Goal: Information Seeking & Learning: Find contact information

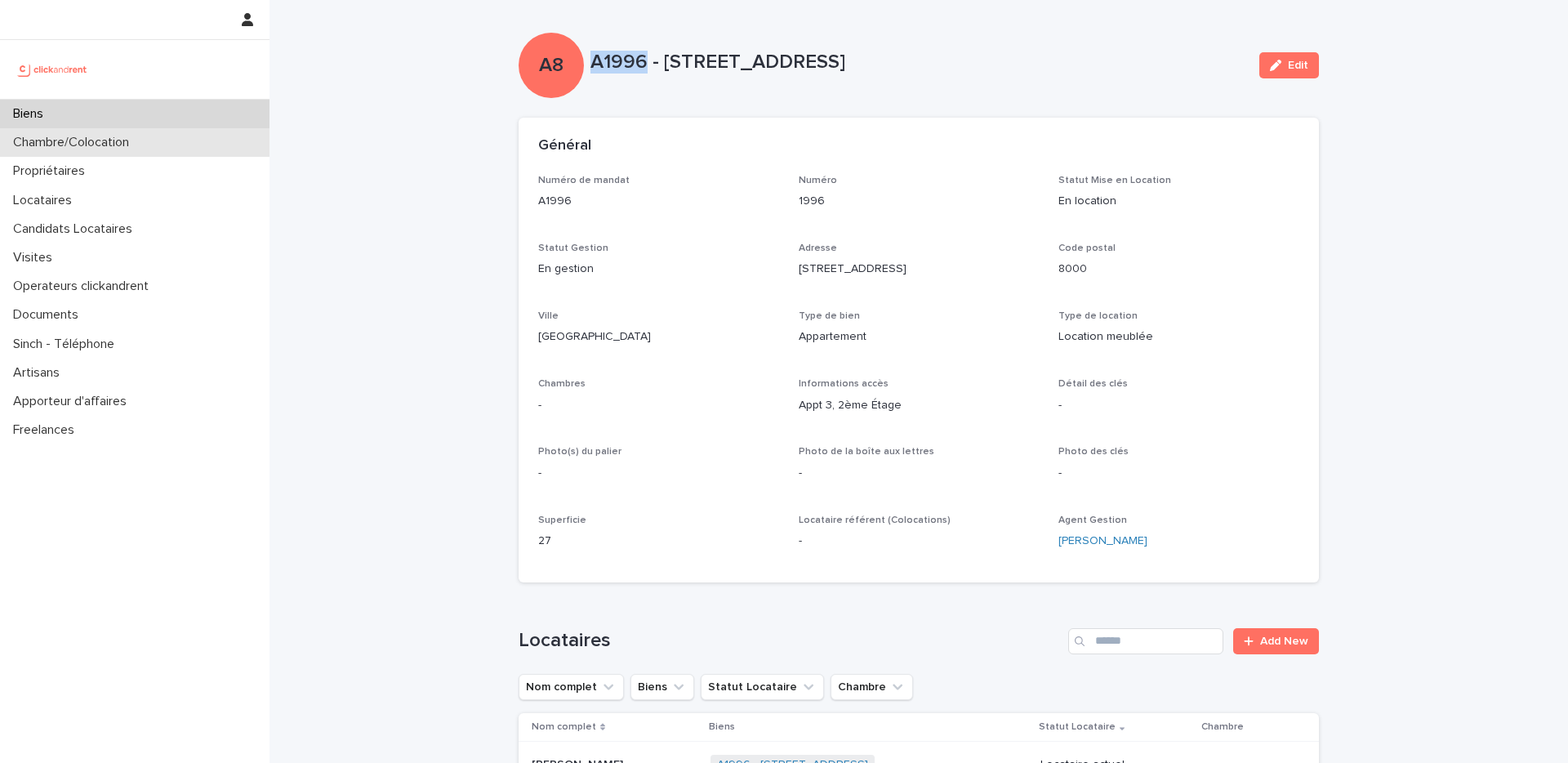
click at [164, 130] on div "Chambre/Colocation" at bounding box center [134, 142] width 270 height 28
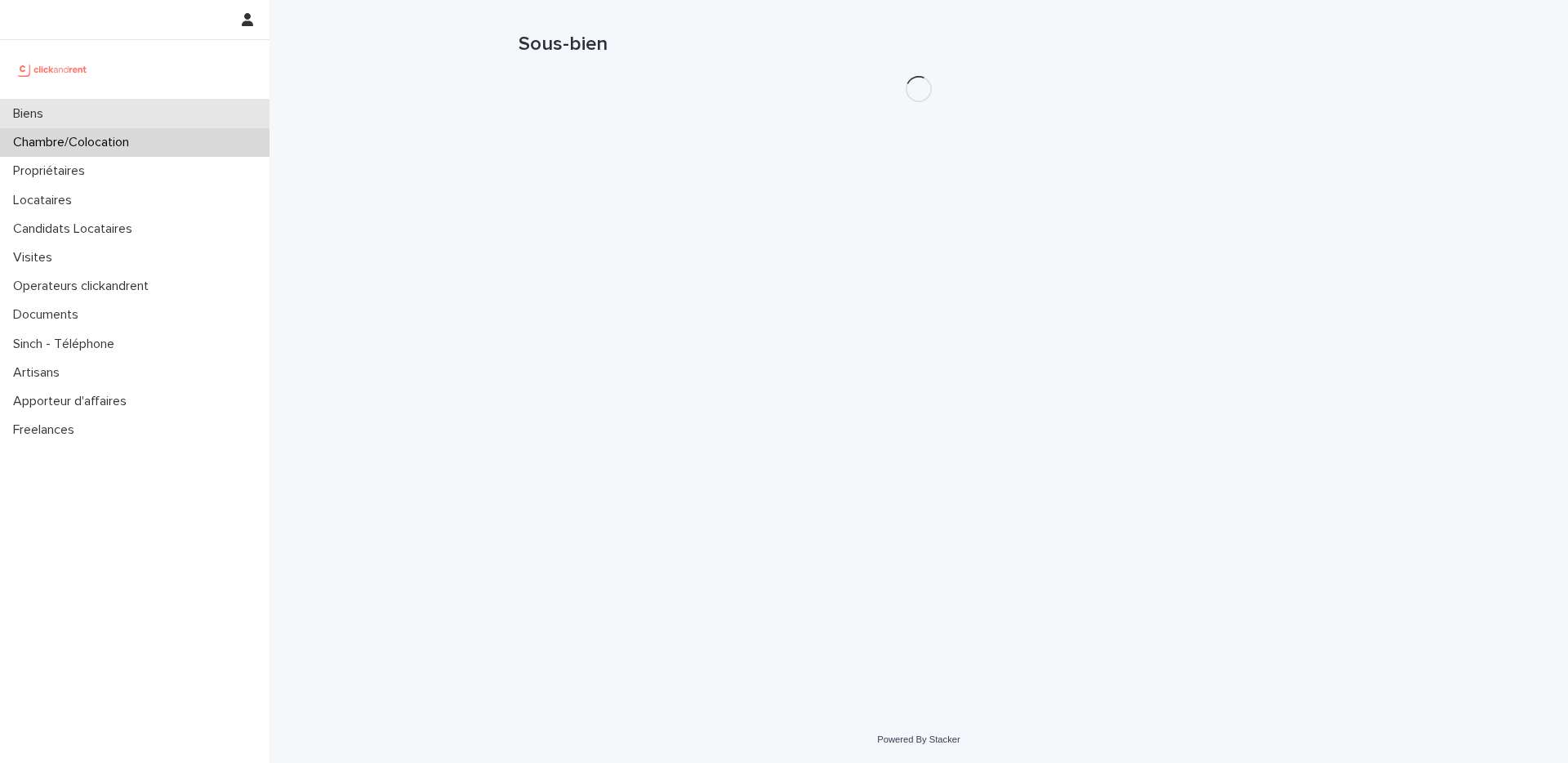
click at [180, 112] on div "Biens" at bounding box center [134, 113] width 270 height 28
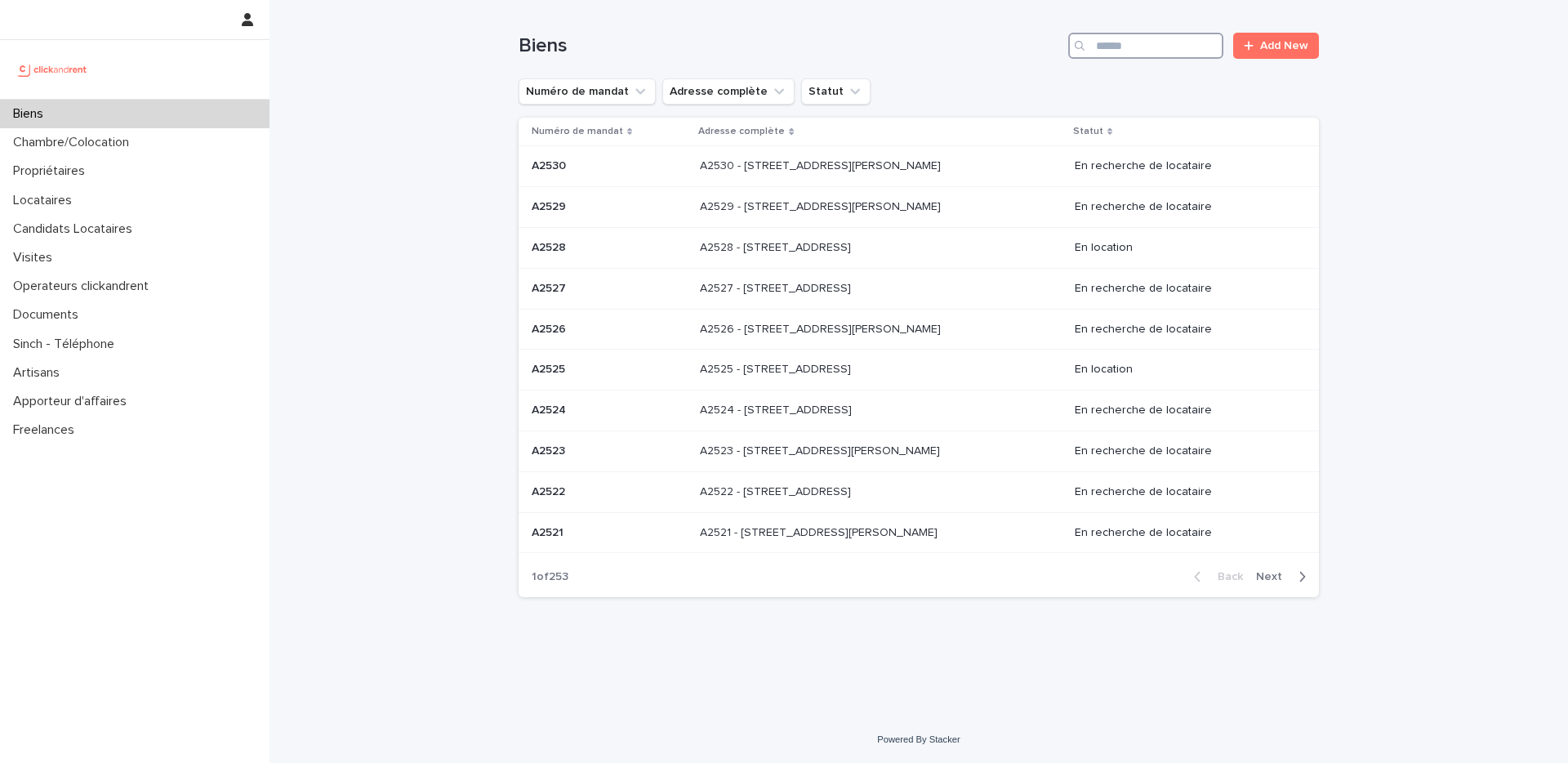
click at [1137, 48] on input "Search" at bounding box center [1145, 45] width 155 height 27
paste input "*****"
type input "*****"
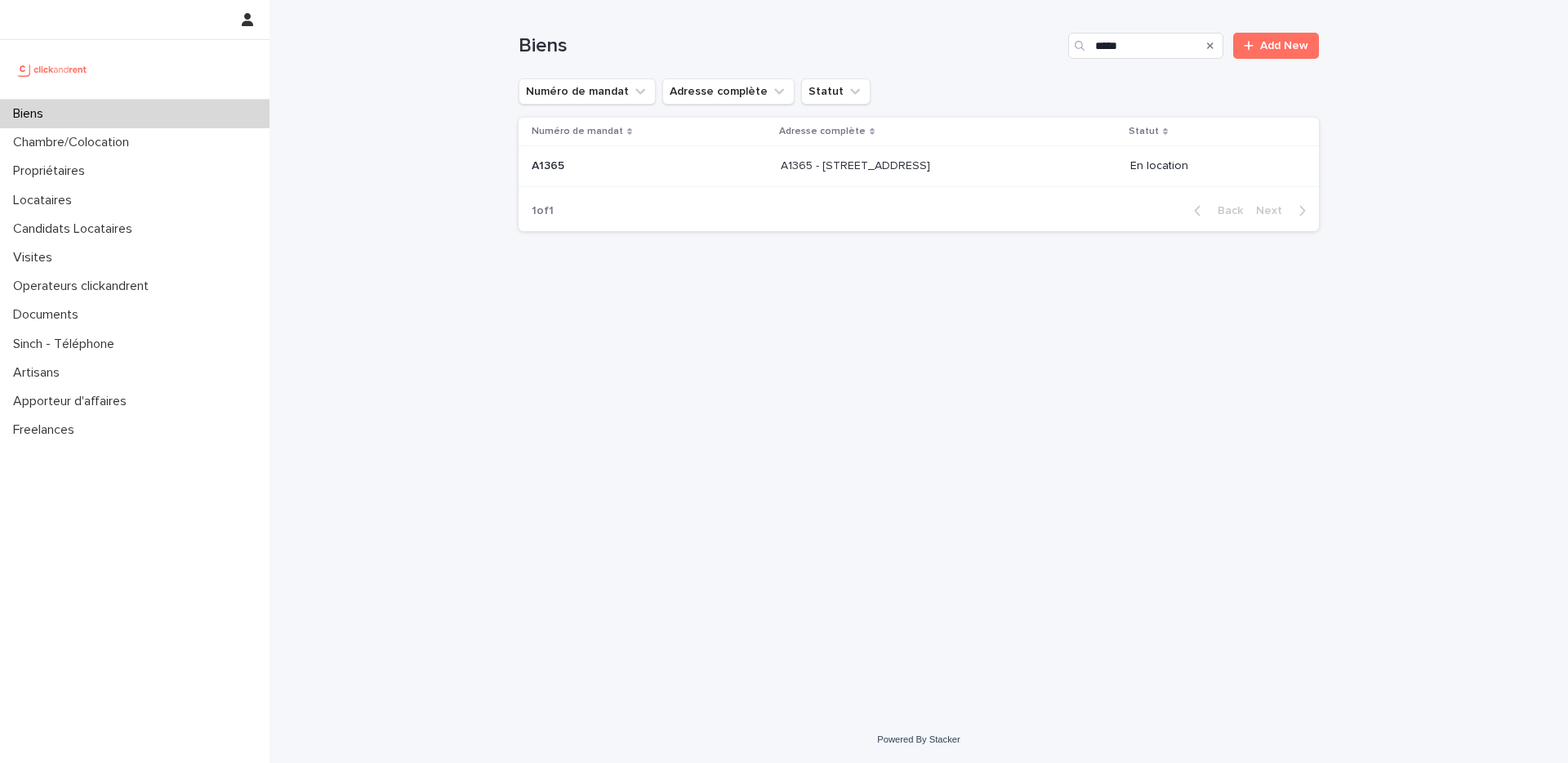
click at [959, 175] on div "A1365 - 8 rue Gauthey, Paris 75017 A1365 - 8 rue Gauthey, Paris 75017" at bounding box center [948, 165] width 336 height 27
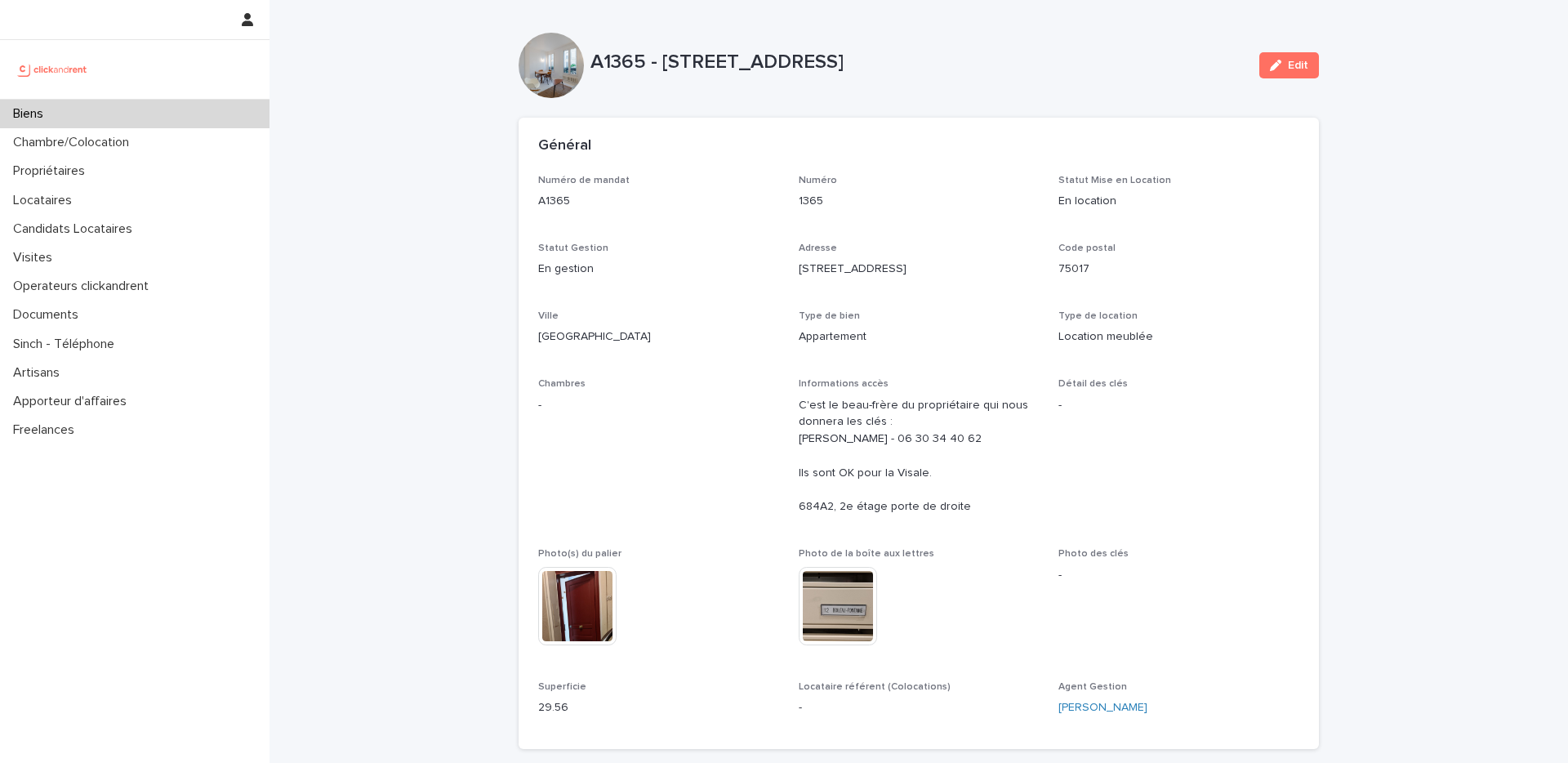
drag, startPoint x: 656, startPoint y: 59, endPoint x: 900, endPoint y: 72, distance: 244.3
click at [900, 72] on p "A1365 - [STREET_ADDRESS]" at bounding box center [918, 63] width 656 height 24
copy p "8 rue Gauthey, Paris 75017"
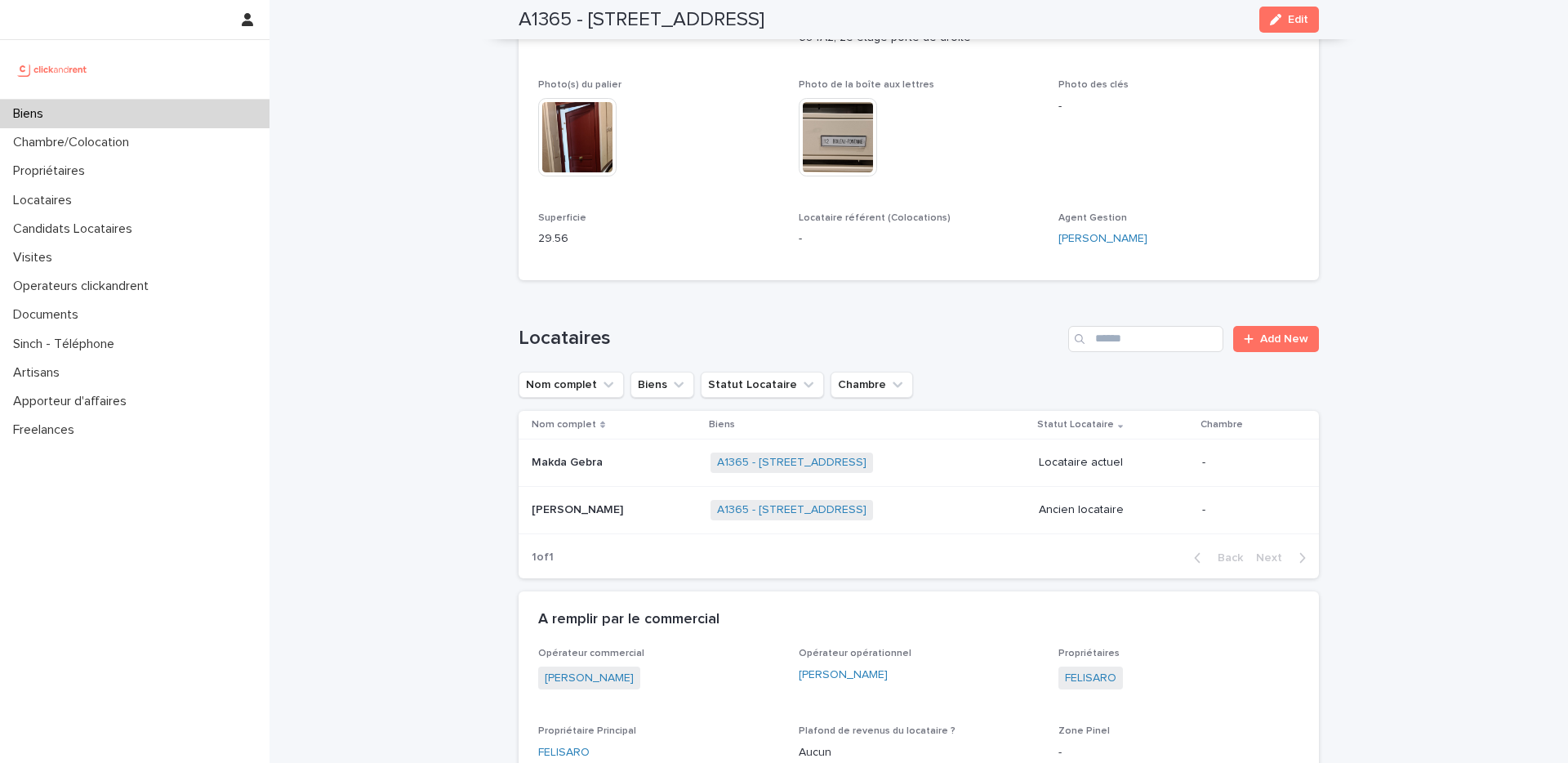
scroll to position [480, 0]
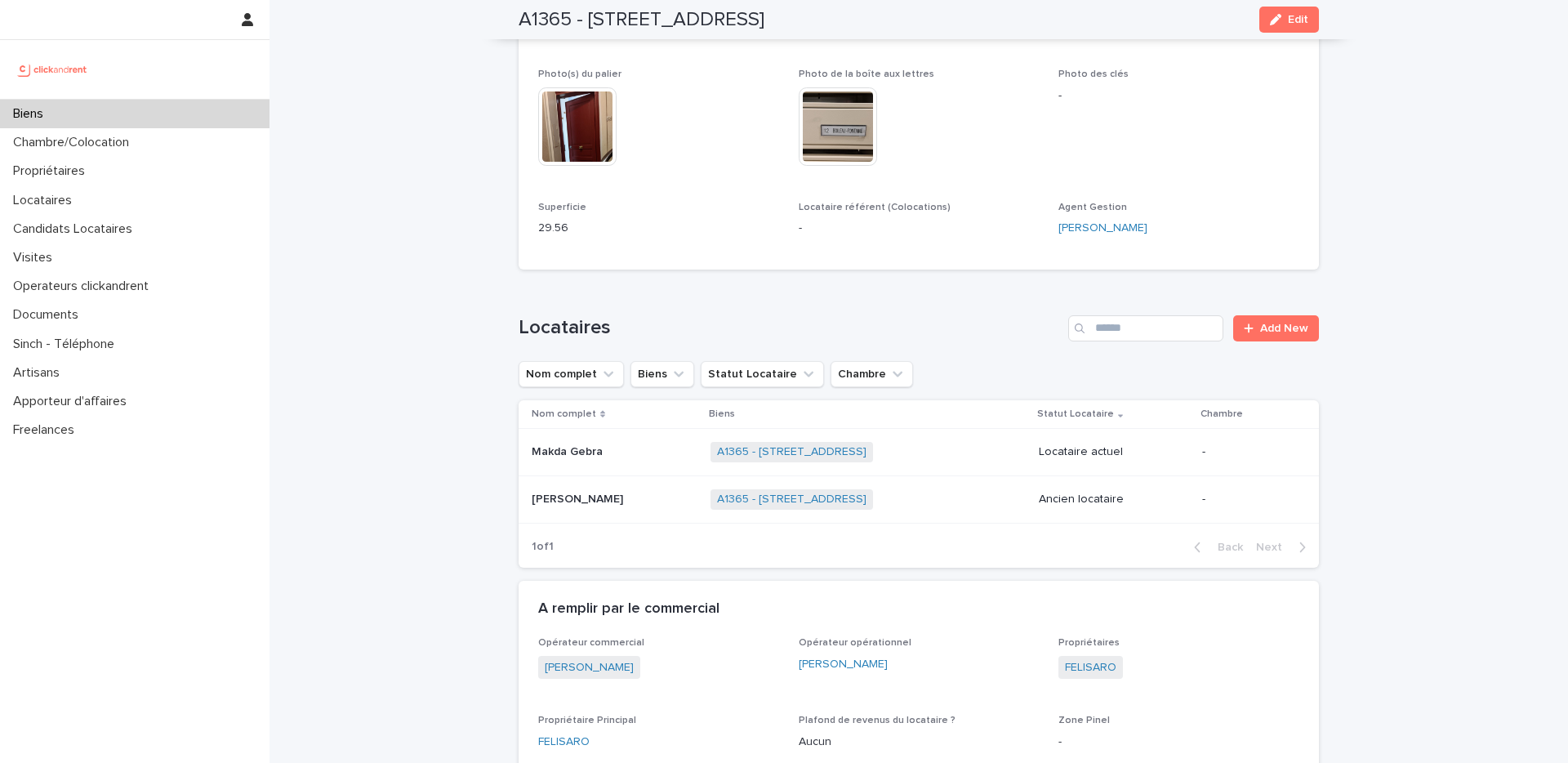
click at [609, 456] on p at bounding box center [615, 452] width 166 height 14
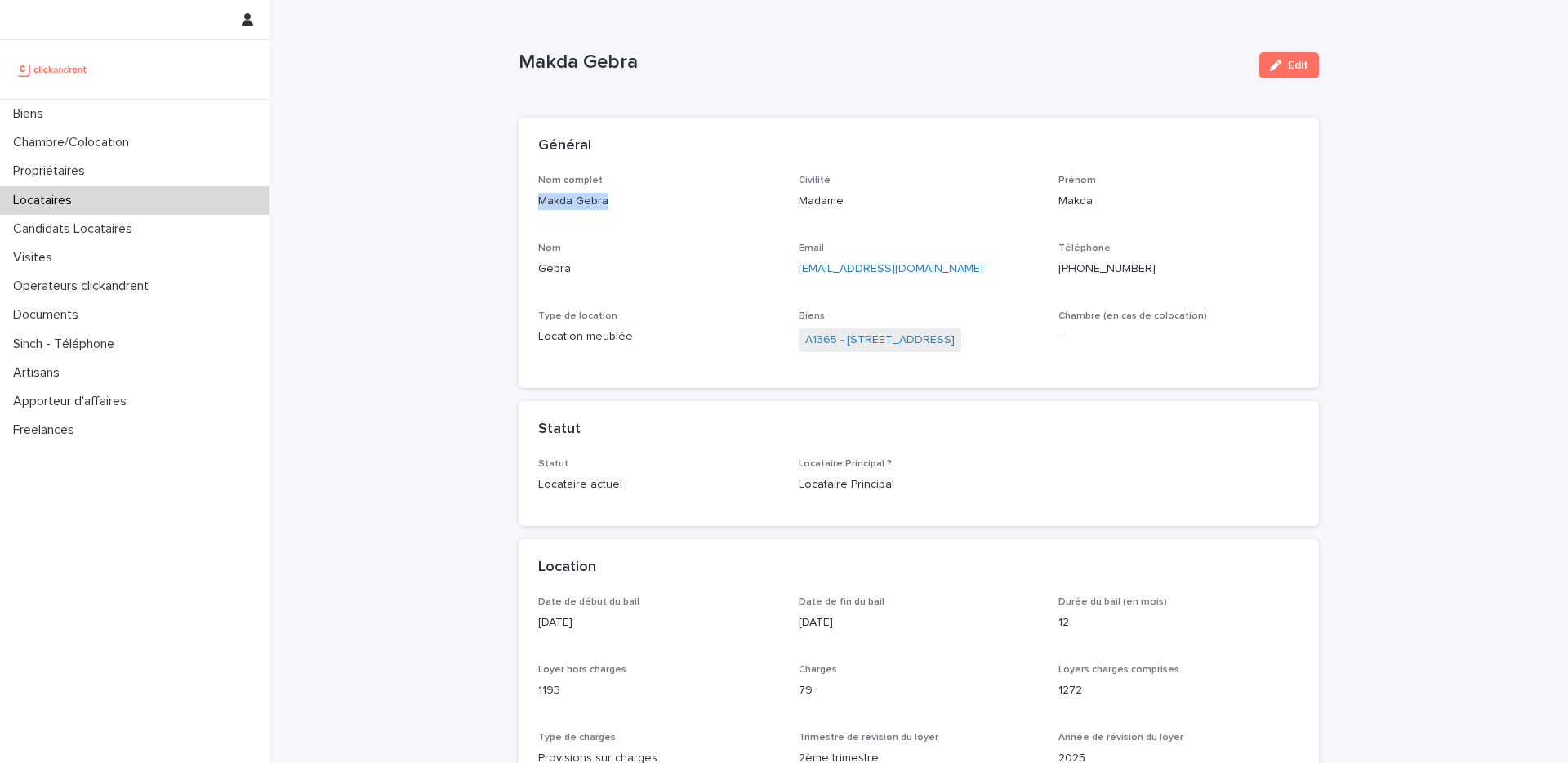
drag, startPoint x: 608, startPoint y: 203, endPoint x: 525, endPoint y: 199, distance: 83.1
click at [525, 199] on div "Nom complet Makda Gebra Civilité Madame Prénom Makda Nom Gebra Email makda.khas…" at bounding box center [918, 282] width 800 height 214
copy p "Makda Gebra"
drag, startPoint x: 939, startPoint y: 271, endPoint x: 787, endPoint y: 279, distance: 152.2
click at [787, 279] on div "Nom complet Makda Gebra Civilité Madame Prénom Makda Nom Gebra Email makda.khas…" at bounding box center [918, 271] width 761 height 194
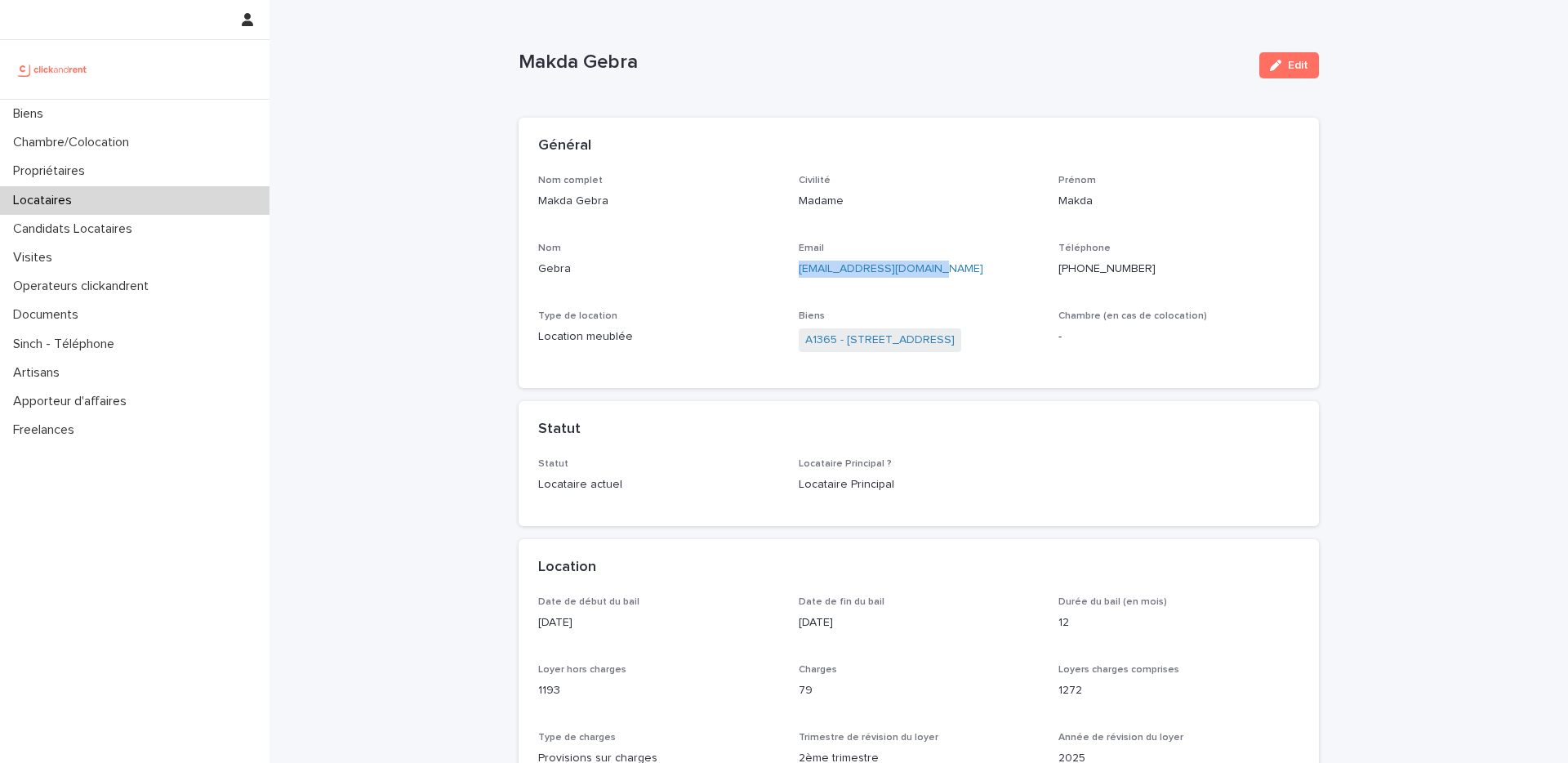
drag, startPoint x: 950, startPoint y: 271, endPoint x: 789, endPoint y: 271, distance: 161.0
click at [789, 271] on div "Nom complet Makda Gebra Civilité Madame Prénom Makda Nom Gebra Email makda.khas…" at bounding box center [918, 271] width 761 height 194
copy link "[EMAIL_ADDRESS][DOMAIN_NAME]"
click at [1119, 268] on p "[PHONE_NUMBER]" at bounding box center [1179, 269] width 241 height 17
click at [1119, 268] on p "+41795779448" at bounding box center [1179, 269] width 241 height 17
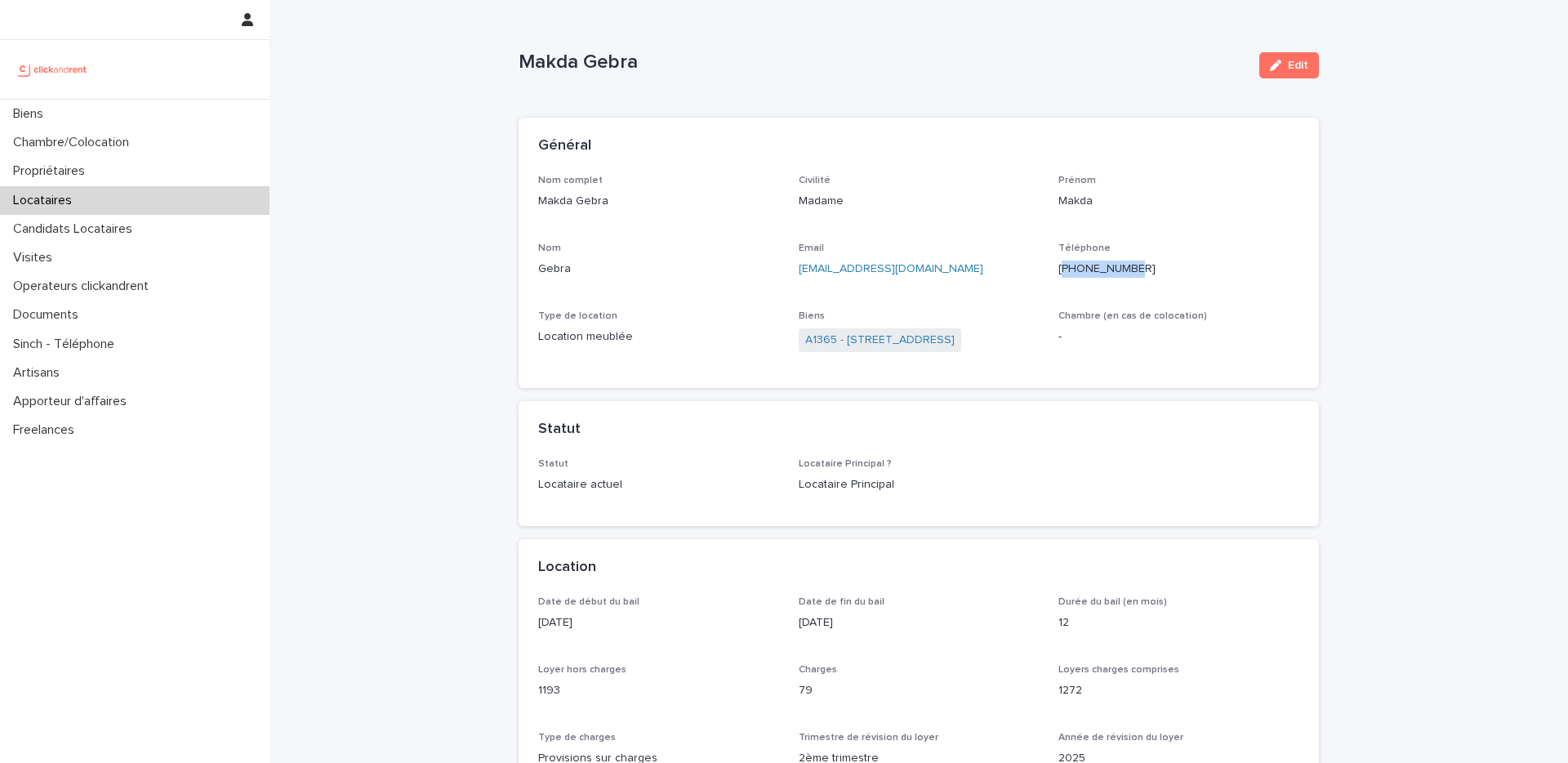
copy p "41795779448"
click at [1136, 271] on p "+41795779448" at bounding box center [1179, 269] width 241 height 17
drag, startPoint x: 1136, startPoint y: 271, endPoint x: 1047, endPoint y: 269, distance: 89.0
click at [1047, 269] on div "Nom complet Makda Gebra Civilité Madame Prénom Makda Nom Gebra Email makda.khas…" at bounding box center [918, 271] width 761 height 194
click at [826, 341] on link "A1365 - 8 rue Gauthey, Paris 75017" at bounding box center [880, 340] width 150 height 17
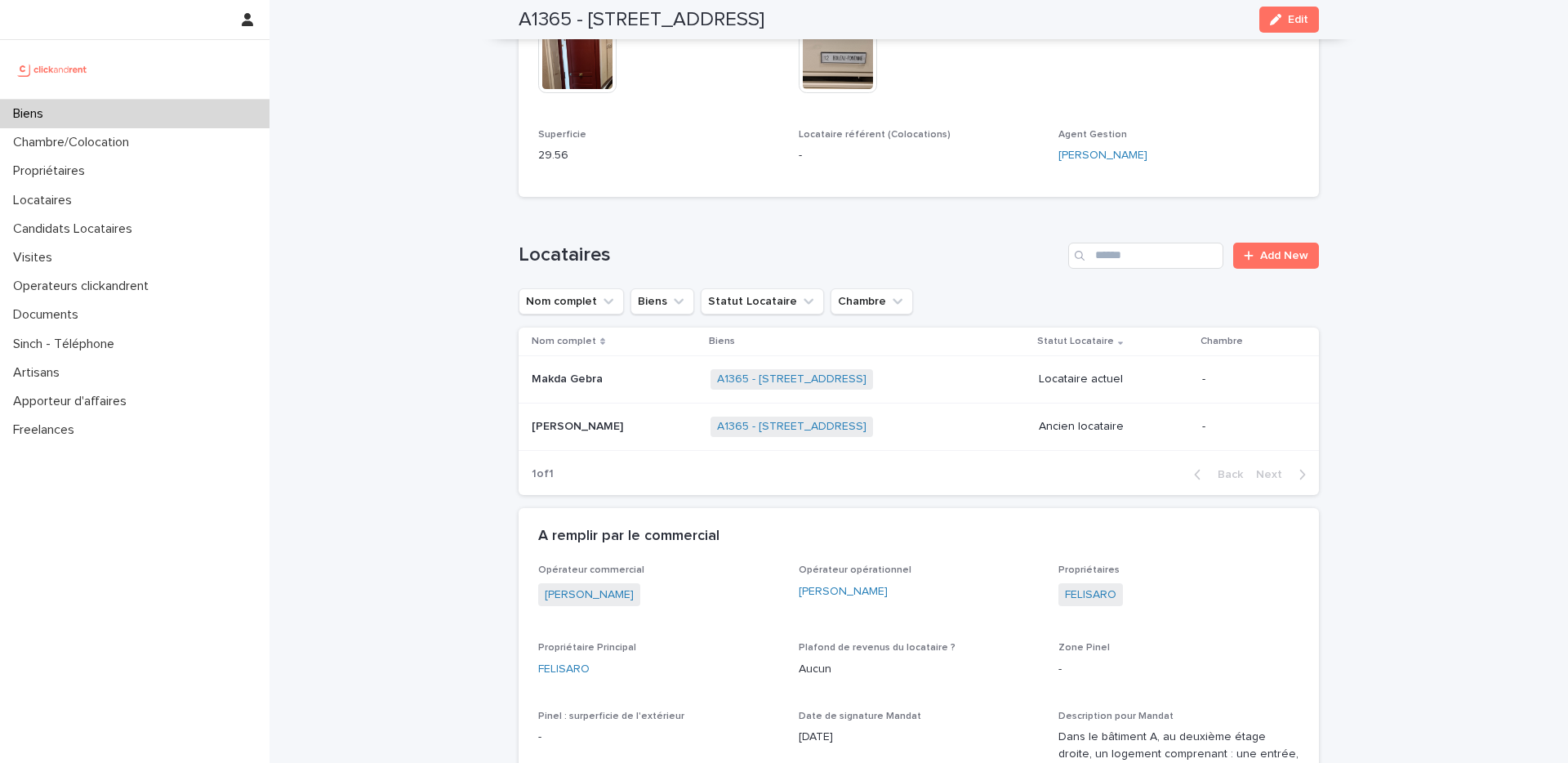
scroll to position [554, 0]
drag, startPoint x: 594, startPoint y: 665, endPoint x: 492, endPoint y: 667, distance: 102.0
copy link "FELISARO"
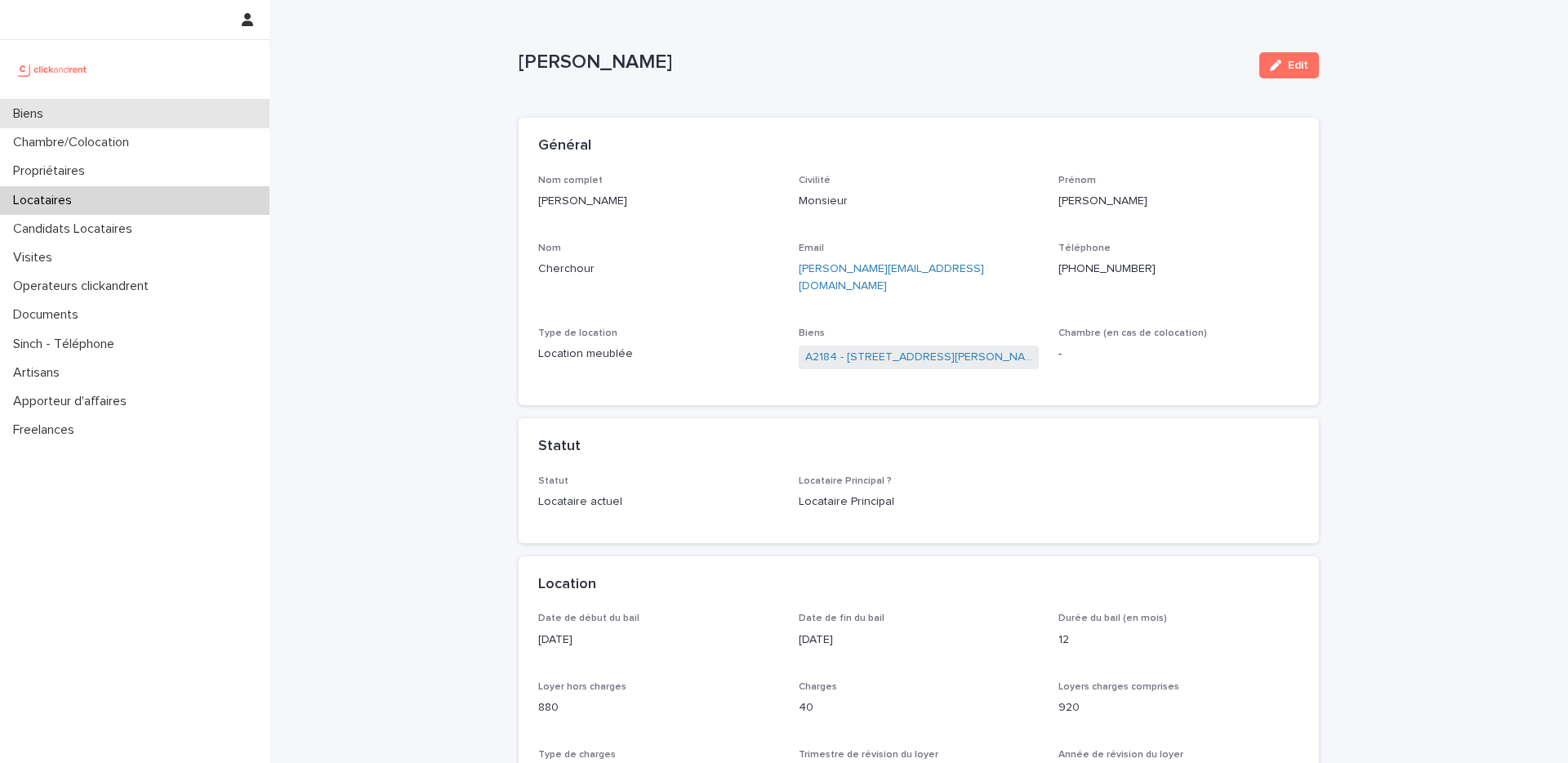
click at [173, 118] on div "Biens" at bounding box center [134, 113] width 270 height 28
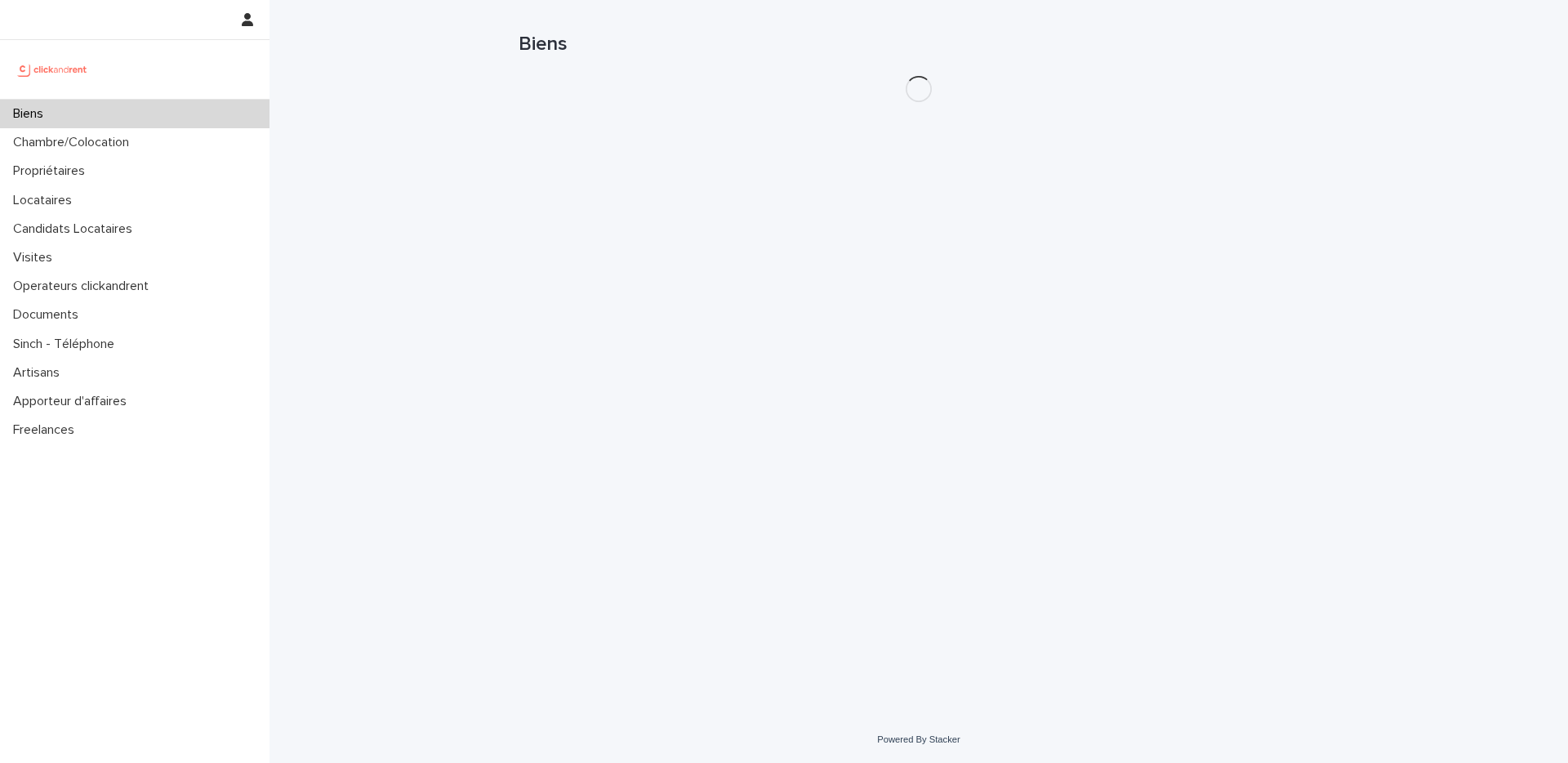
click at [173, 118] on div "Biens" at bounding box center [134, 113] width 270 height 28
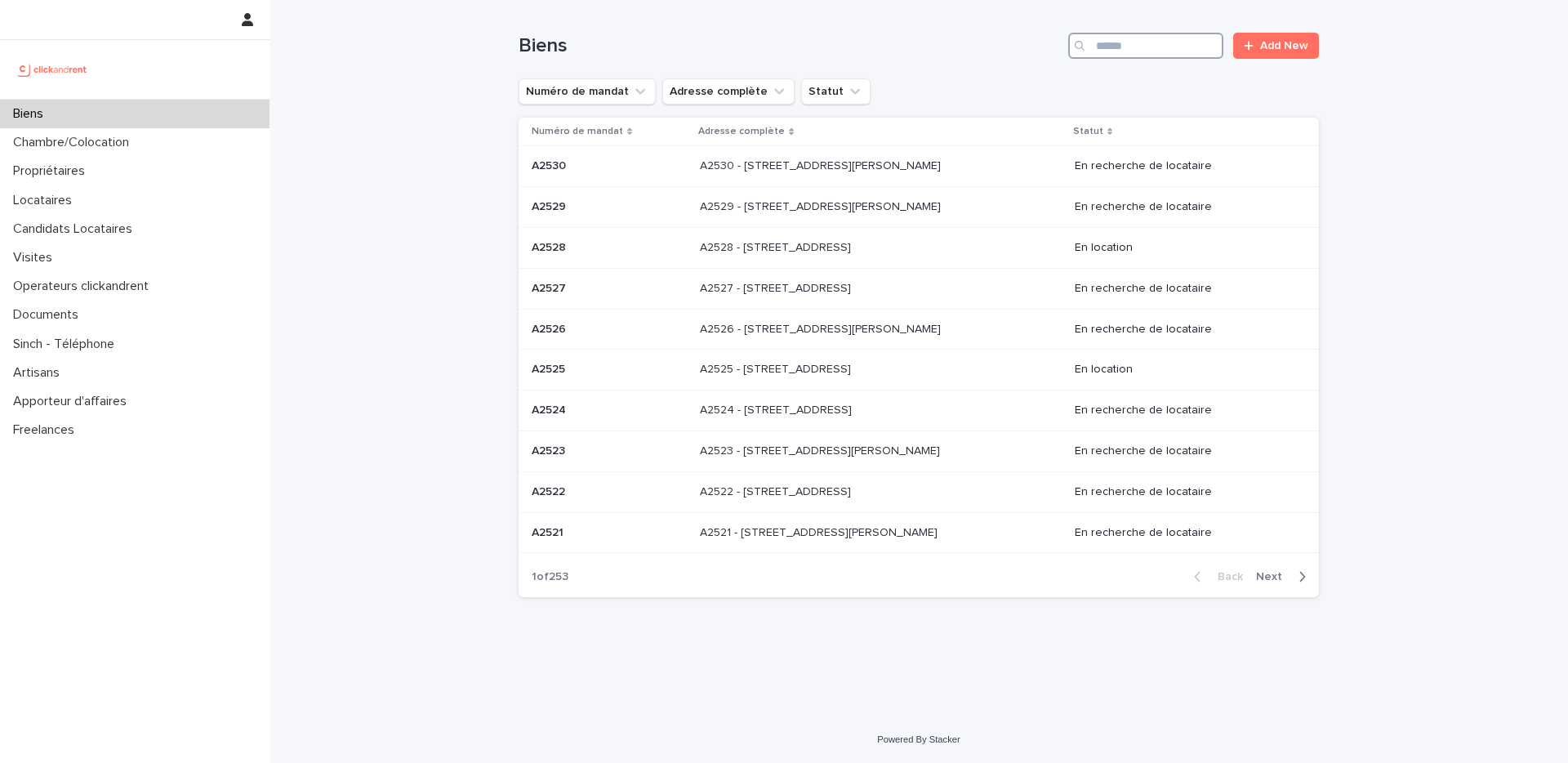
click at [1110, 49] on input "Search" at bounding box center [1145, 45] width 155 height 27
paste input "*****"
type input "*****"
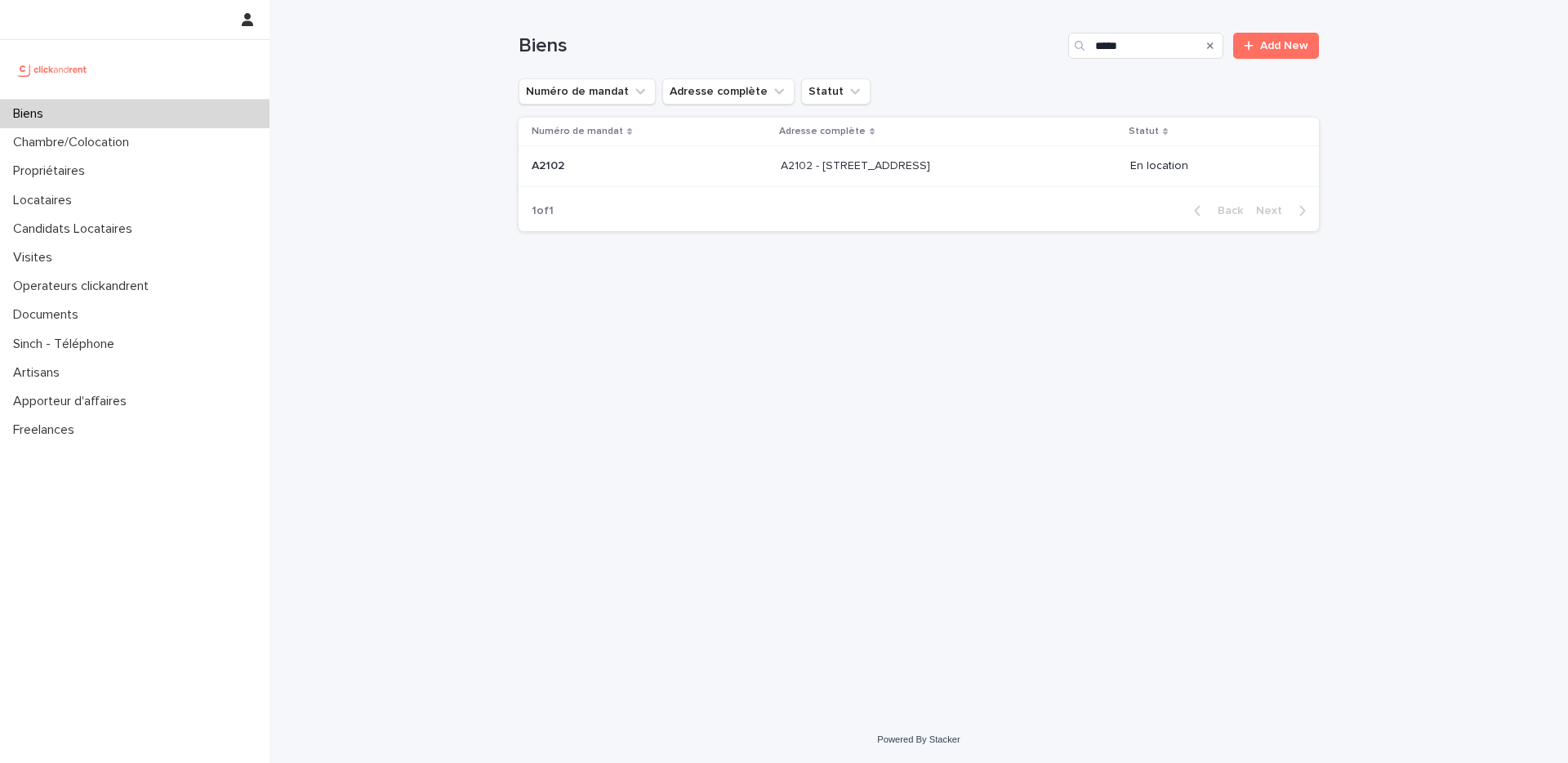
click at [975, 187] on td "A2102 - 31 Rue De Porto, Montpellier 34000 A2102 - 31 Rue De Porto, Montpellier…" at bounding box center [949, 167] width 349 height 41
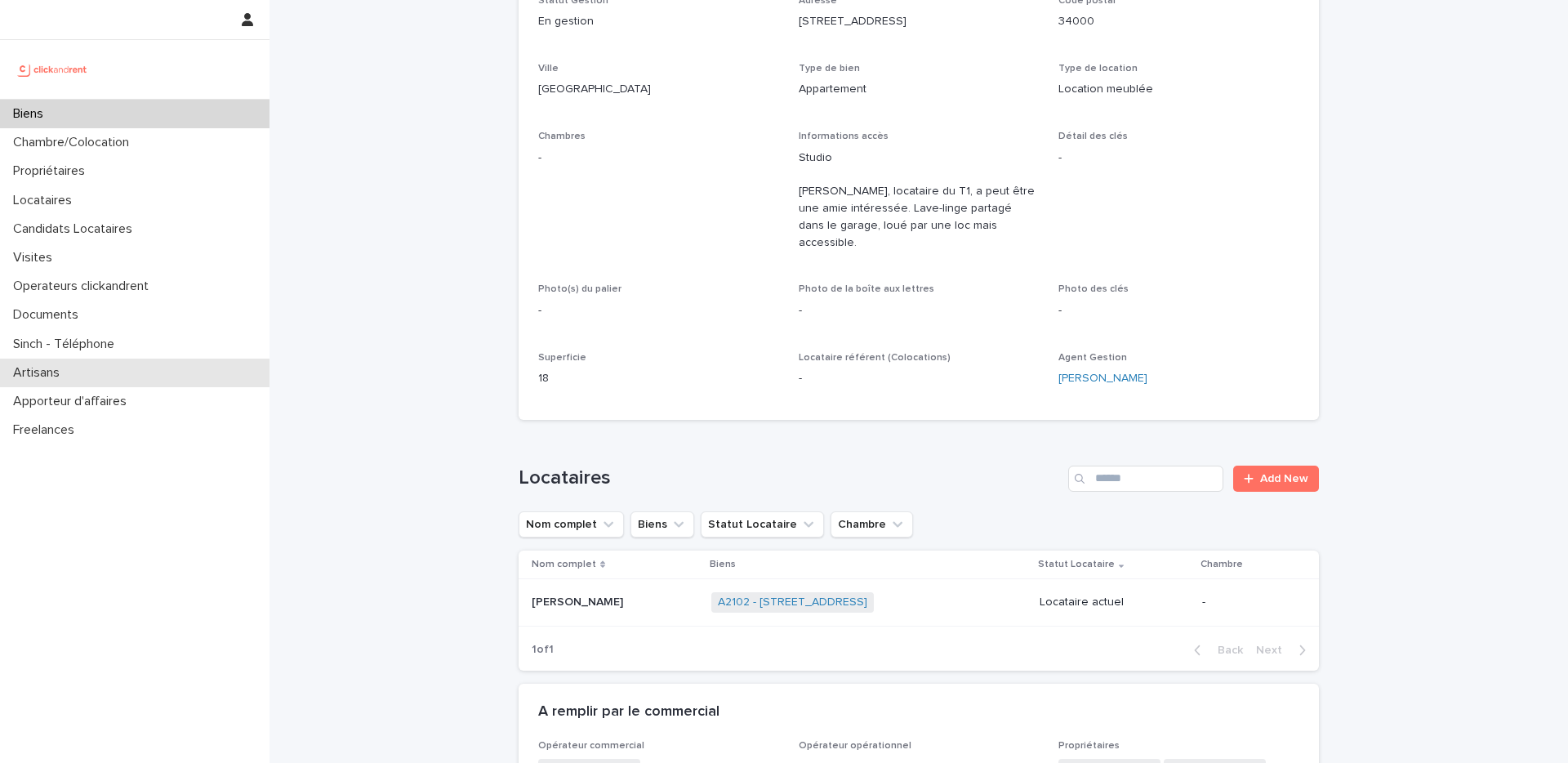
scroll to position [532, 0]
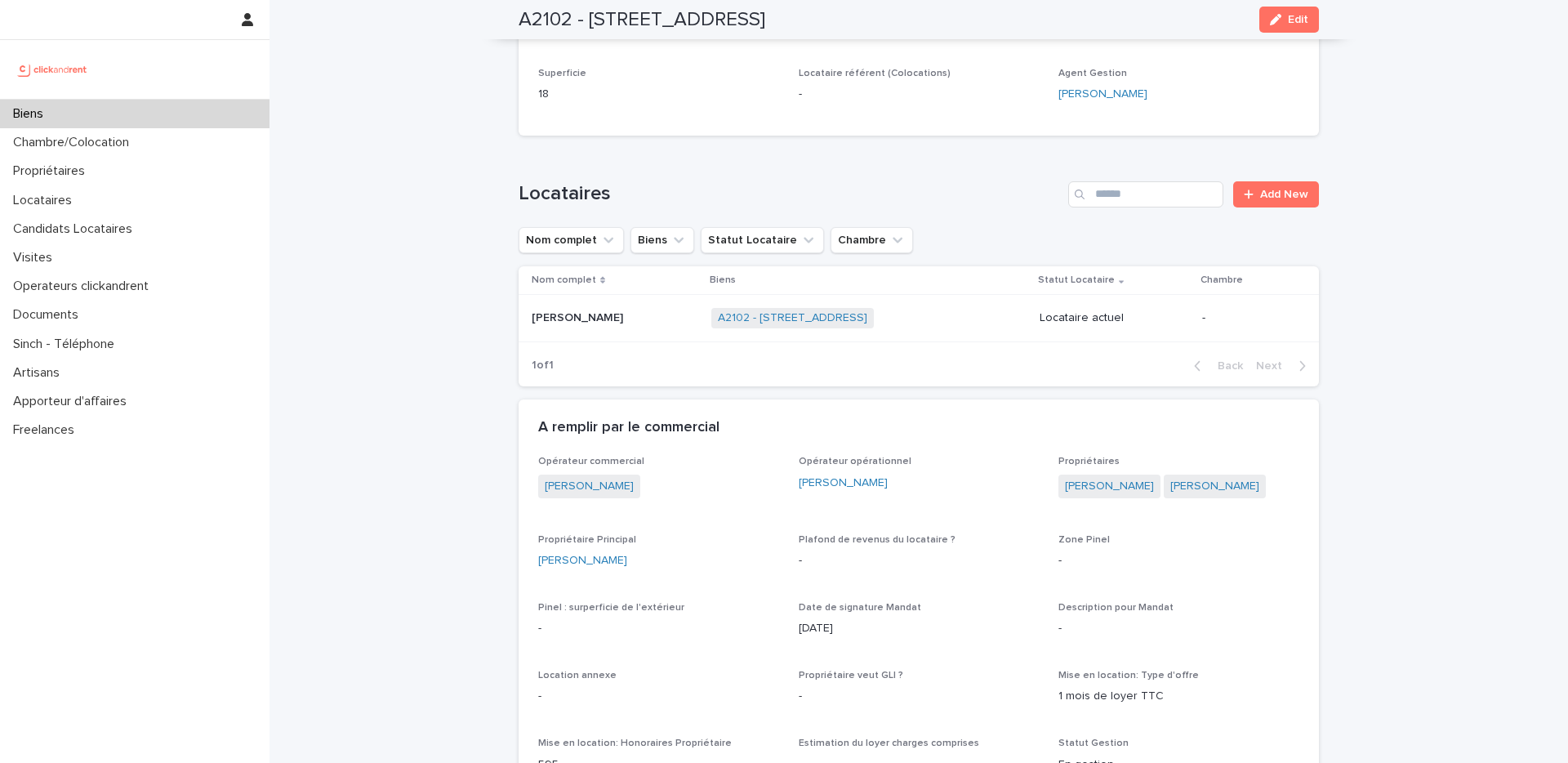
click at [660, 310] on div "Lisa Caja Pettazzoni Lisa Caja Pettazzoni" at bounding box center [615, 318] width 167 height 27
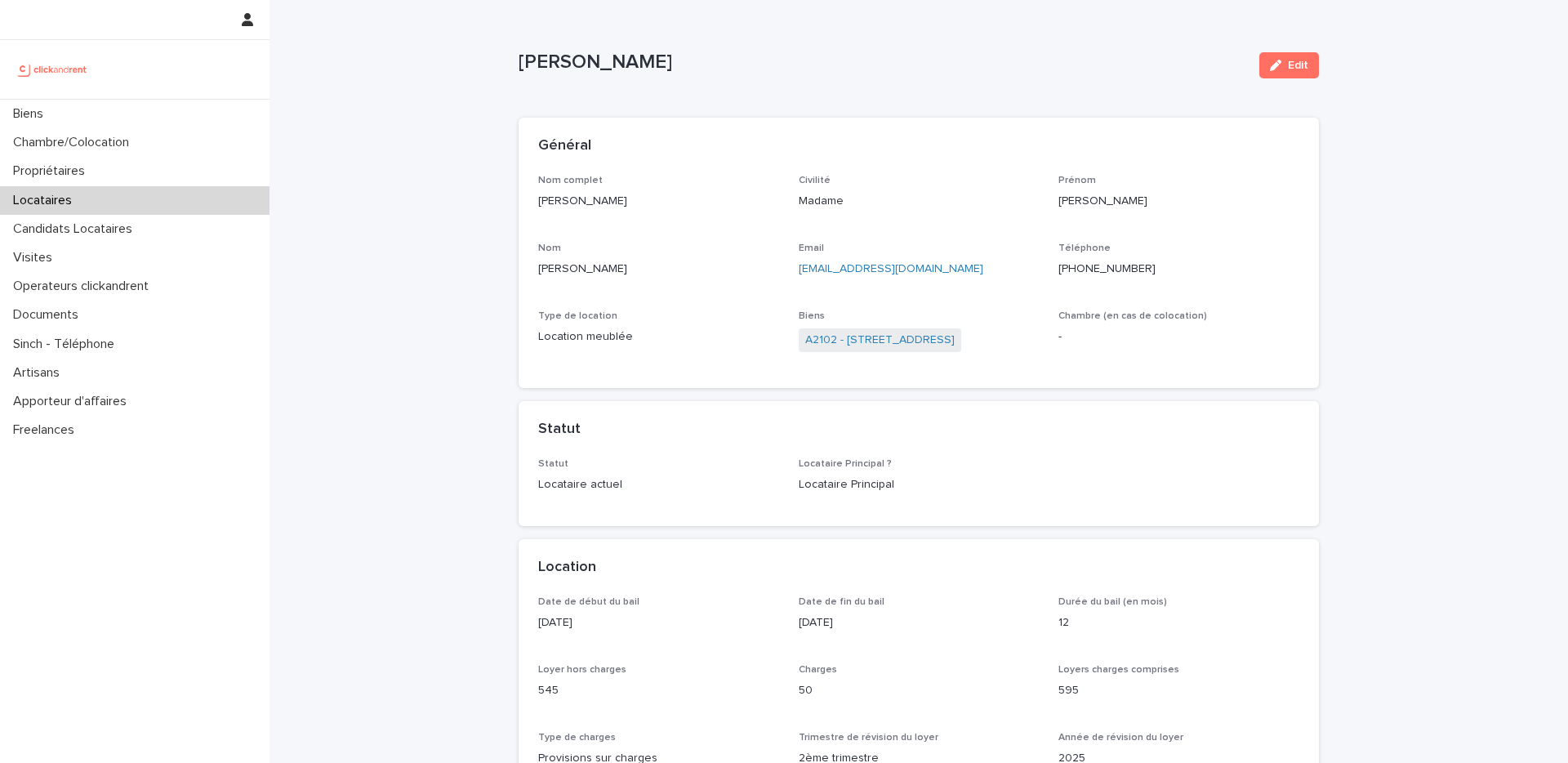
drag, startPoint x: 630, startPoint y: 203, endPoint x: 502, endPoint y: 200, distance: 128.0
click at [674, 194] on p "Lisa Caja Pettazzoni" at bounding box center [659, 201] width 241 height 17
drag, startPoint x: 633, startPoint y: 200, endPoint x: 515, endPoint y: 200, distance: 118.0
click at [519, 200] on div "Nom complet Lisa Caja Pettazzoni Civilité Madame Prénom Lisa Nom Caja Pettazzon…" at bounding box center [918, 282] width 800 height 214
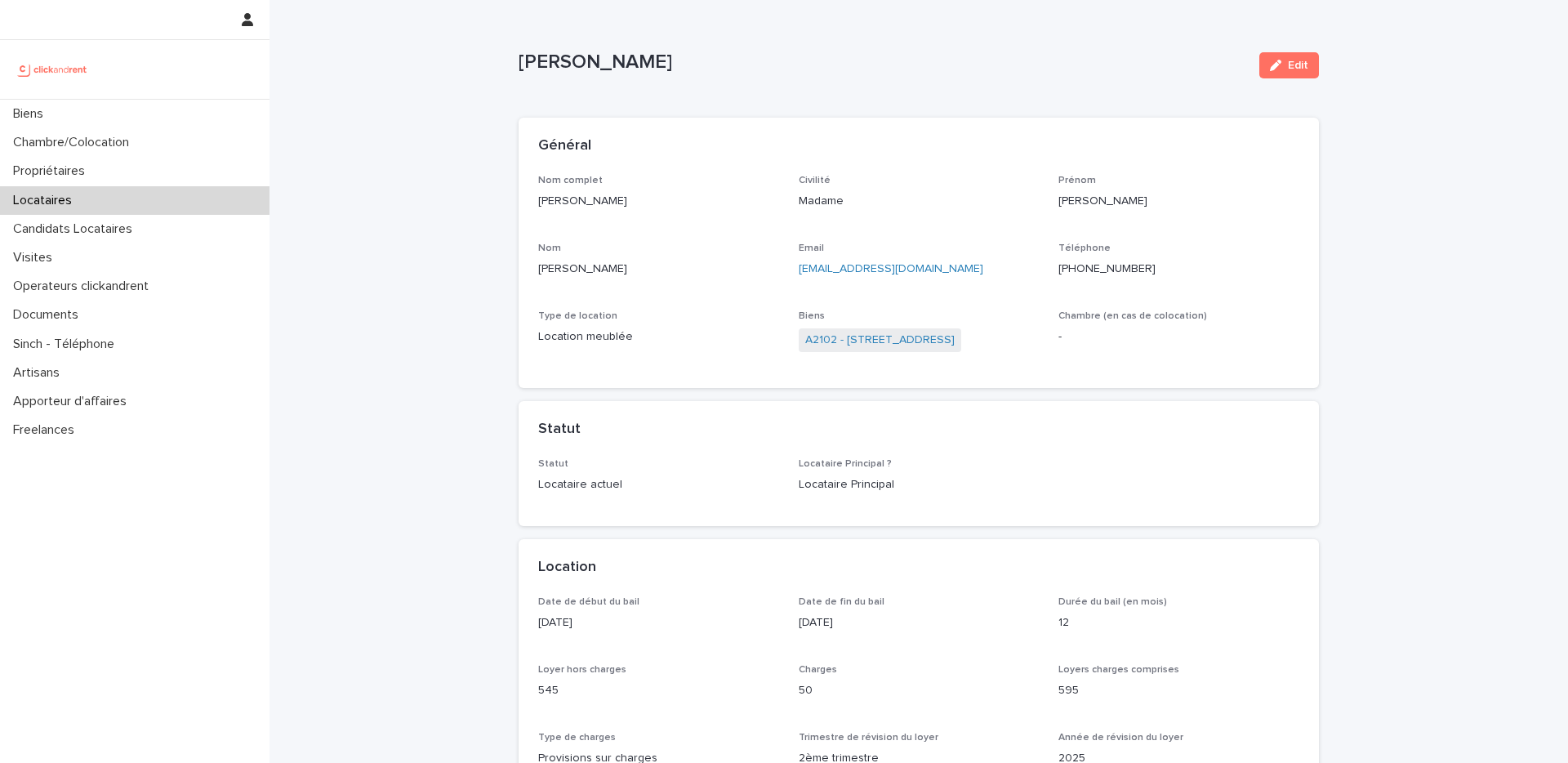
copy p "Lisa Caja Pettazzoni"
click at [675, 199] on p "Lisa Caja Pettazzoni" at bounding box center [659, 201] width 241 height 17
drag, startPoint x: 653, startPoint y: 200, endPoint x: 523, endPoint y: 196, distance: 130.1
click at [523, 196] on div "Nom complet Lisa Caja Pettazzoni Civilité Madame Prénom Lisa Nom Caja Pettazzon…" at bounding box center [918, 282] width 800 height 214
copy p "Lisa Caja Pettazzoni"
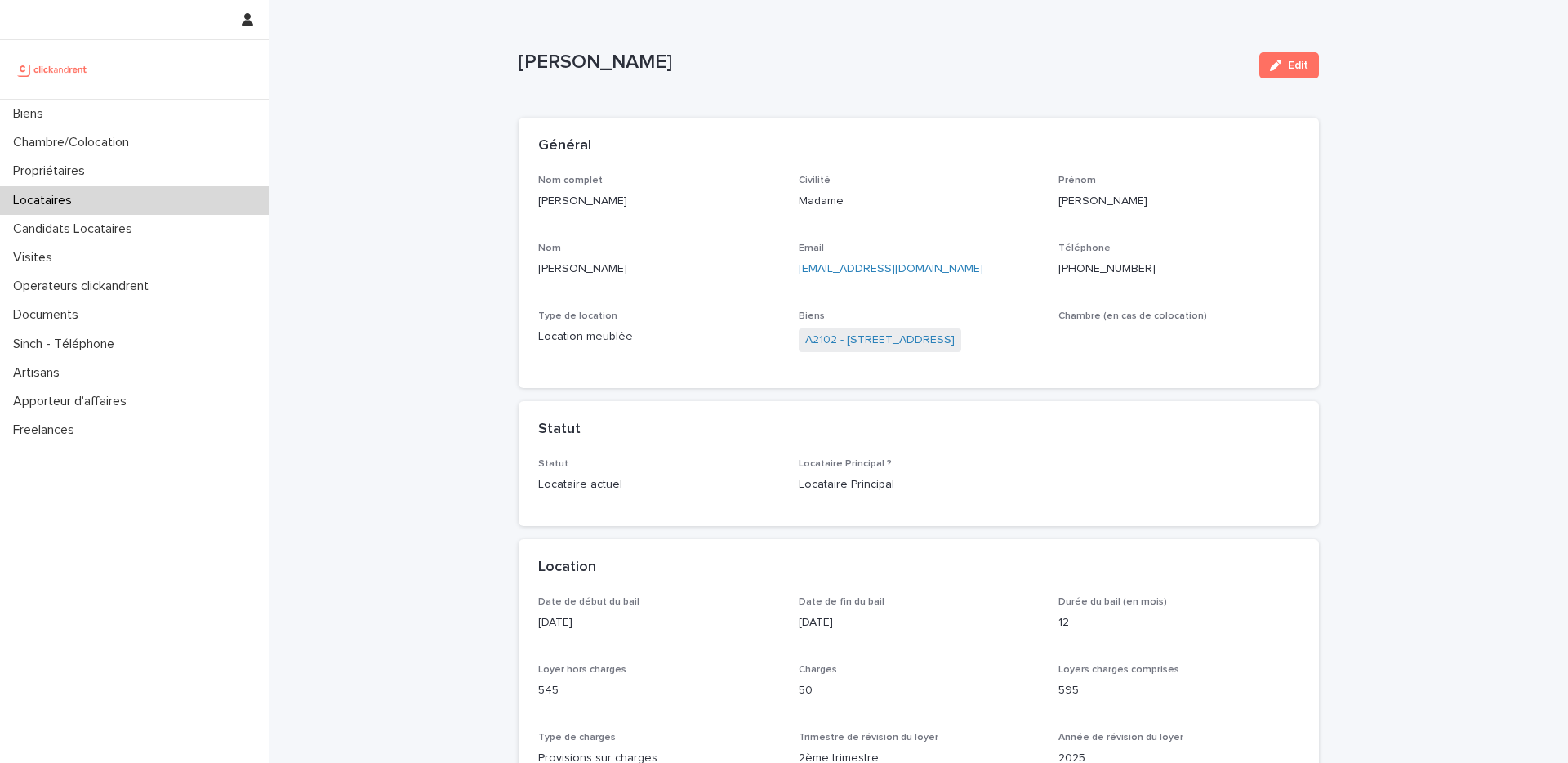
click at [1113, 269] on p "+33698753880" at bounding box center [1179, 269] width 241 height 17
copy p "33698753880"
drag, startPoint x: 900, startPoint y: 268, endPoint x: 786, endPoint y: 269, distance: 114.0
click at [786, 269] on div "Nom complet Lisa Caja Pettazzoni Civilité Madame Prénom Lisa Nom Caja Pettazzon…" at bounding box center [918, 271] width 761 height 194
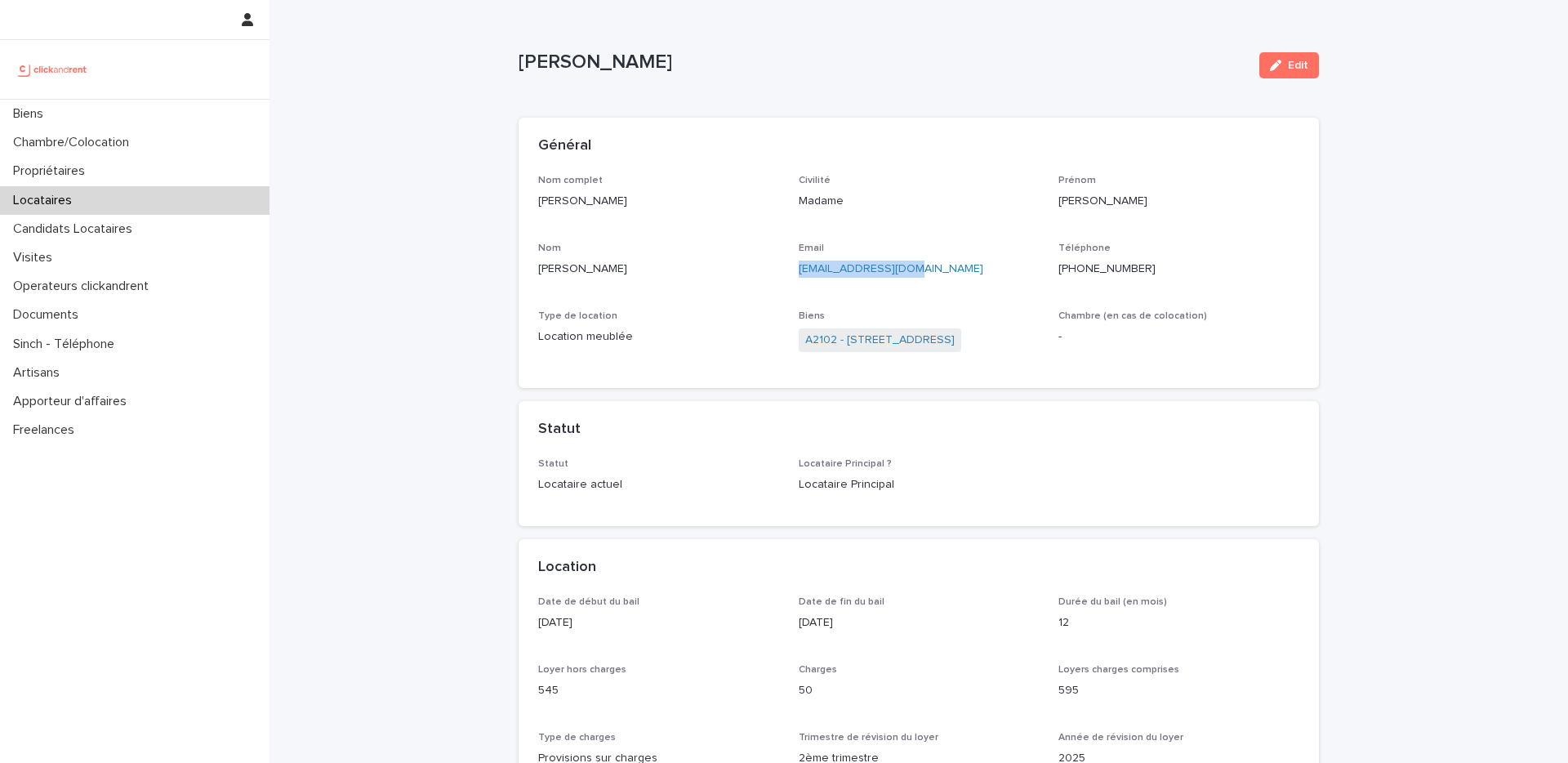
copy link "lisacaja@hotmail.fr"
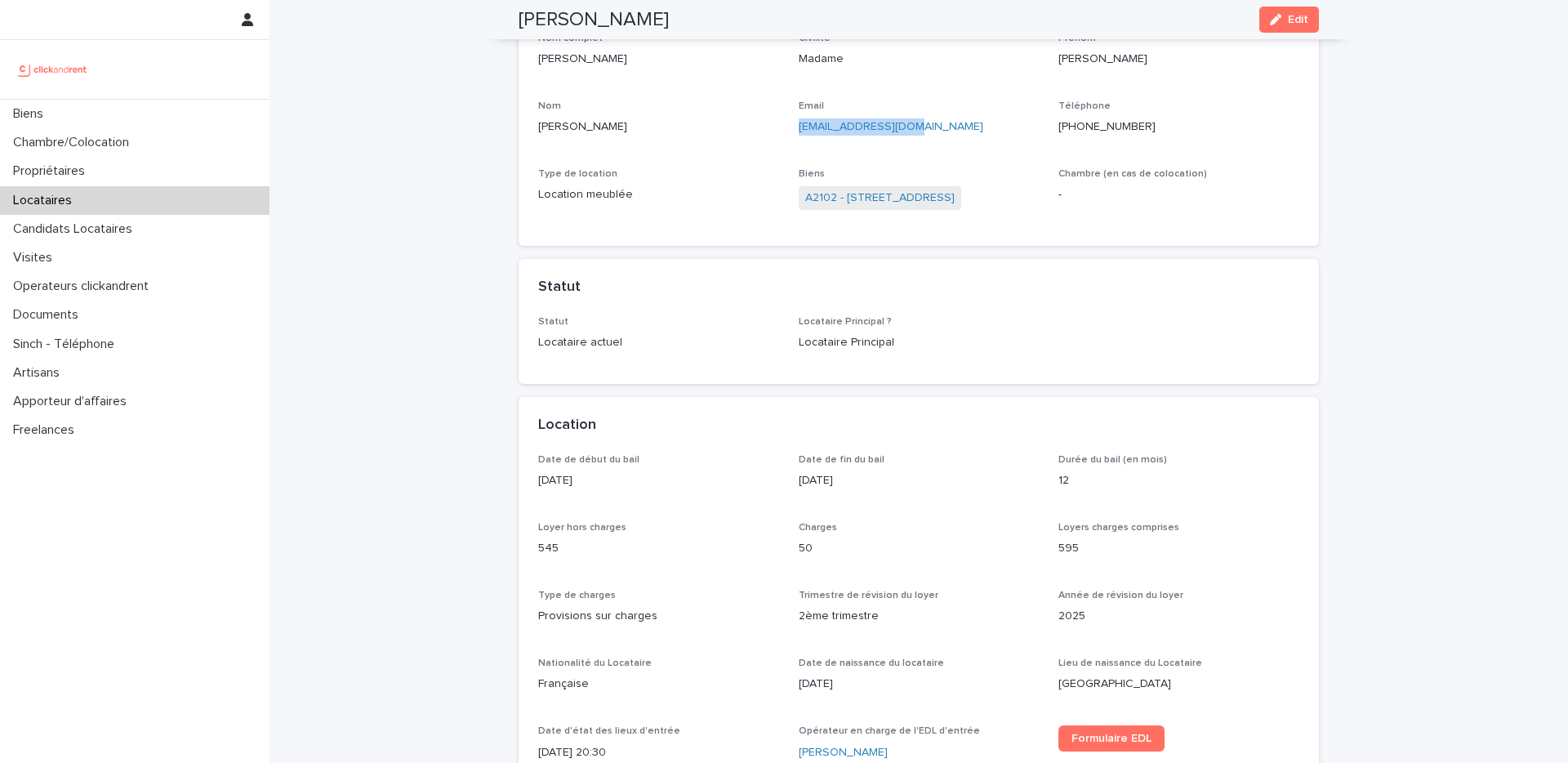
scroll to position [134, 0]
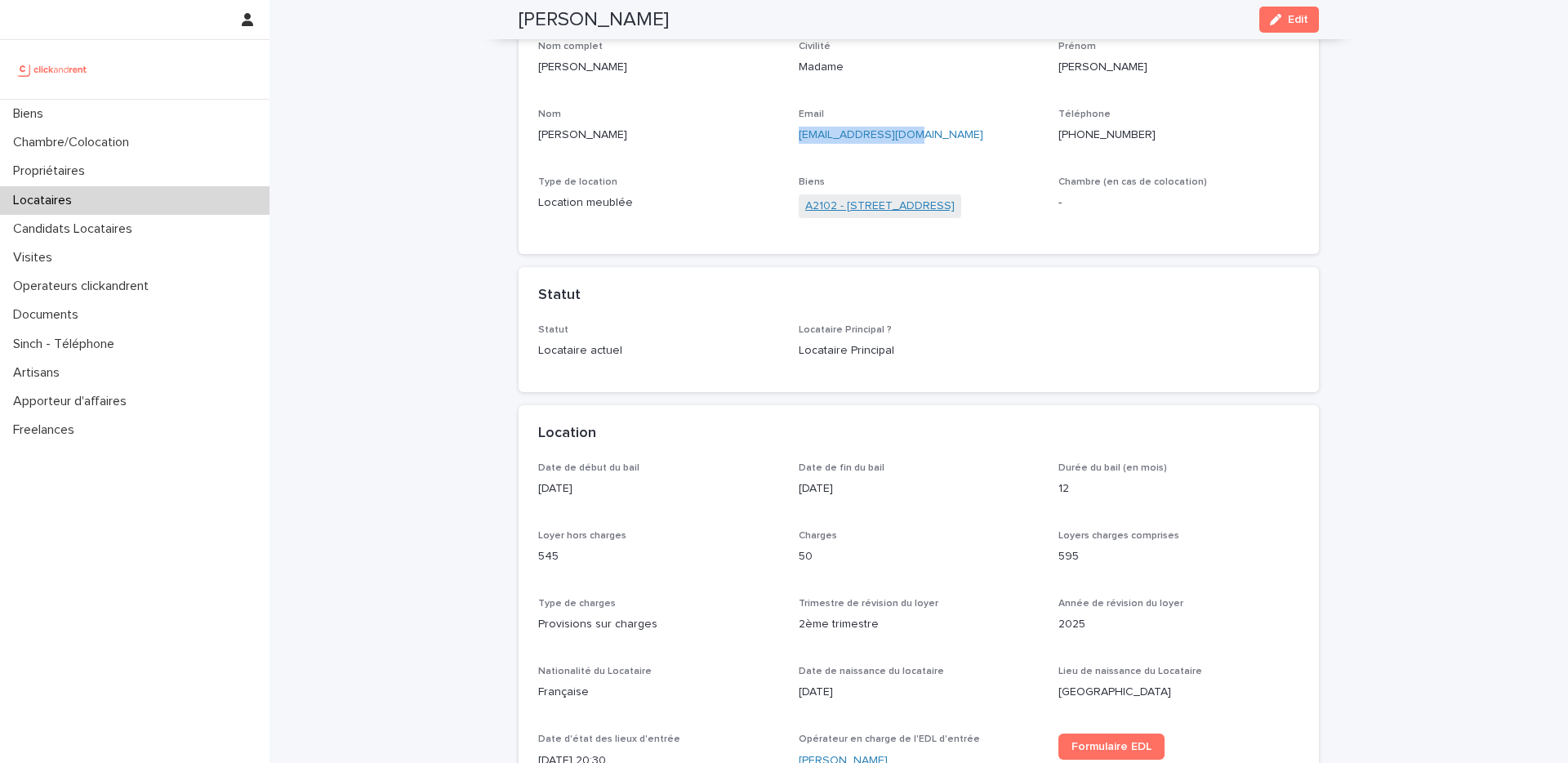
click at [852, 202] on link "A2102 - 31 Rue De Porto, Montpellier 34000" at bounding box center [880, 206] width 150 height 17
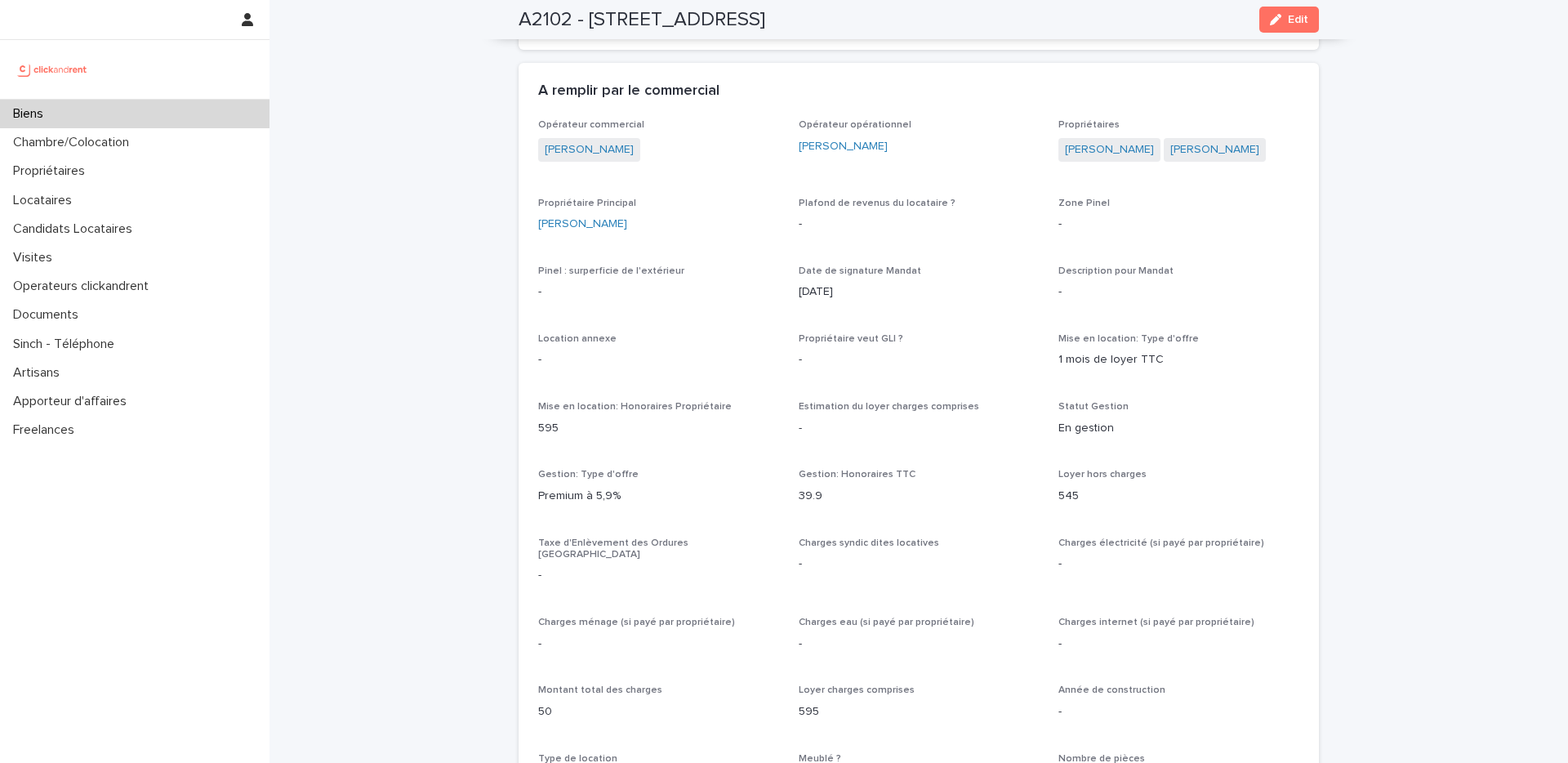
scroll to position [814, 0]
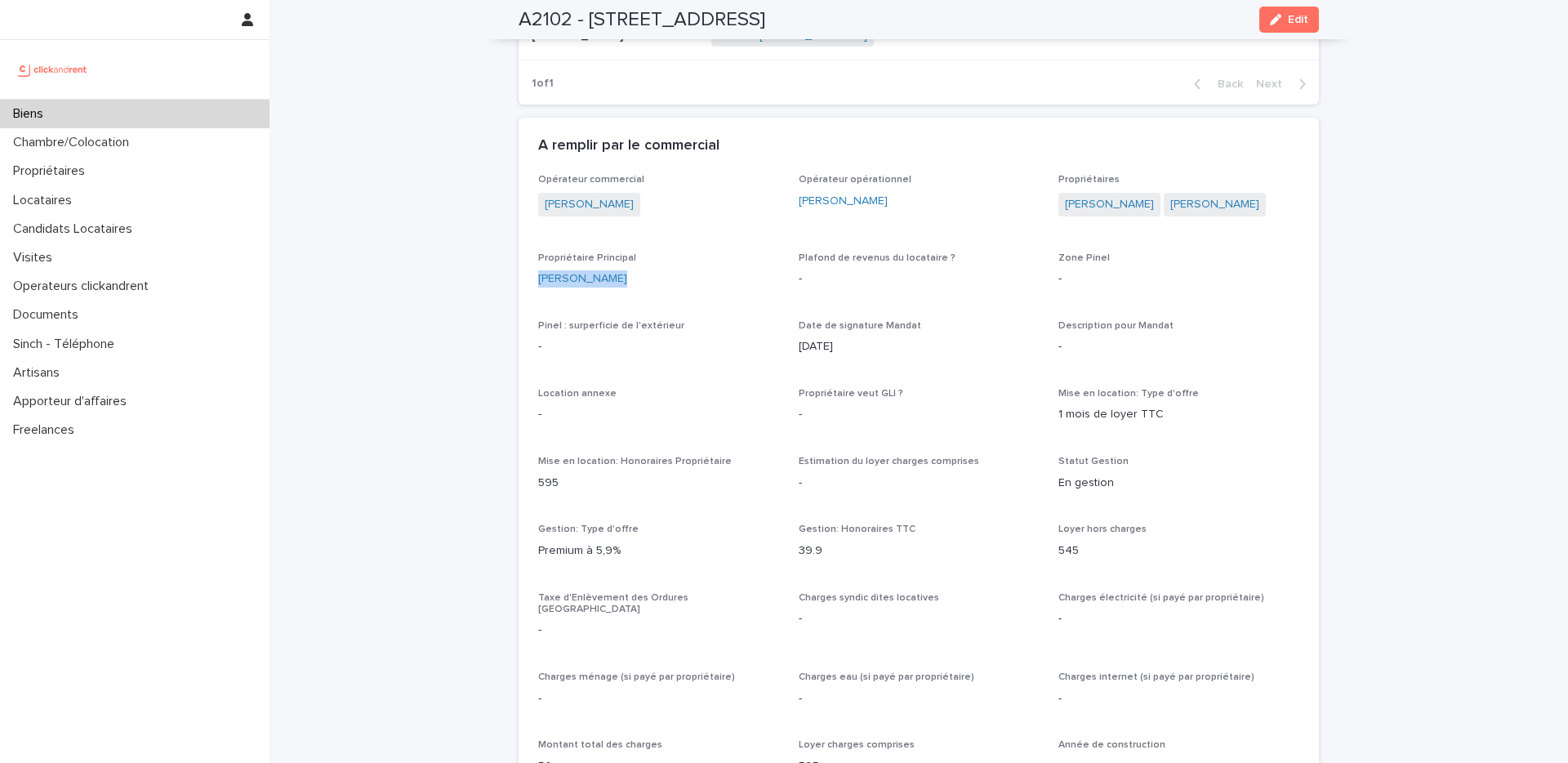
drag, startPoint x: 631, startPoint y: 265, endPoint x: 524, endPoint y: 253, distance: 107.7
copy link "Ahmad Mansour"
click at [152, 110] on div "Biens" at bounding box center [134, 113] width 270 height 28
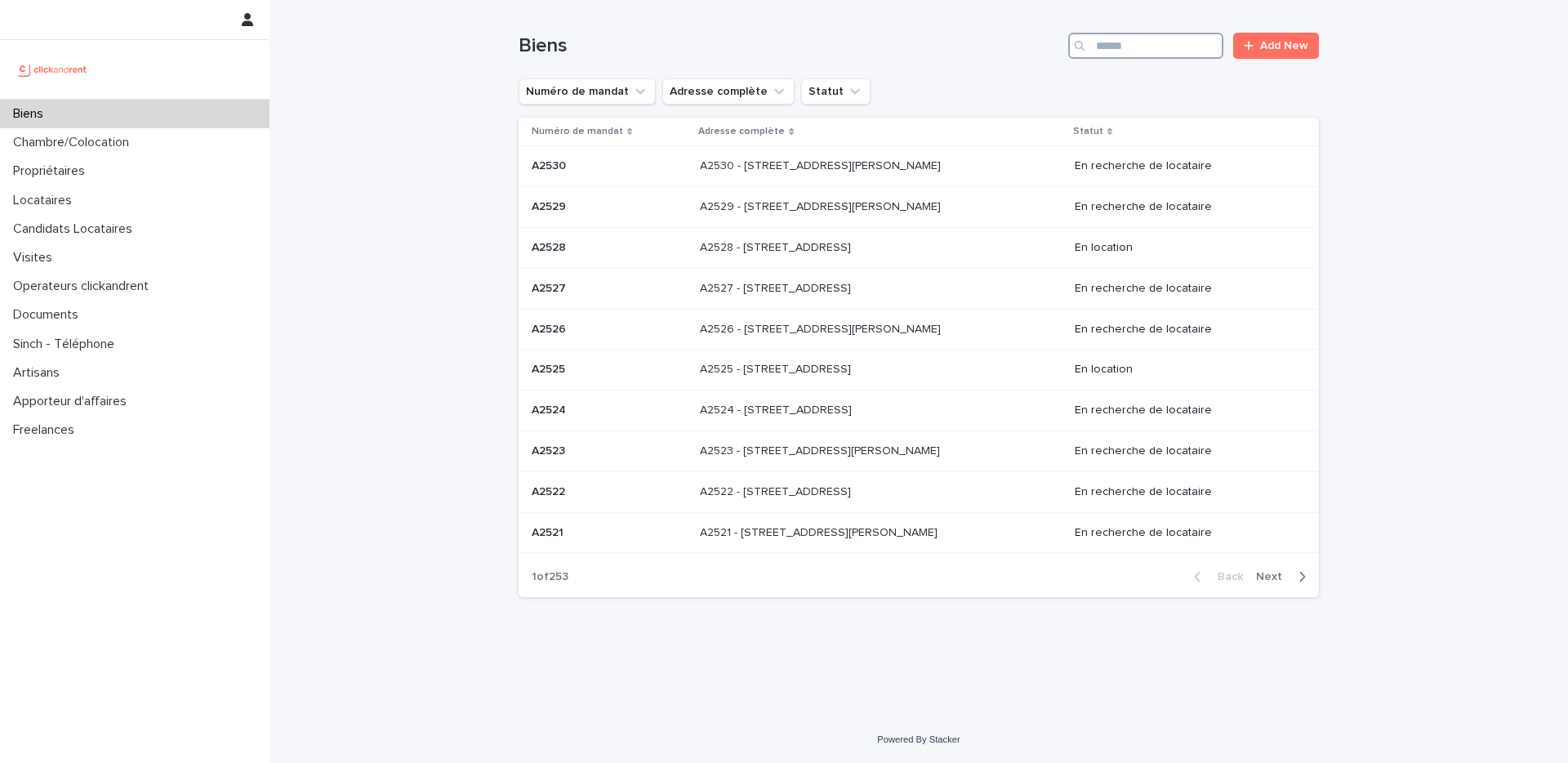
click at [1137, 38] on input "Search" at bounding box center [1145, 45] width 155 height 27
paste input "*****"
type input "*****"
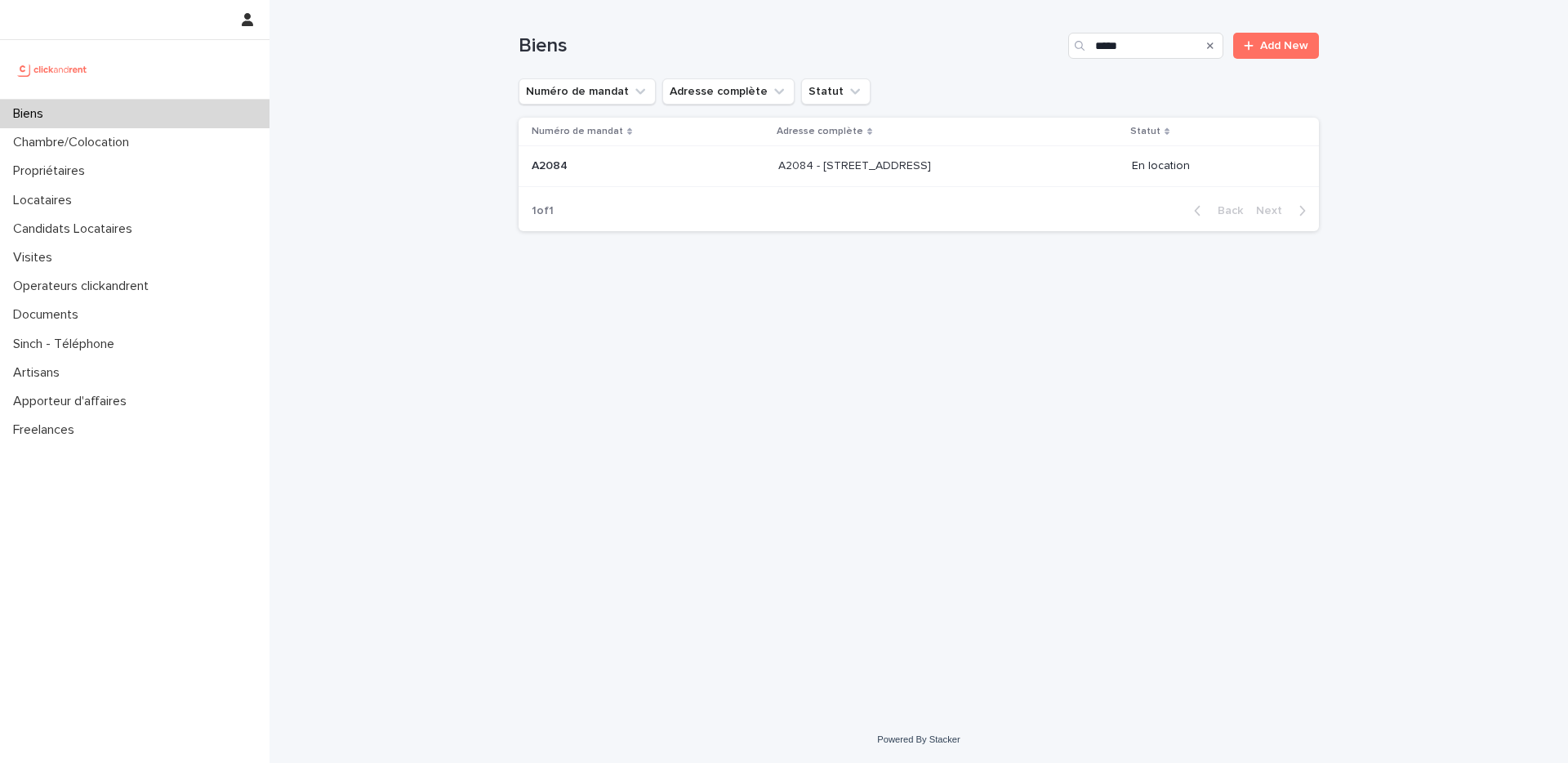
click at [897, 170] on p "A2084 - [STREET_ADDRESS]" at bounding box center [856, 164] width 156 height 17
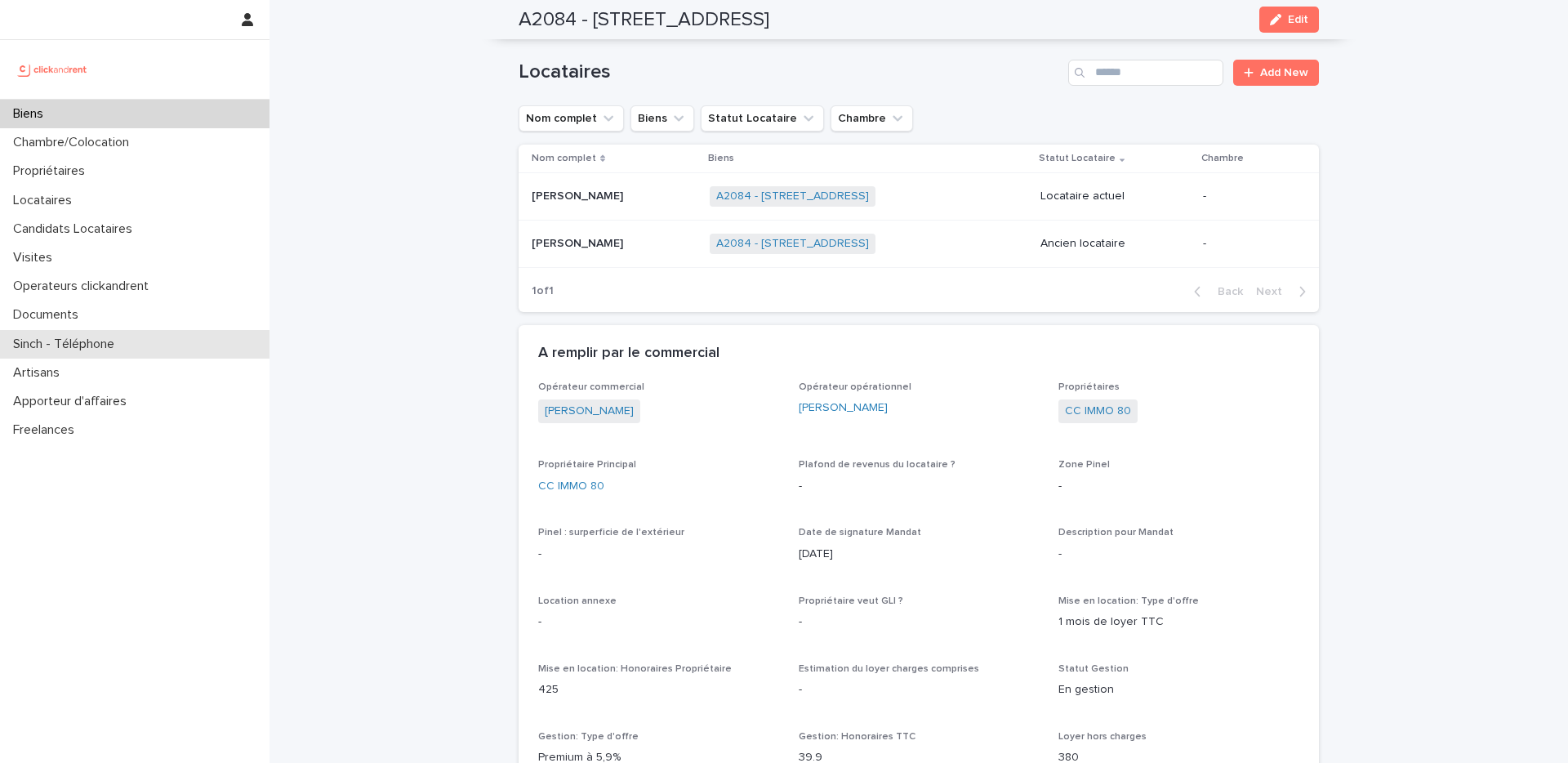
scroll to position [669, 0]
click at [643, 188] on p at bounding box center [614, 195] width 165 height 14
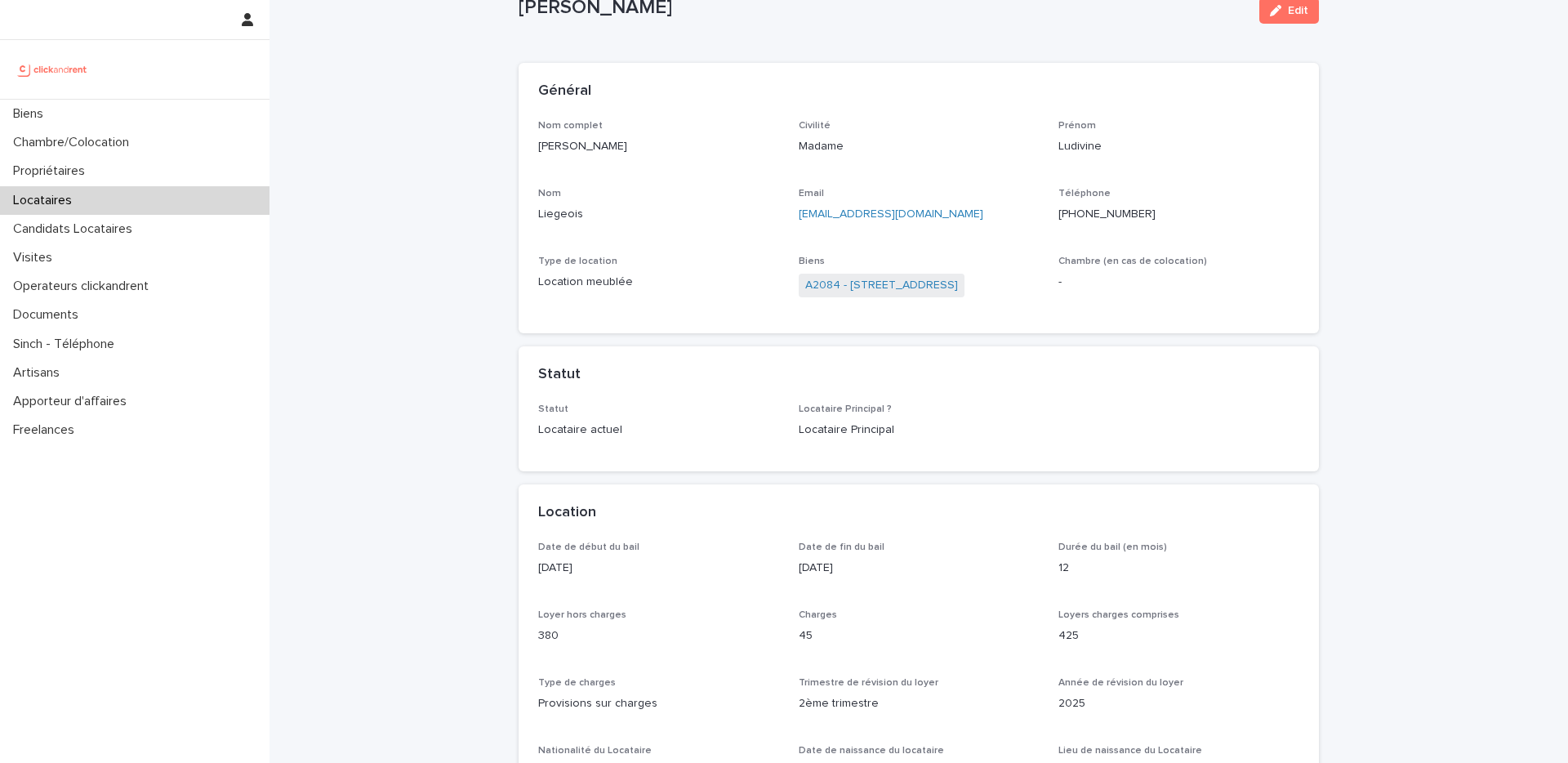
scroll to position [51, 0]
click at [1095, 220] on p "+33769269840" at bounding box center [1179, 218] width 241 height 17
copy p "33769269840"
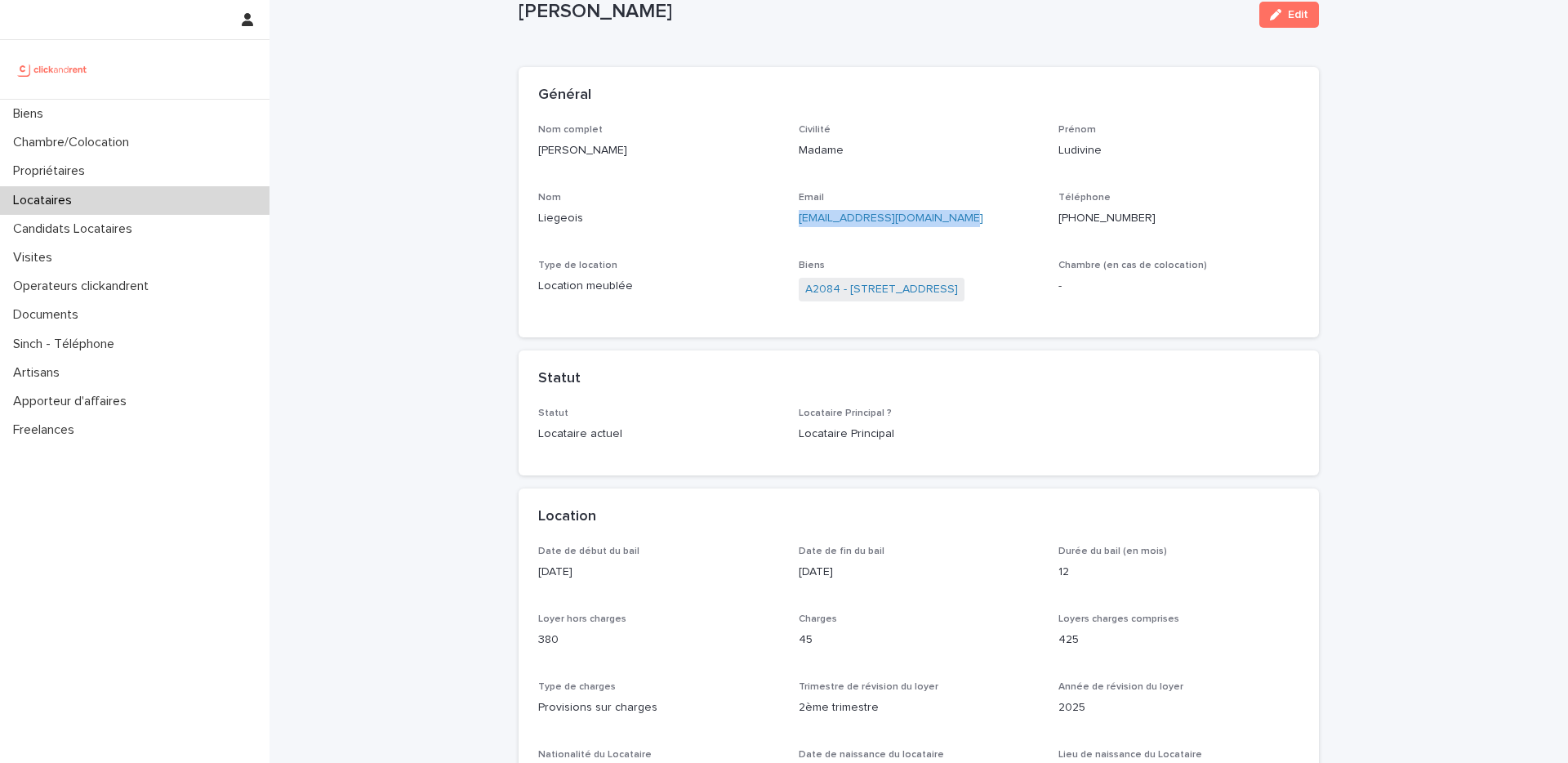
drag, startPoint x: 948, startPoint y: 217, endPoint x: 786, endPoint y: 221, distance: 162.0
click at [786, 221] on div "Nom complet Ludivine Liegeois Civilité Madame Prénom Ludivine Nom Liegeois Emai…" at bounding box center [918, 221] width 761 height 194
copy link "ludivineliegeois4@gmail.com"
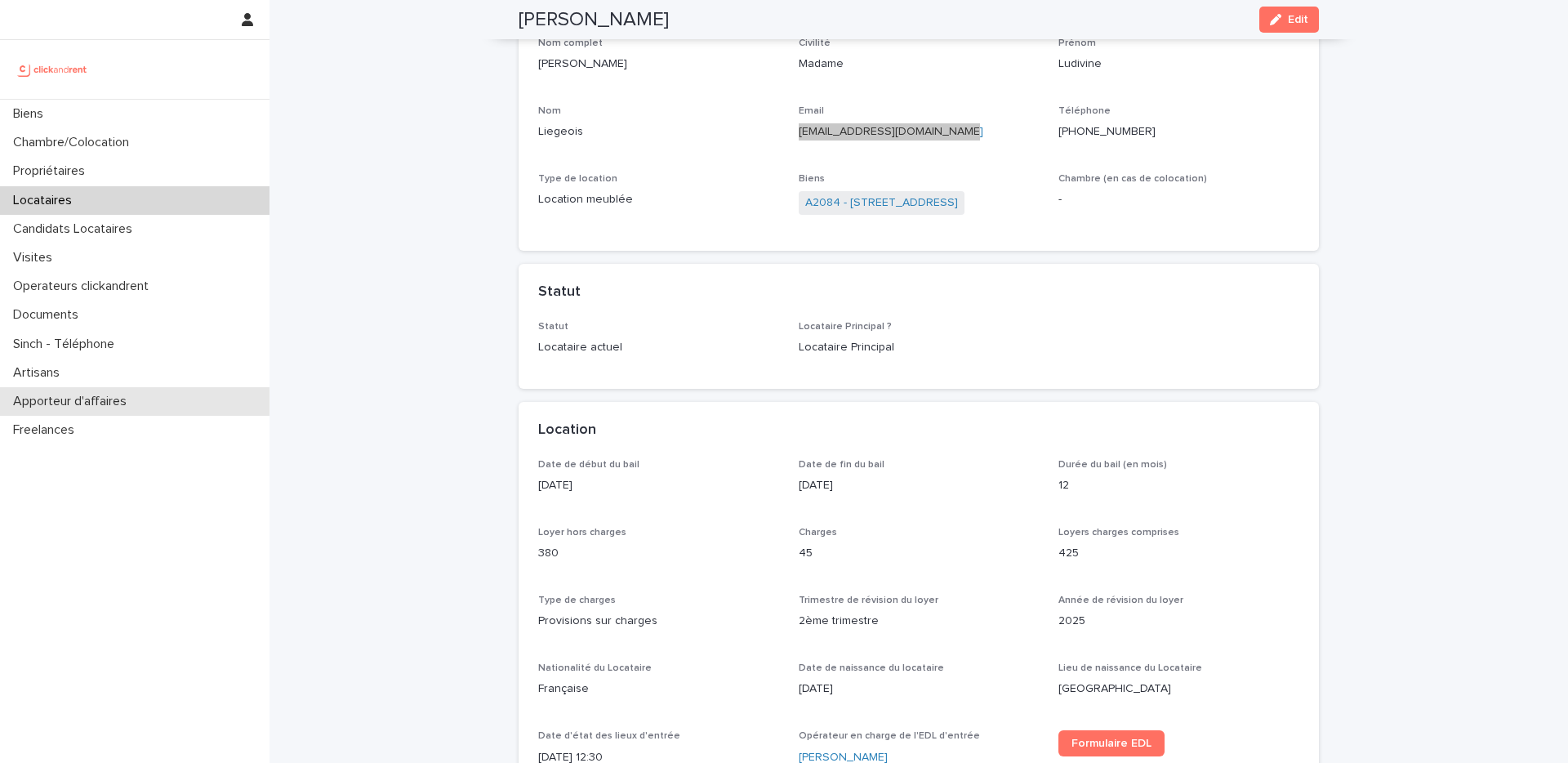
scroll to position [120, 0]
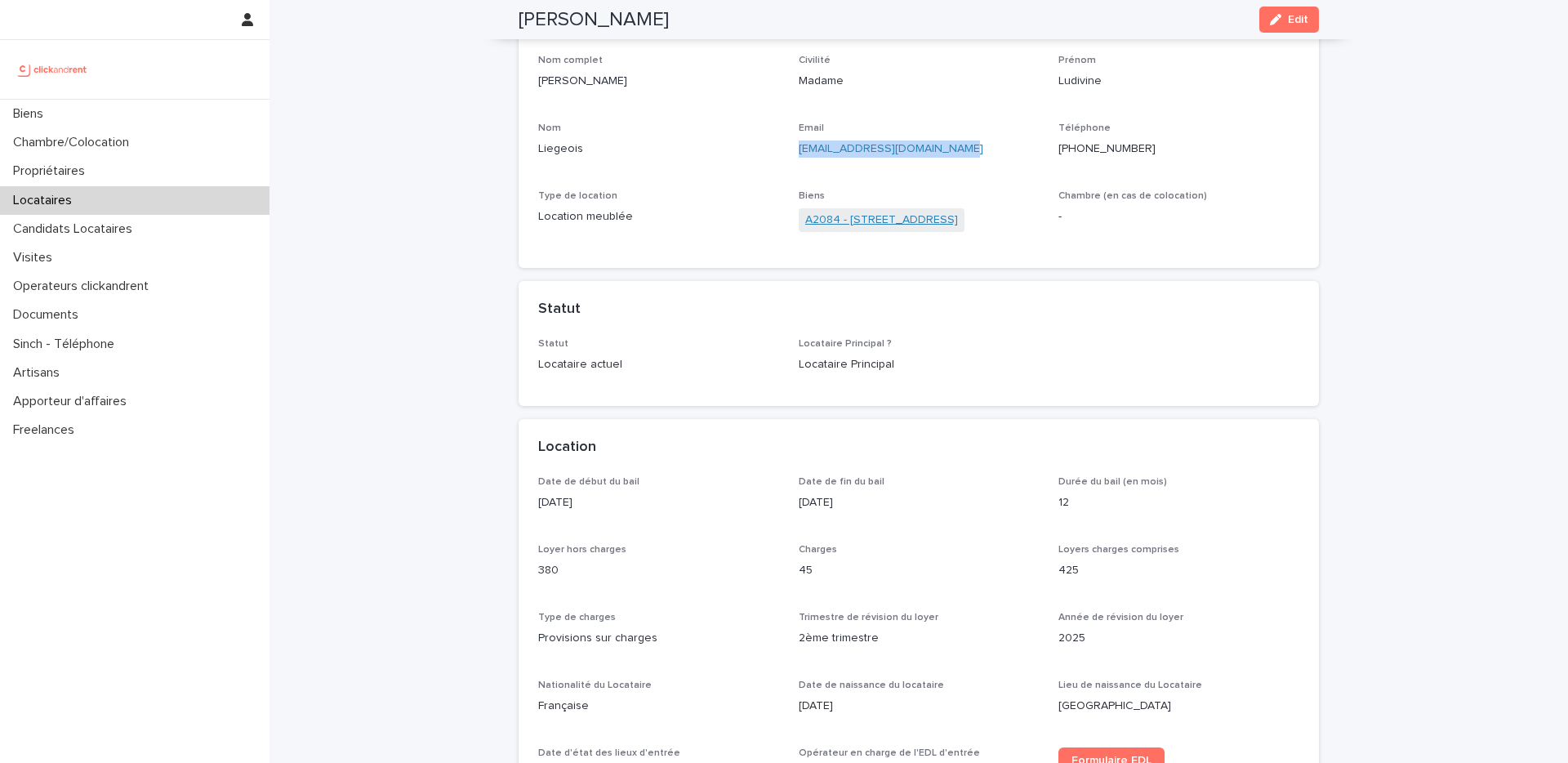
click at [888, 228] on link "A2084 - [STREET_ADDRESS]" at bounding box center [882, 220] width 152 height 17
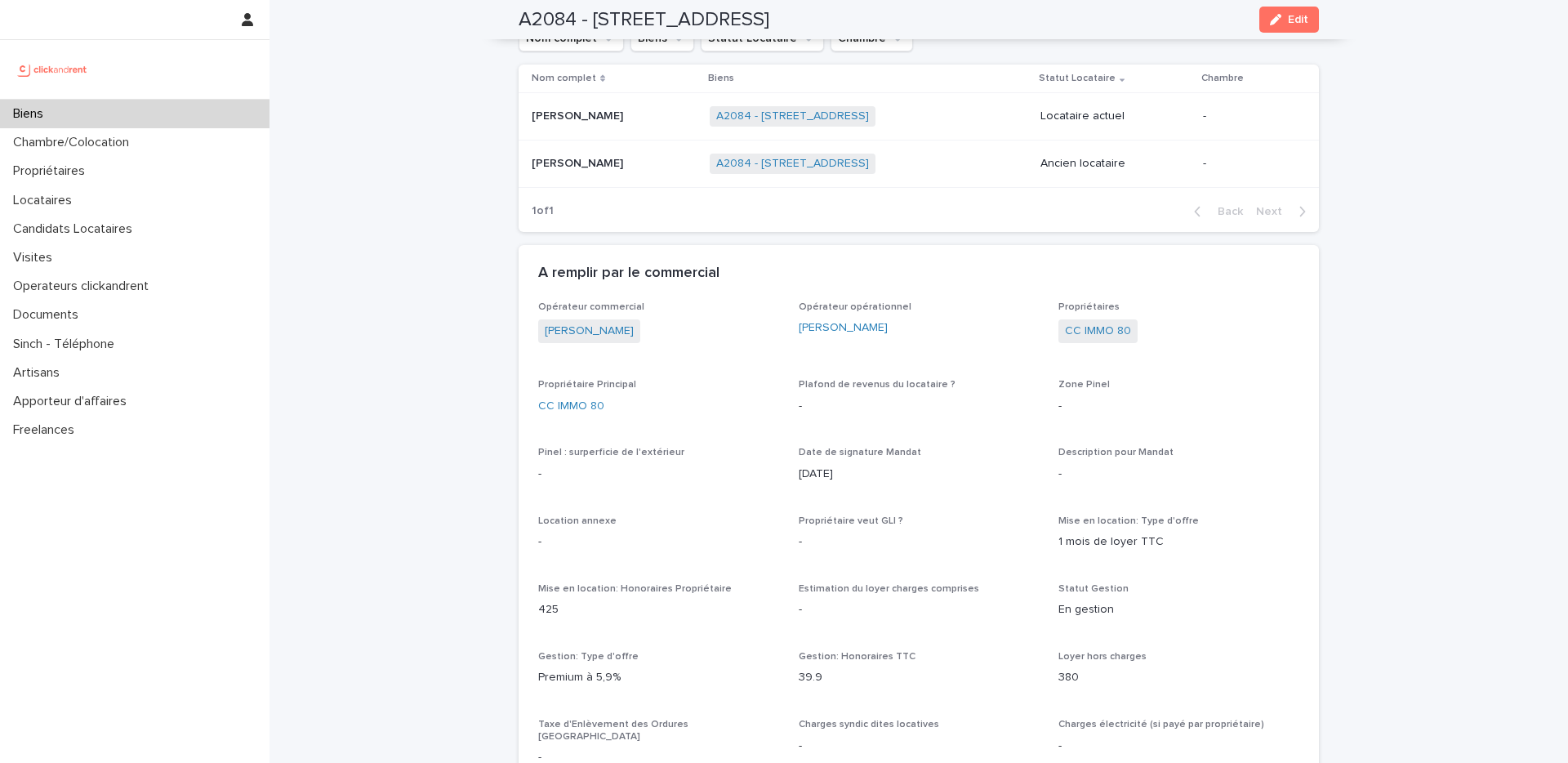
scroll to position [750, 0]
drag, startPoint x: 615, startPoint y: 389, endPoint x: 502, endPoint y: 384, distance: 113.1
copy link "CC IMMO 80"
click at [154, 128] on div "Biens" at bounding box center [134, 113] width 270 height 28
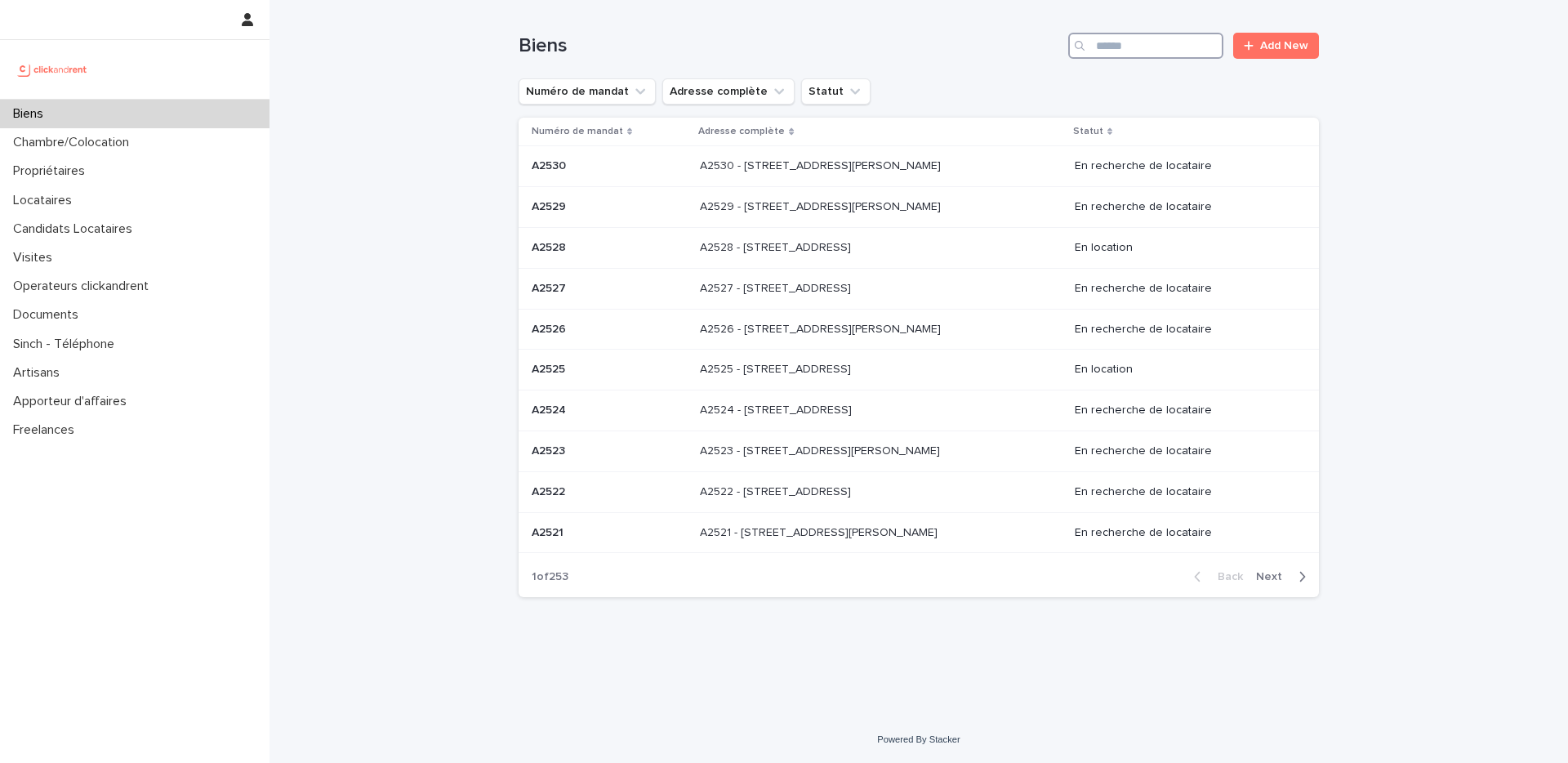
click at [1110, 36] on input "Search" at bounding box center [1145, 45] width 155 height 27
paste input "*****"
type input "*****"
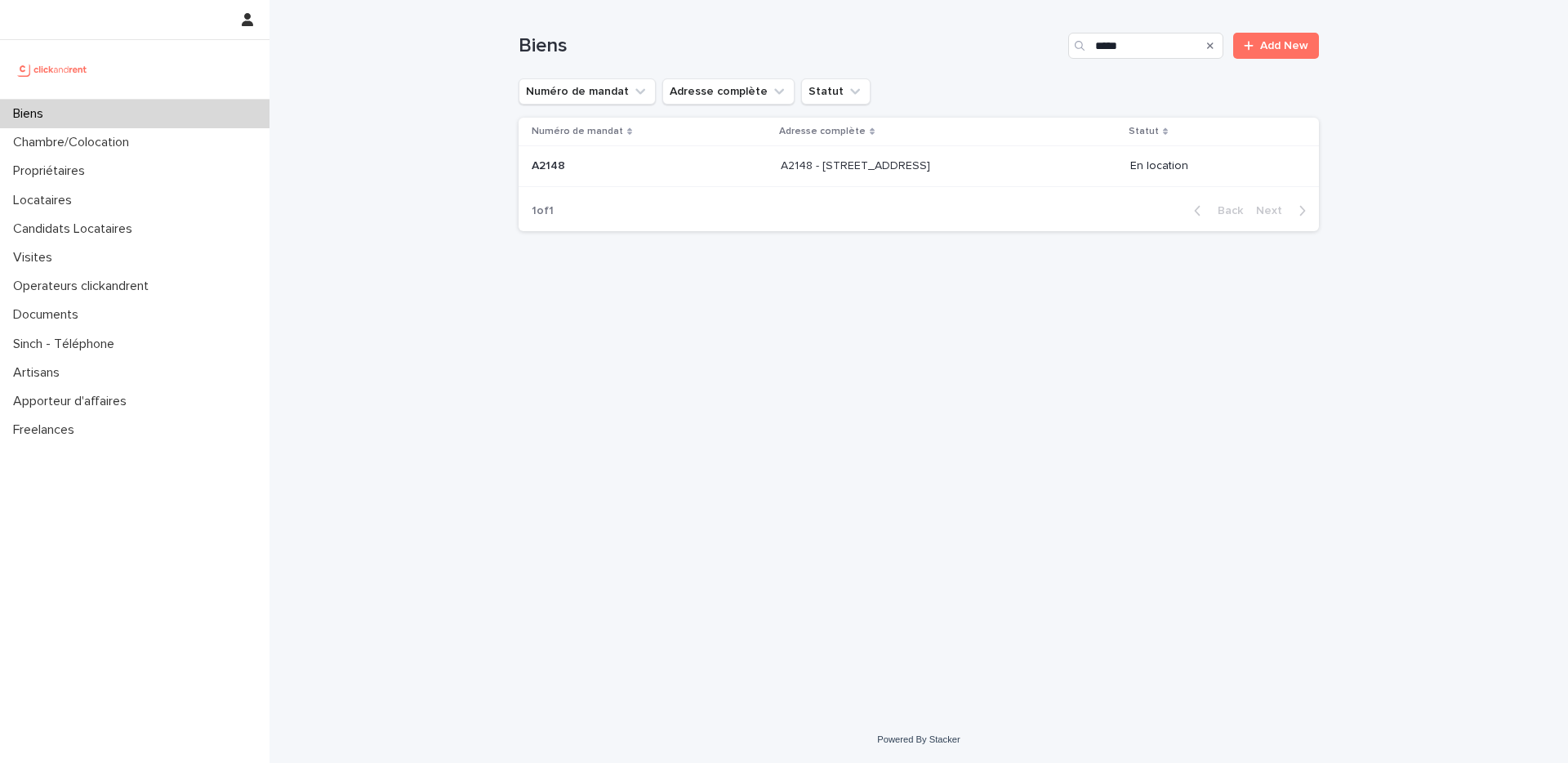
click at [960, 167] on p at bounding box center [917, 166] width 272 height 14
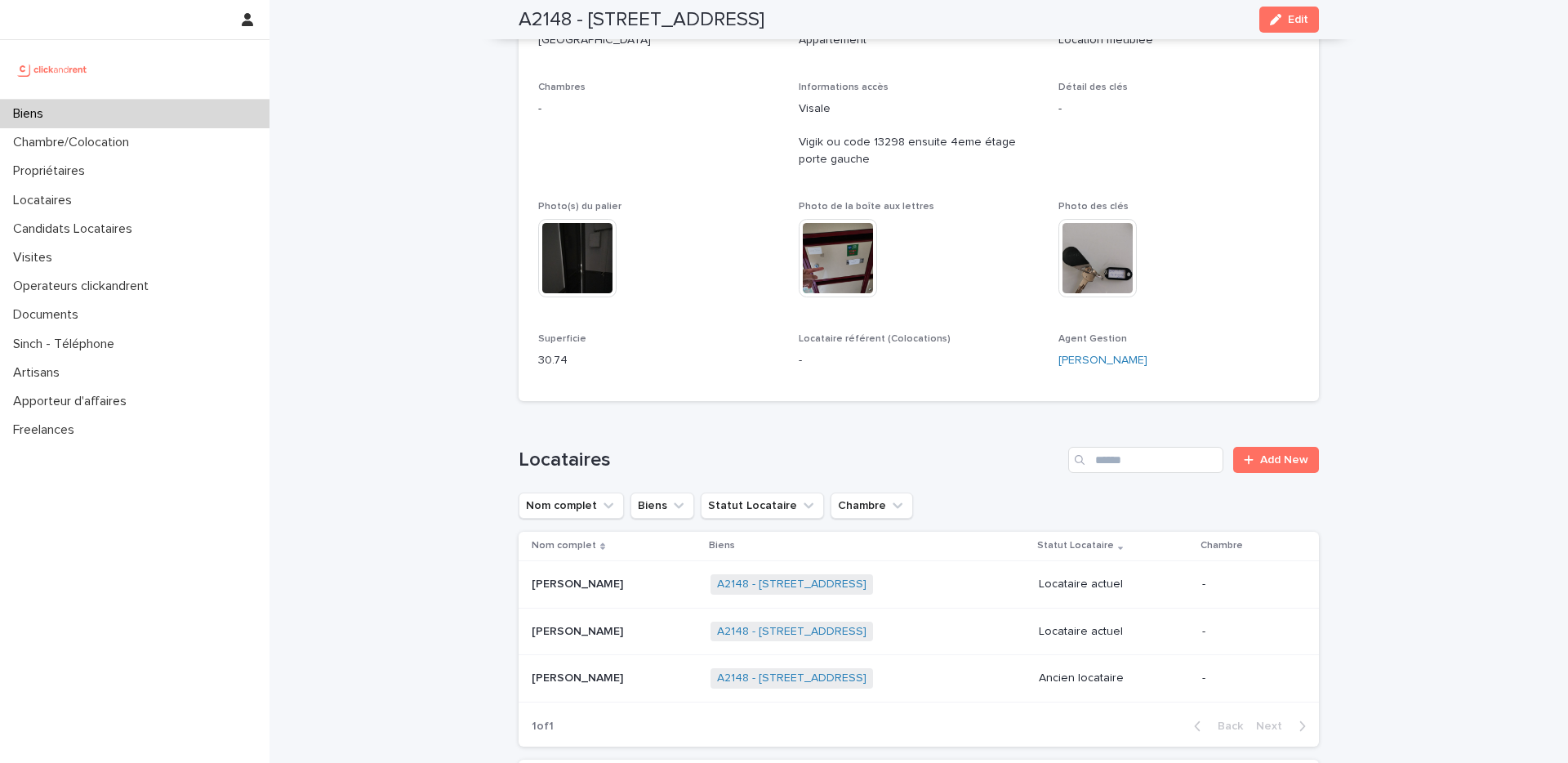
scroll to position [298, 0]
click at [633, 581] on p at bounding box center [615, 583] width 166 height 14
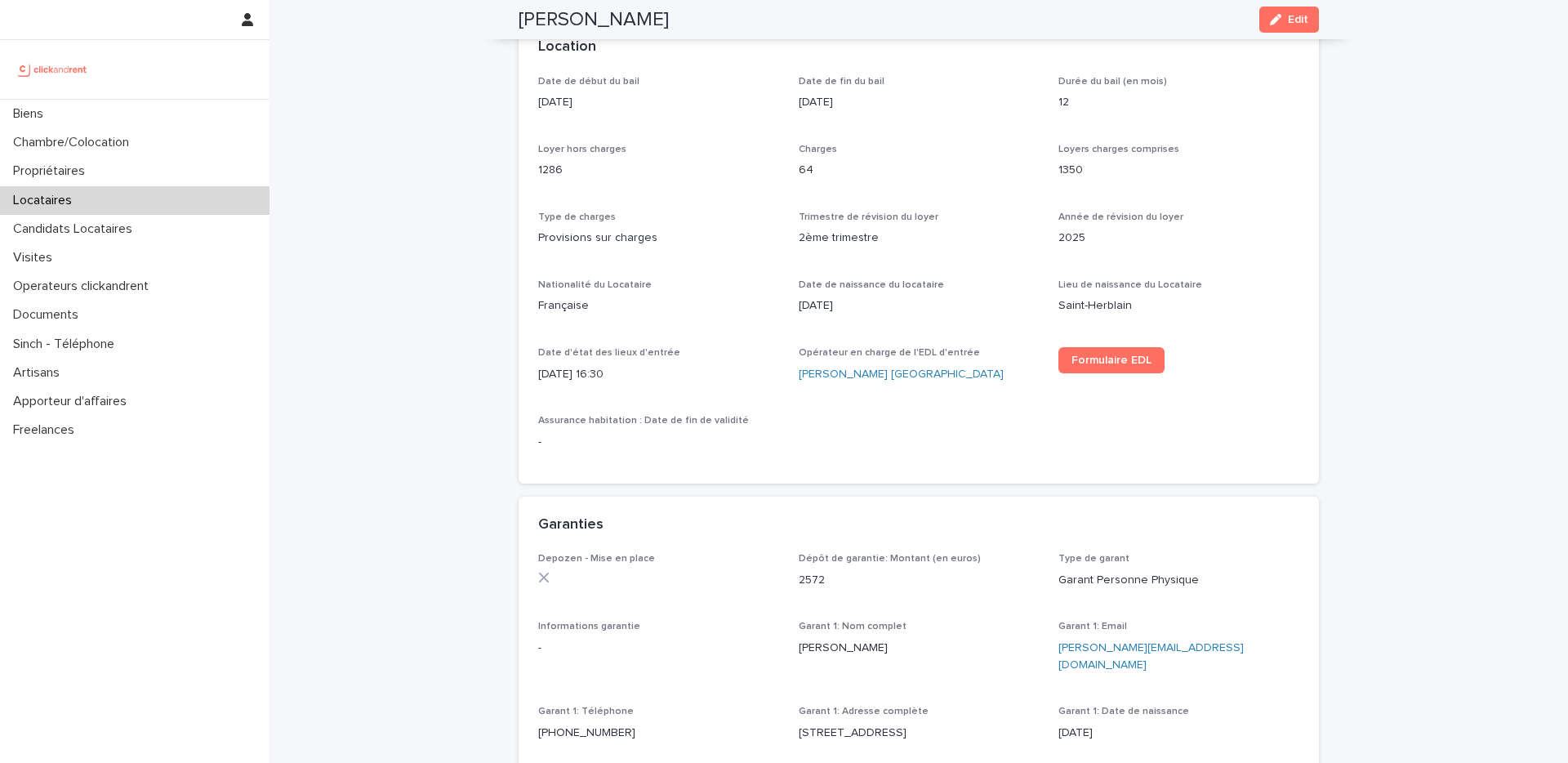
scroll to position [533, 0]
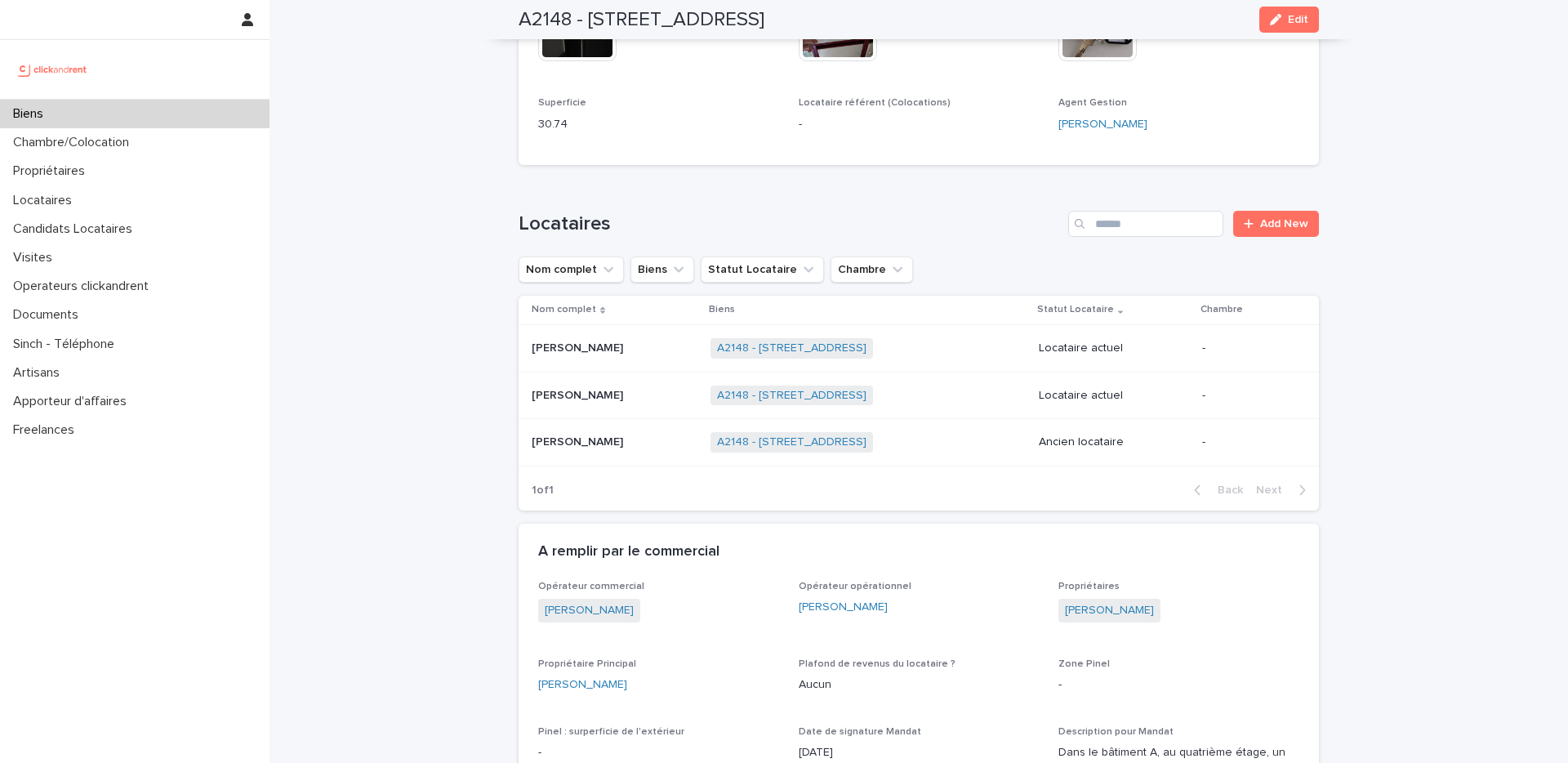
click at [642, 438] on p at bounding box center [615, 443] width 166 height 14
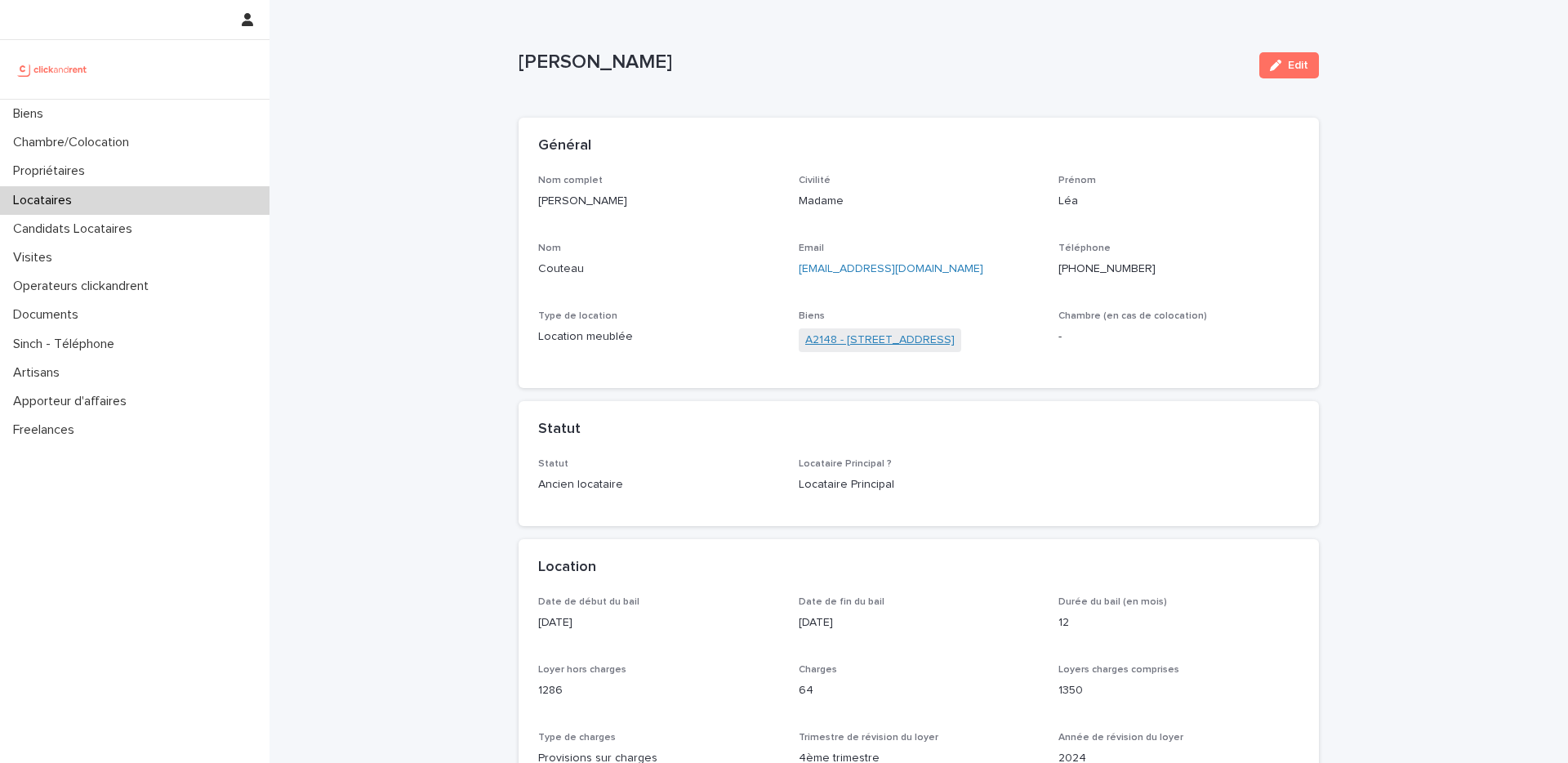
click at [866, 332] on link "A2148 - 46 cours de Vincennes, Paris 75012" at bounding box center [880, 340] width 150 height 17
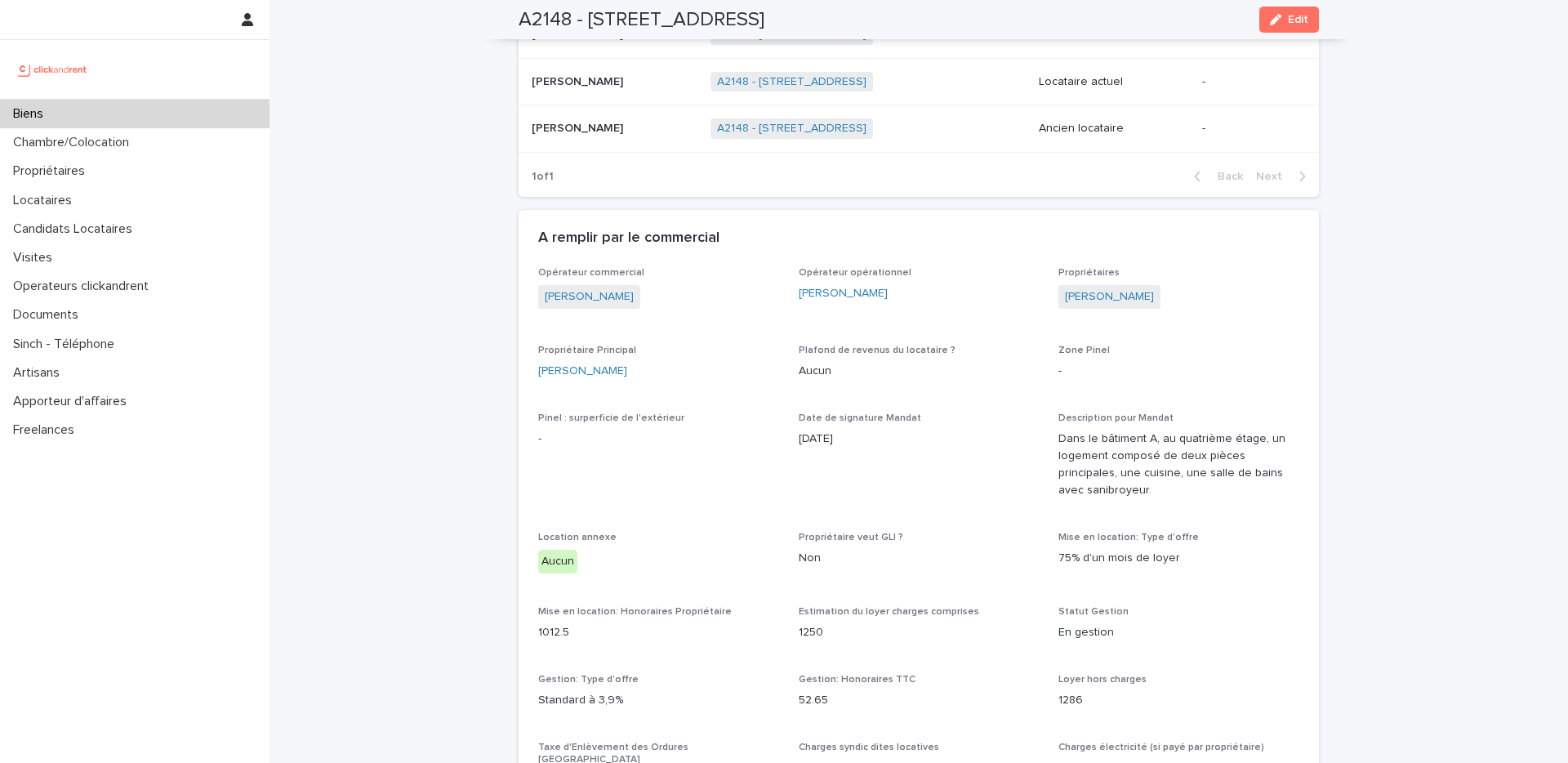
scroll to position [848, 0]
click at [139, 108] on div "Biens" at bounding box center [134, 113] width 270 height 28
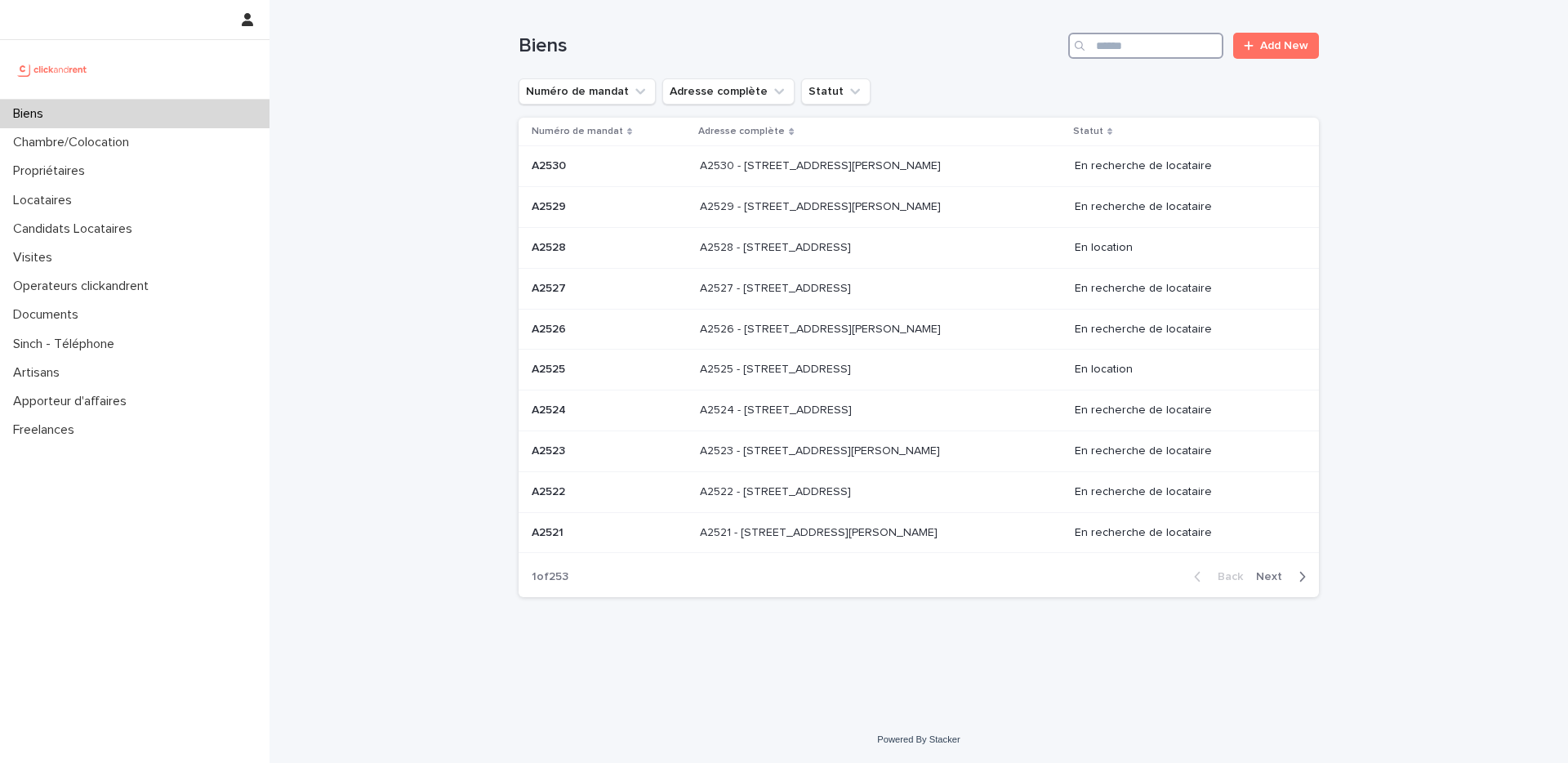
click at [1136, 52] on input "Search" at bounding box center [1145, 45] width 155 height 27
paste input "**********"
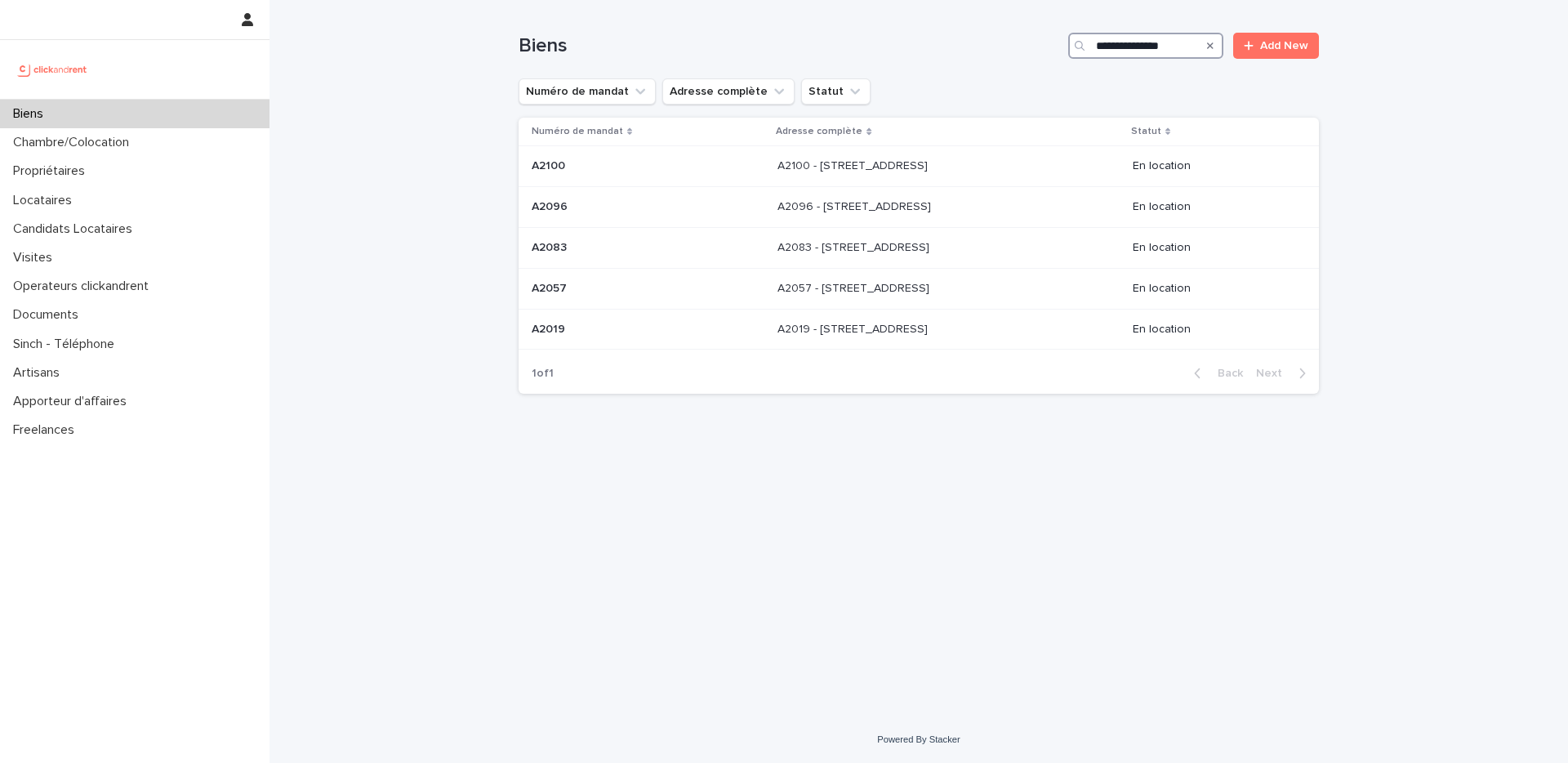
type input "**********"
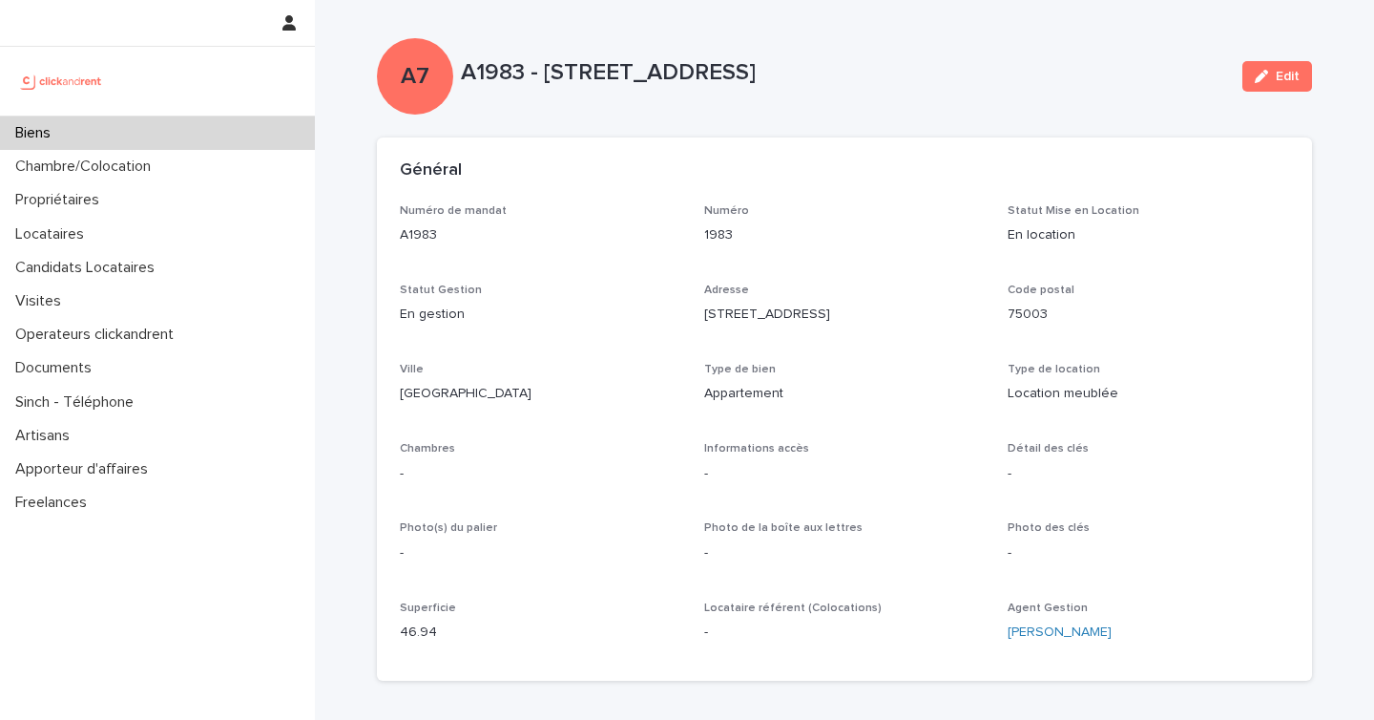
click at [161, 129] on div "Biens" at bounding box center [157, 132] width 315 height 33
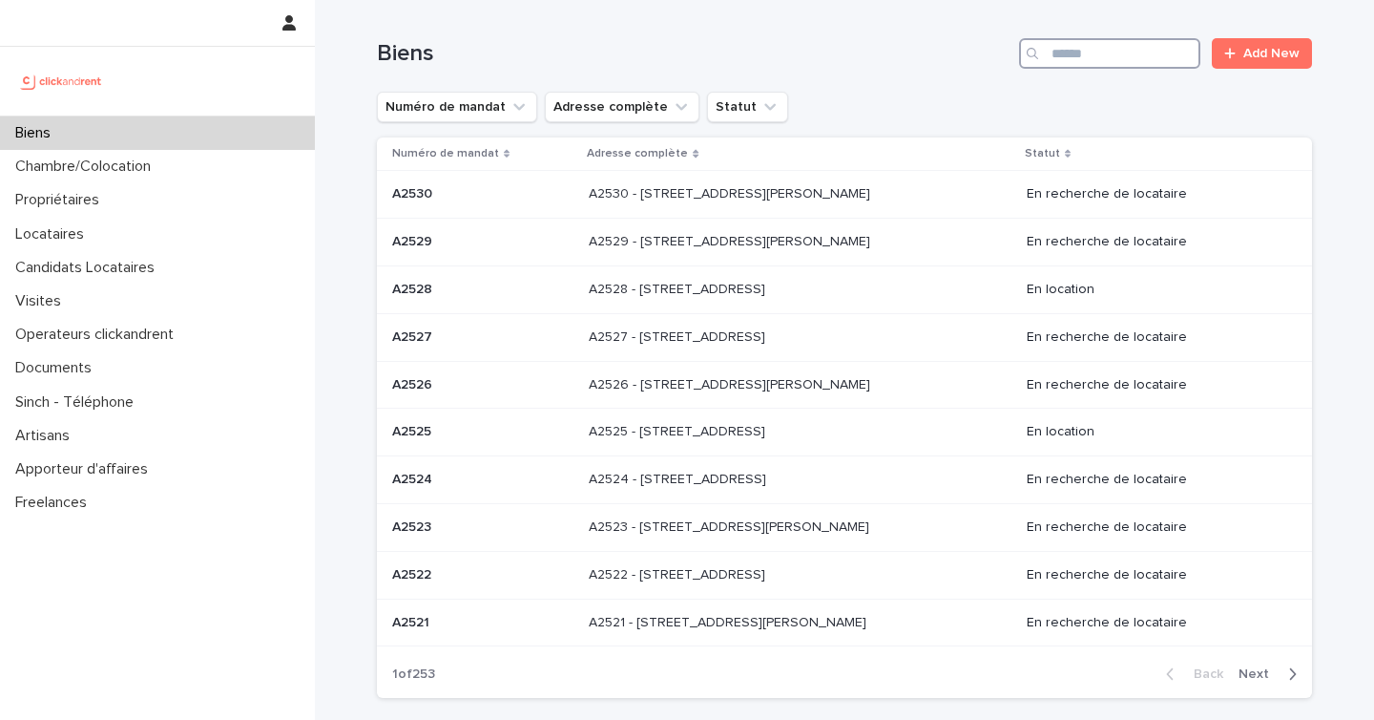
click at [1111, 60] on input "Search" at bounding box center [1109, 53] width 181 height 31
paste input "*****"
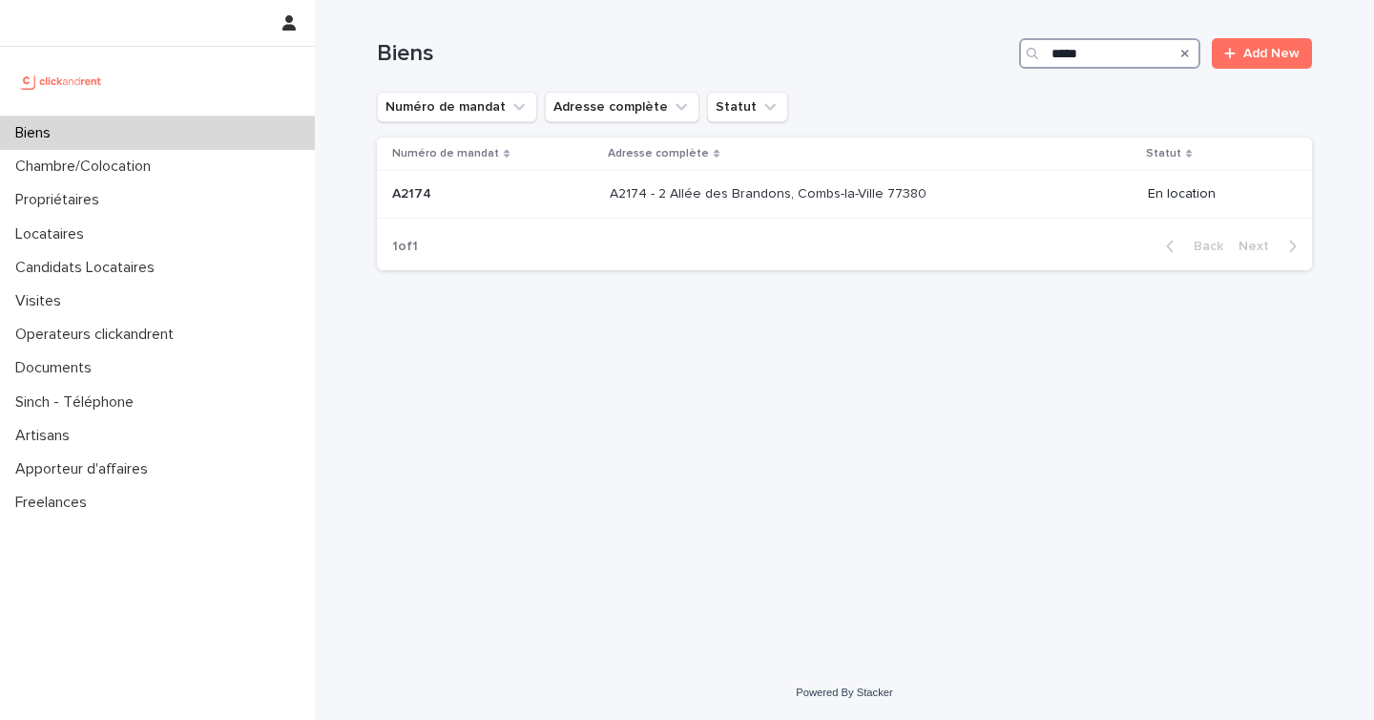
type input "*****"
click at [548, 199] on p at bounding box center [493, 194] width 202 height 16
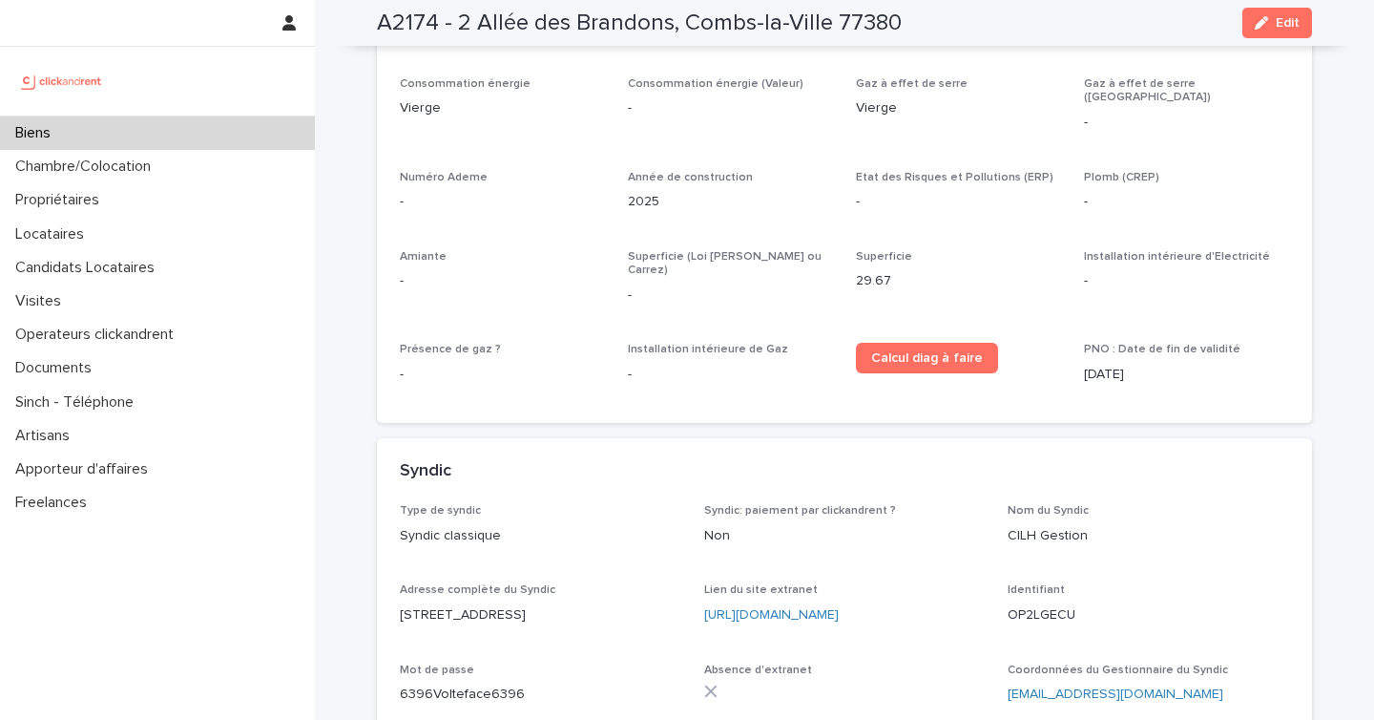
scroll to position [6107, 0]
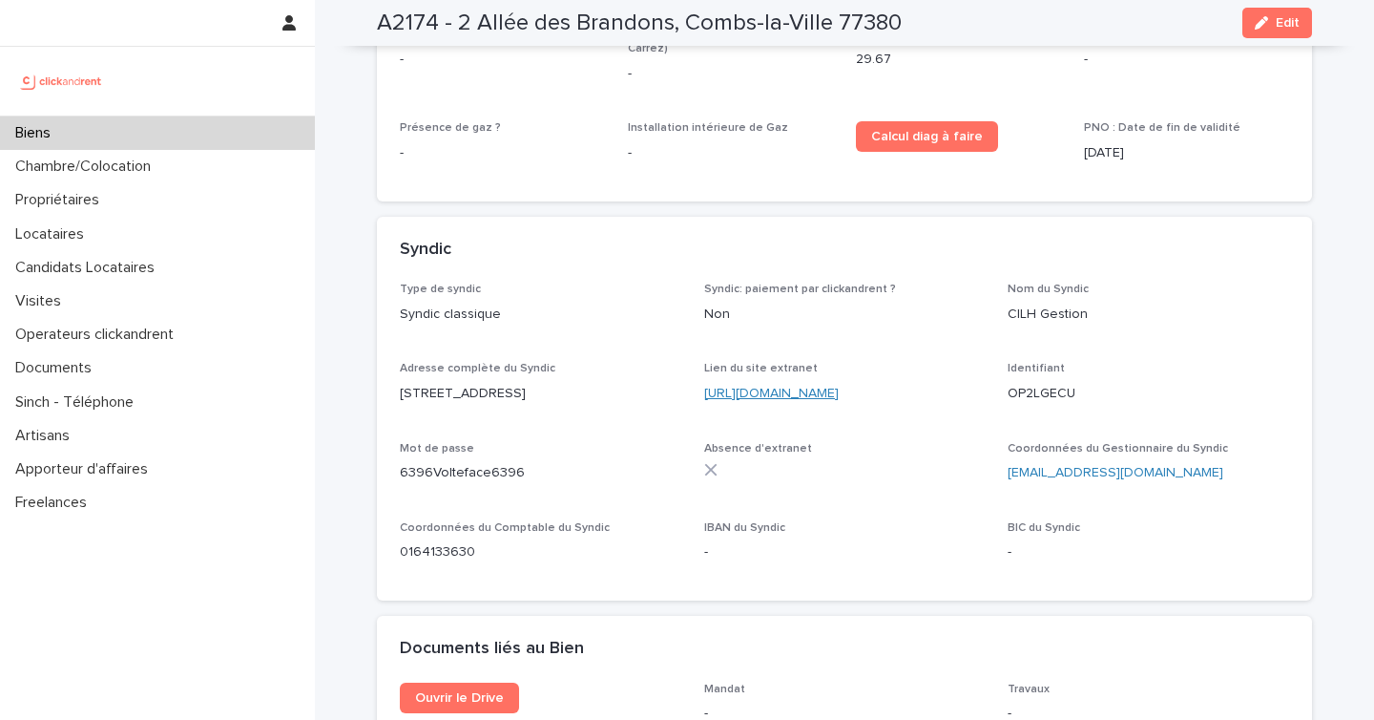
click at [823, 387] on link "https://www.orchestrav2.egiweb.net/index.php" at bounding box center [771, 393] width 135 height 13
drag, startPoint x: 1076, startPoint y: 290, endPoint x: 1009, endPoint y: 291, distance: 66.8
click at [1009, 384] on p "OP2LGECU" at bounding box center [1149, 394] width 282 height 20
copy p "OP2LGECU"
drag, startPoint x: 521, startPoint y: 369, endPoint x: 378, endPoint y: 382, distance: 143.7
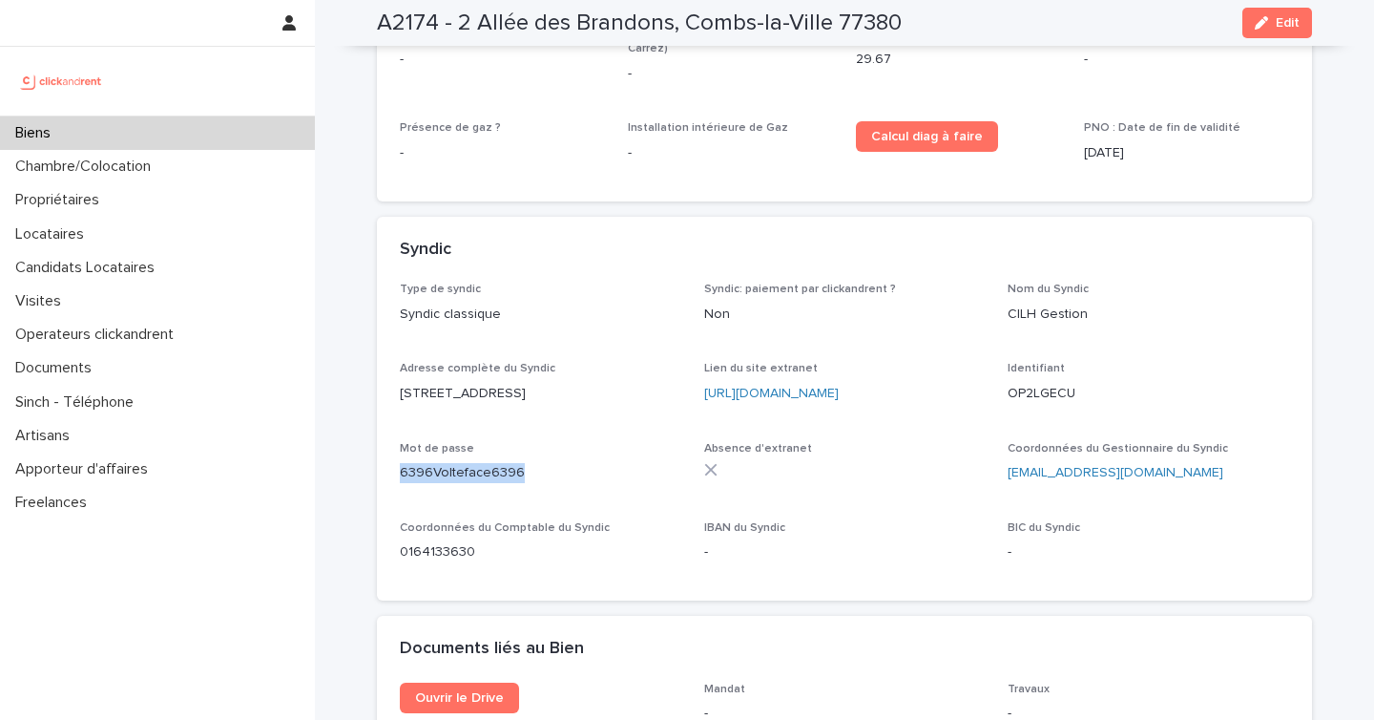
click at [378, 382] on div "Type de syndic Syndic classique Syndic: paiement par clickandrent ? Non Nom du …" at bounding box center [844, 441] width 935 height 318
copy p "6396Volteface6396"
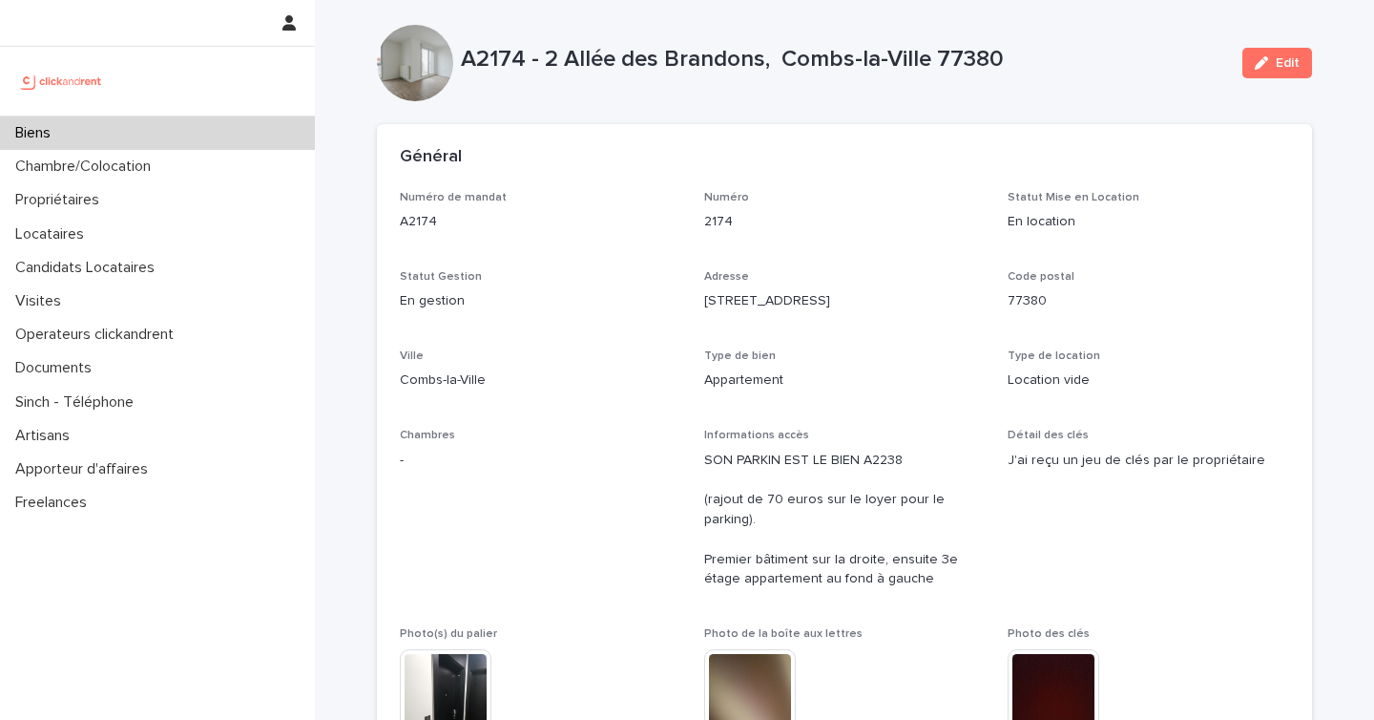
scroll to position [16, 0]
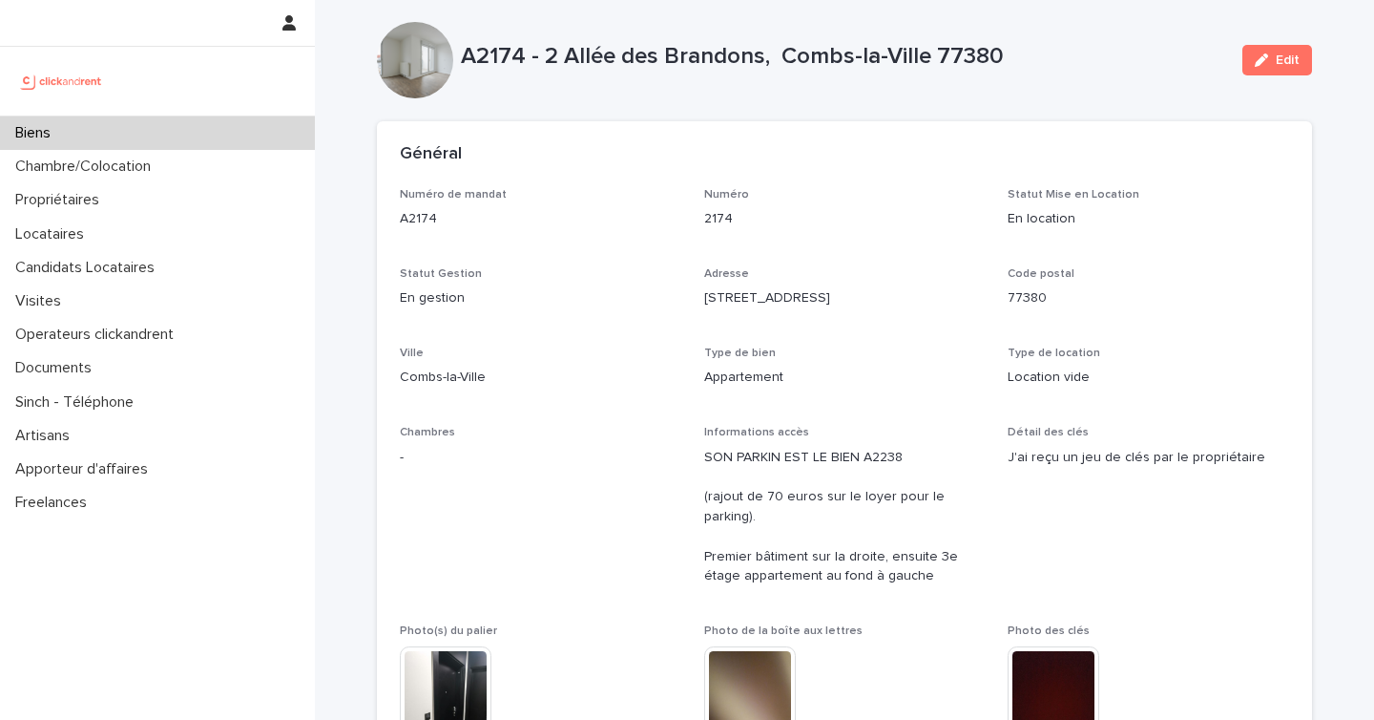
click at [270, 126] on div "Biens" at bounding box center [157, 132] width 315 height 33
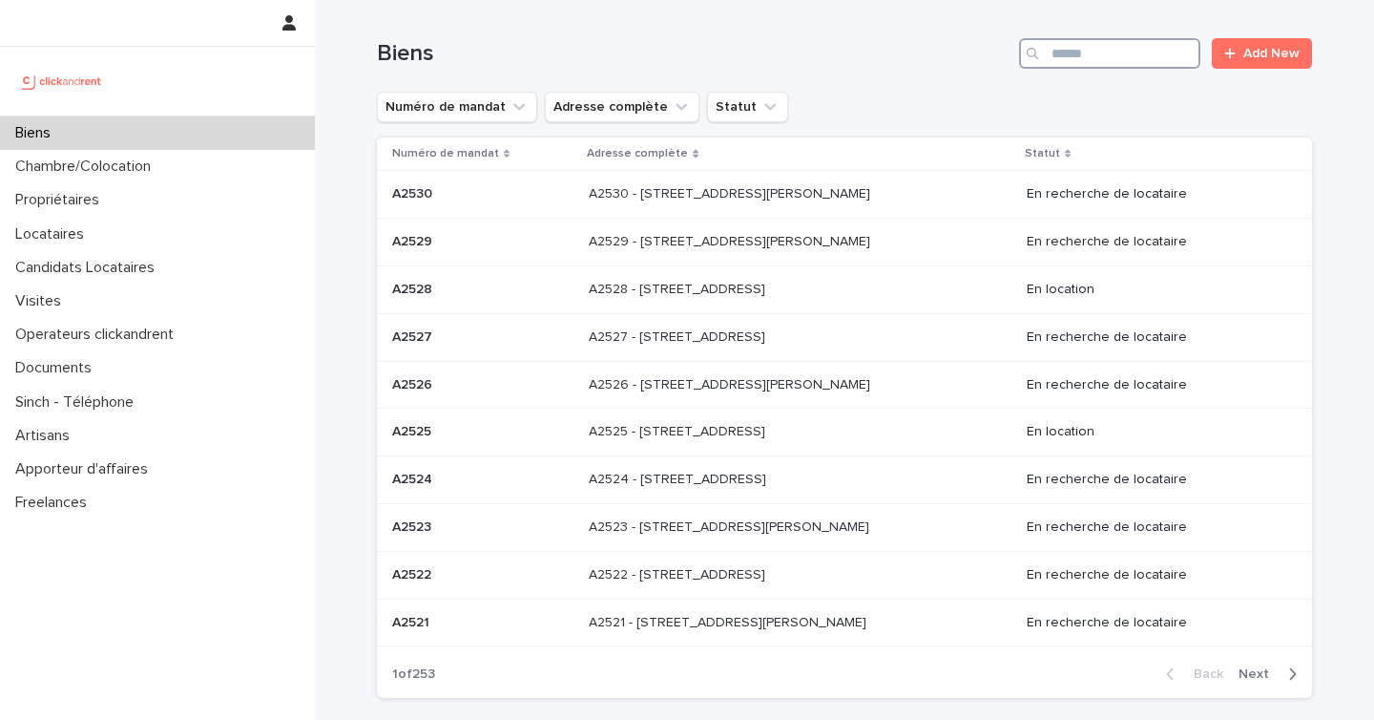
click at [1131, 53] on input "Search" at bounding box center [1109, 53] width 181 height 31
paste input "****"
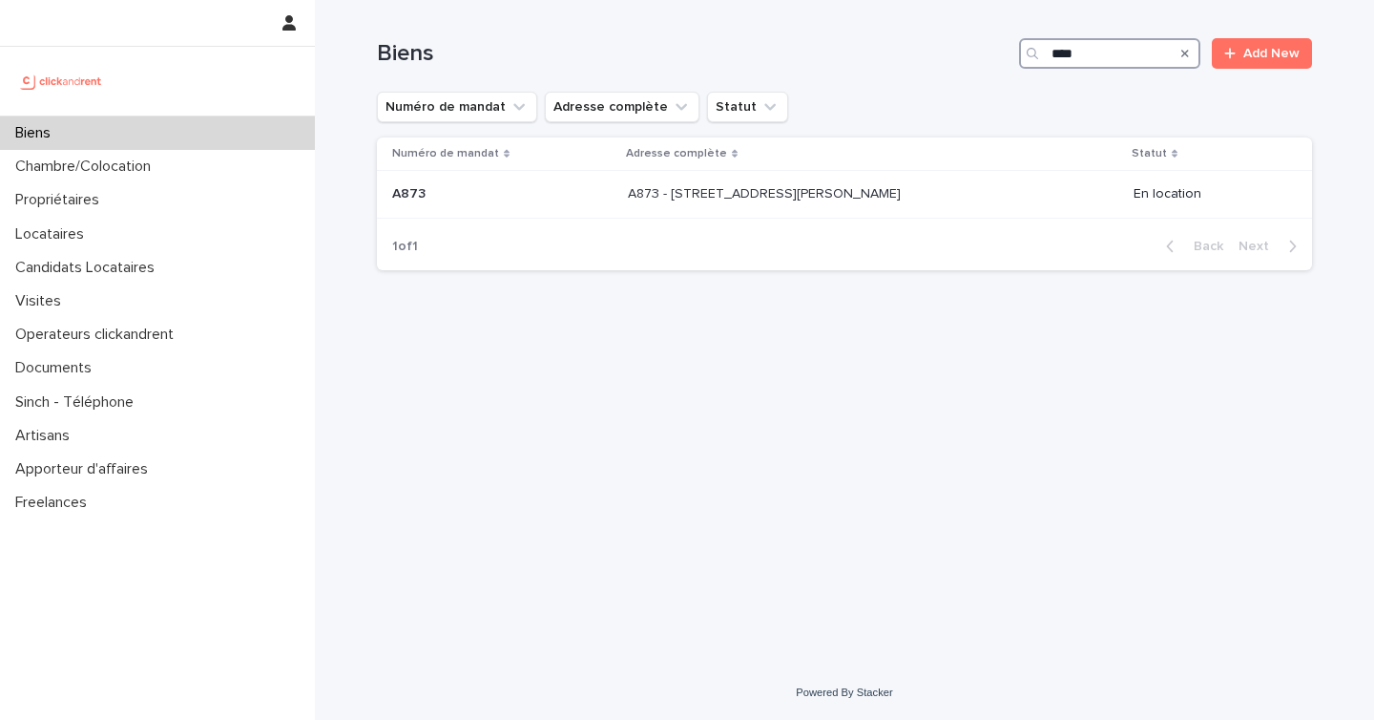
click at [1068, 55] on input "****" at bounding box center [1109, 53] width 181 height 31
paste input "*"
type input "*****"
click at [885, 201] on p at bounding box center [841, 194] width 318 height 16
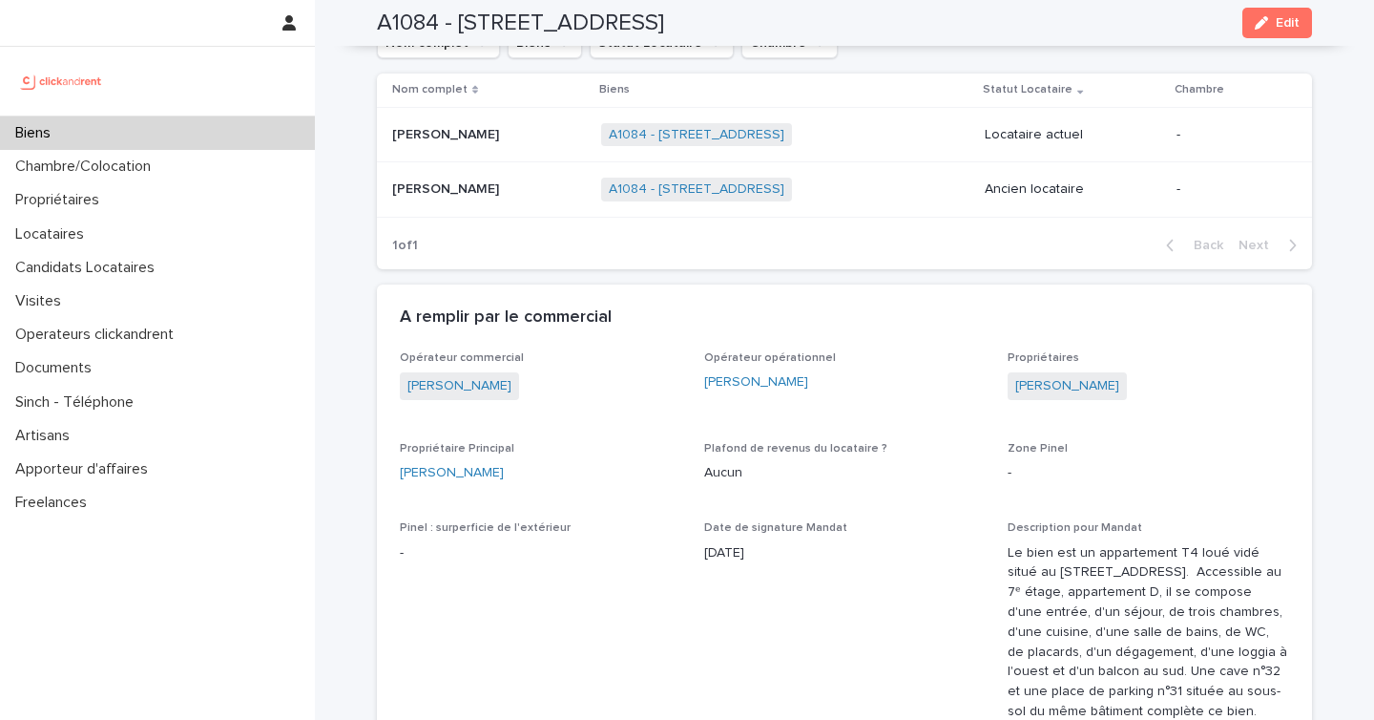
scroll to position [1058, 0]
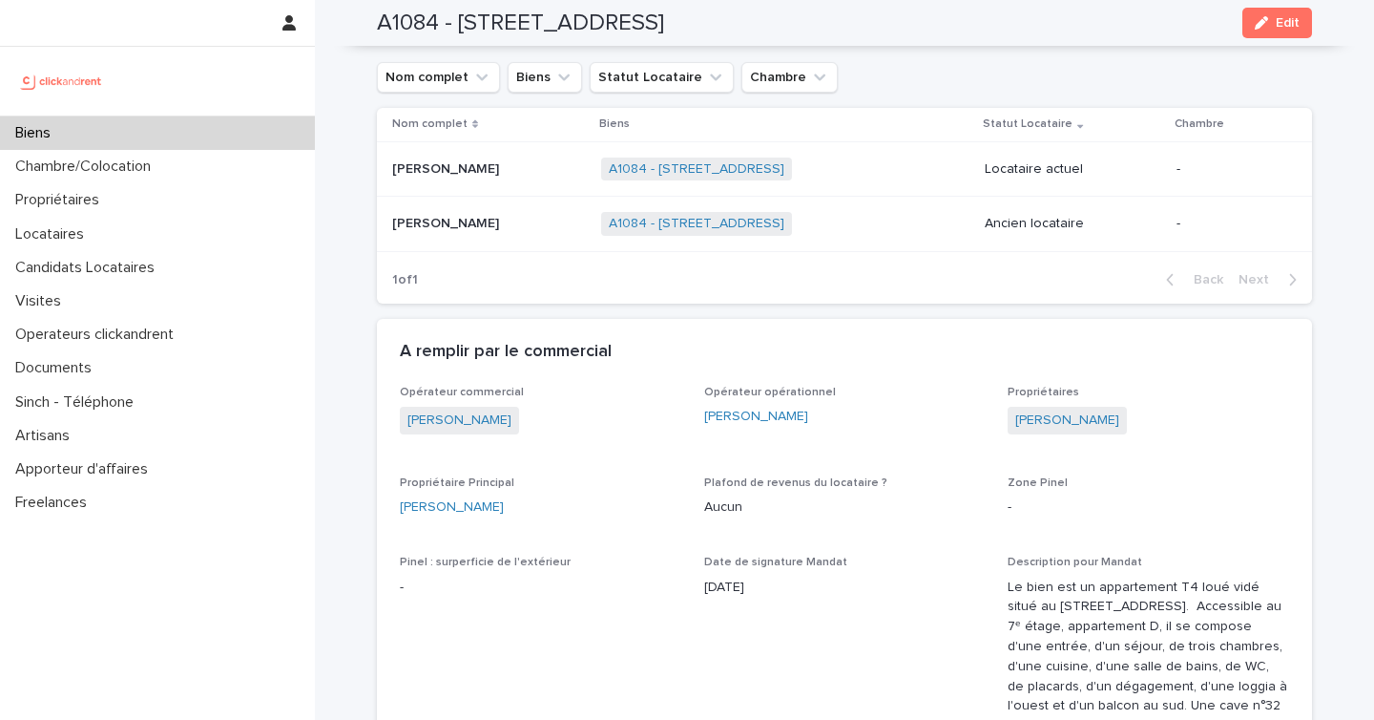
click at [544, 182] on div "Lea Terrany Lea Terrany" at bounding box center [489, 169] width 194 height 31
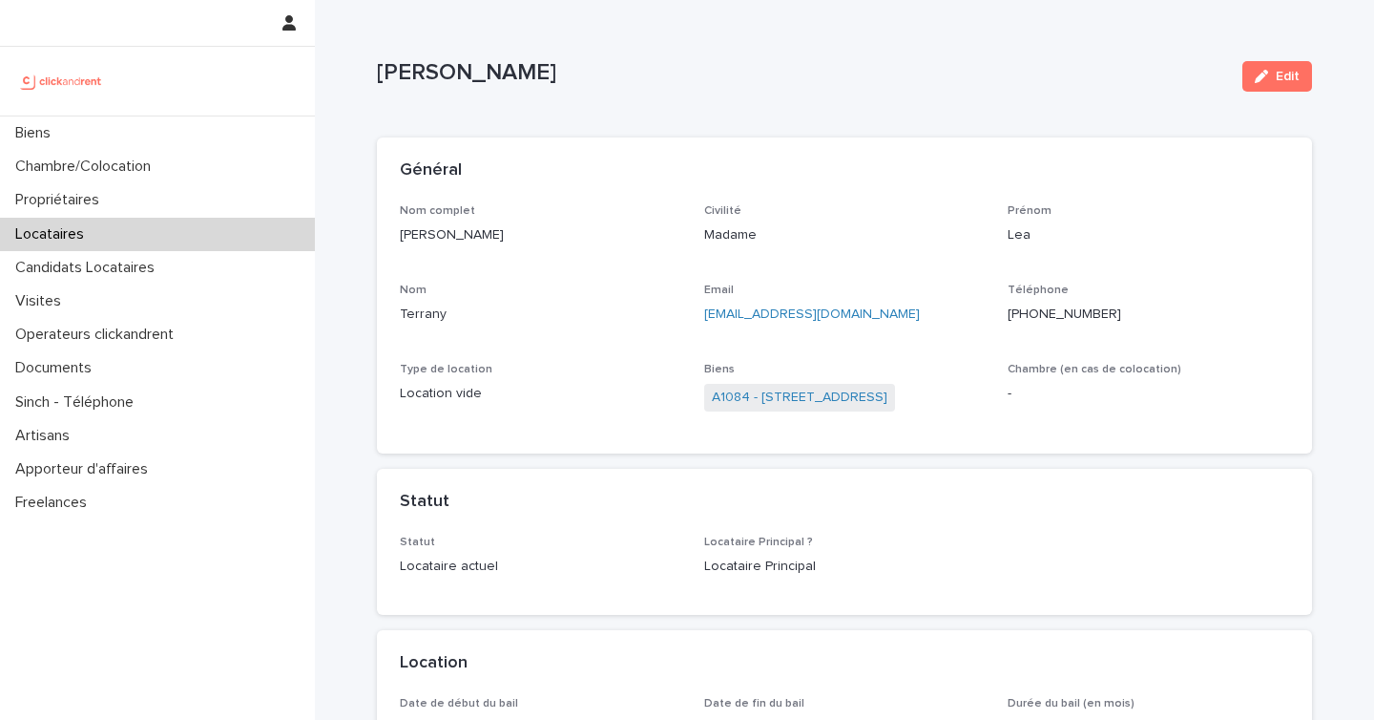
click at [781, 408] on span "A1084 - 21 avenue Nationale, Massy 91300" at bounding box center [799, 398] width 191 height 28
click at [795, 387] on link "A1084 - 21 avenue Nationale, Massy 91300" at bounding box center [800, 397] width 176 height 20
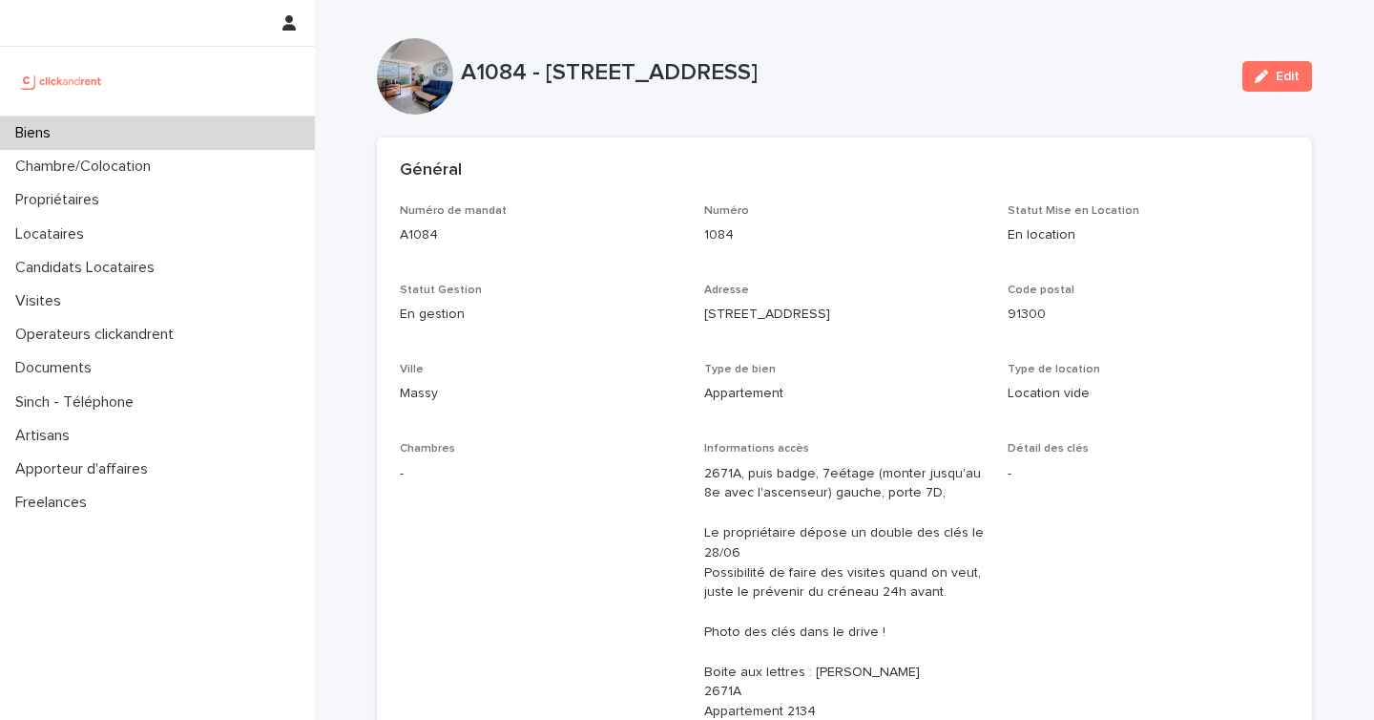
drag, startPoint x: 915, startPoint y: 63, endPoint x: 548, endPoint y: 75, distance: 367.6
click at [548, 75] on p "A1084 - 21 avenue Nationale, Massy 91300" at bounding box center [844, 73] width 766 height 28
copy p "21 avenue Nationale, Massy 91300"
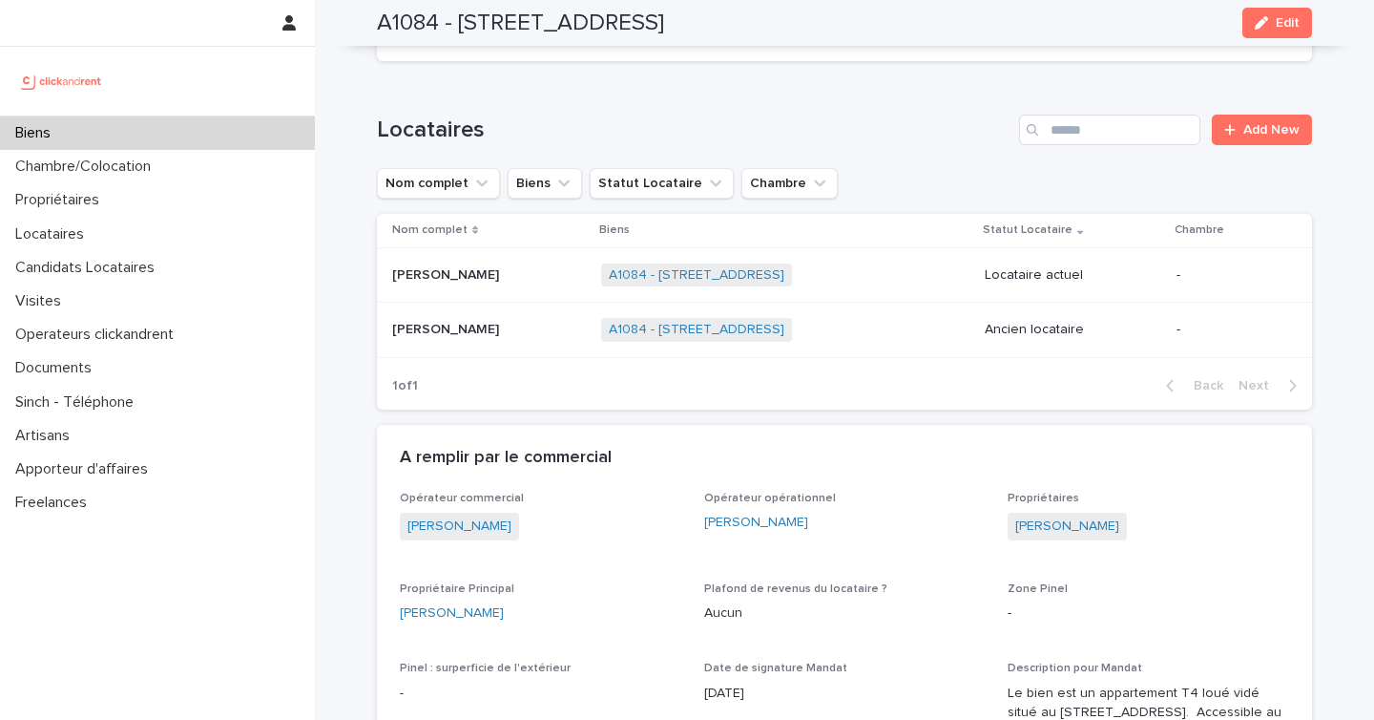
scroll to position [969, 0]
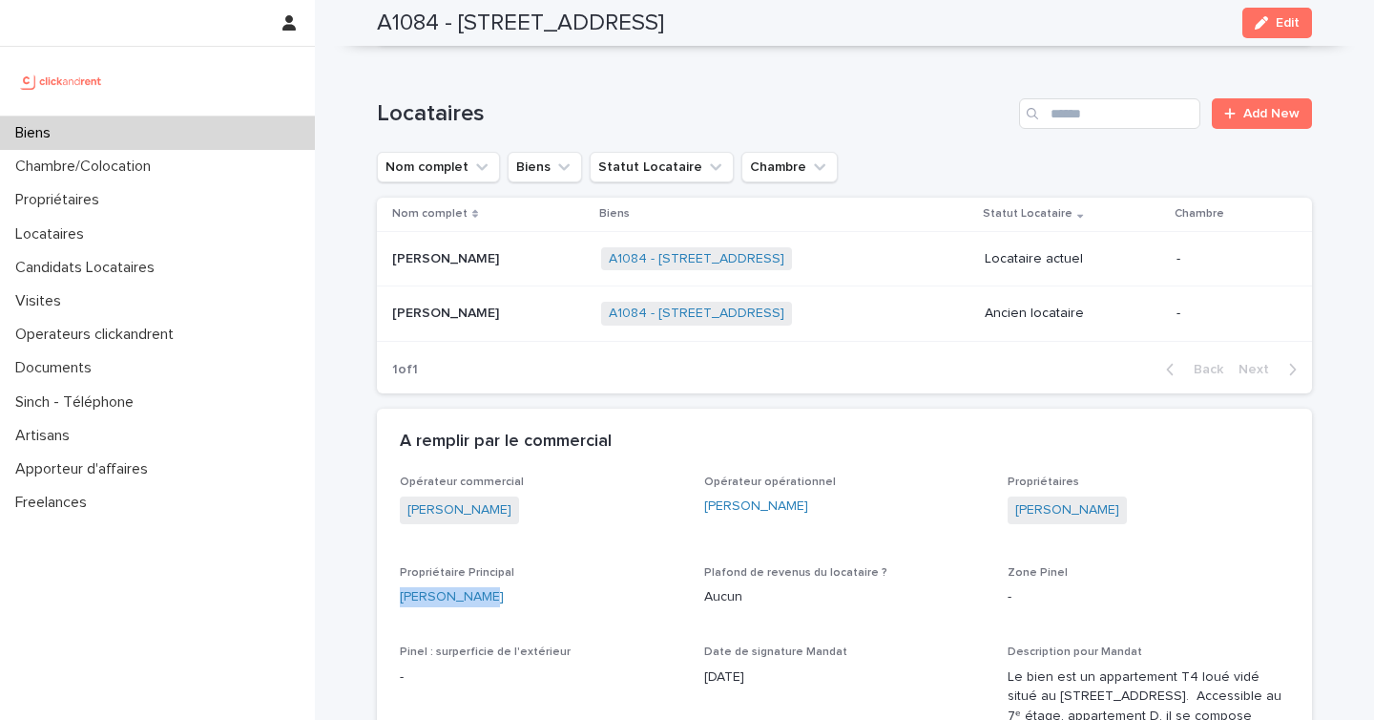
drag, startPoint x: 484, startPoint y: 596, endPoint x: 397, endPoint y: 601, distance: 87.0
copy link "David Robert"
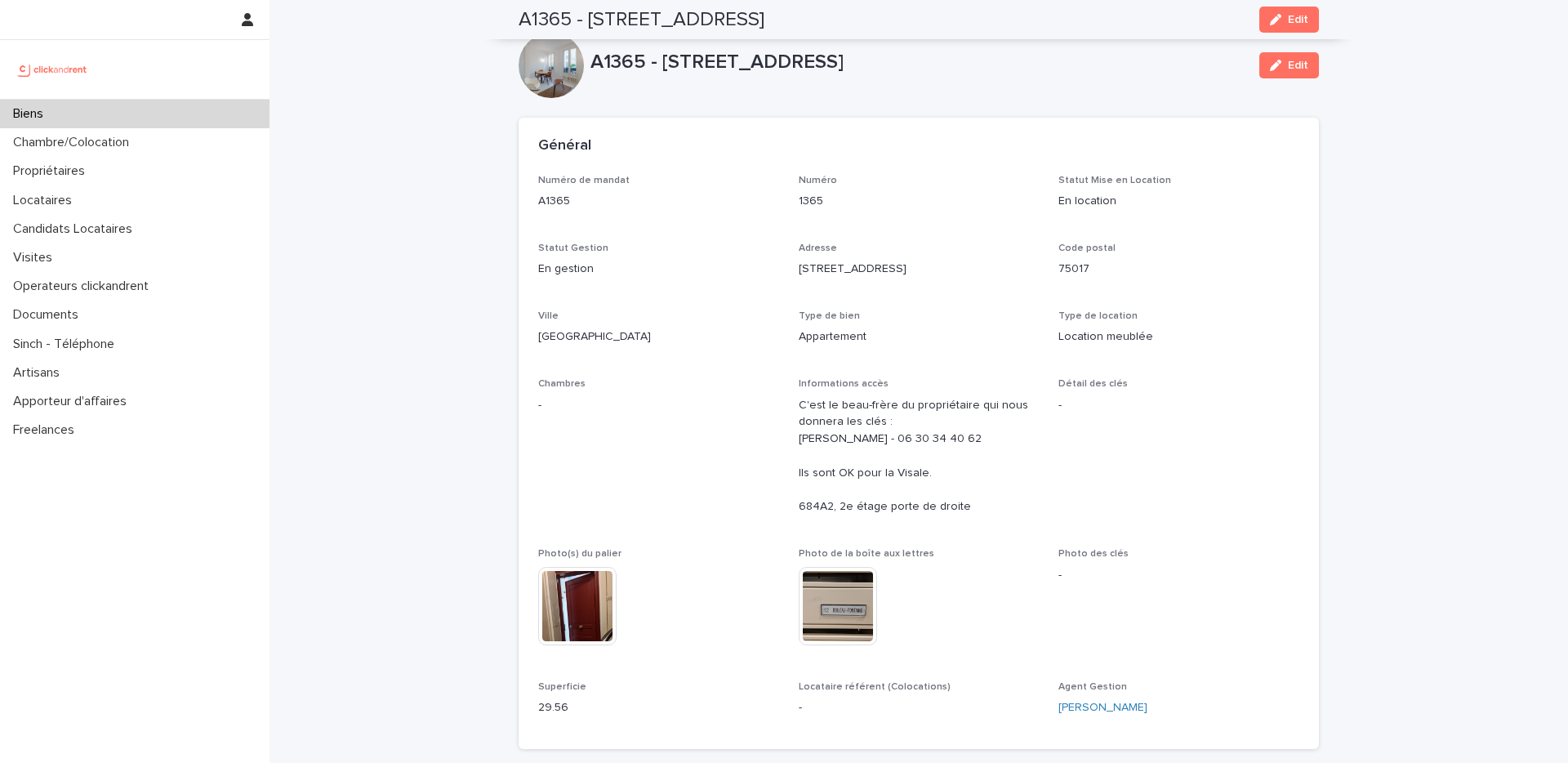
click at [79, 112] on div "Biens" at bounding box center [134, 113] width 270 height 28
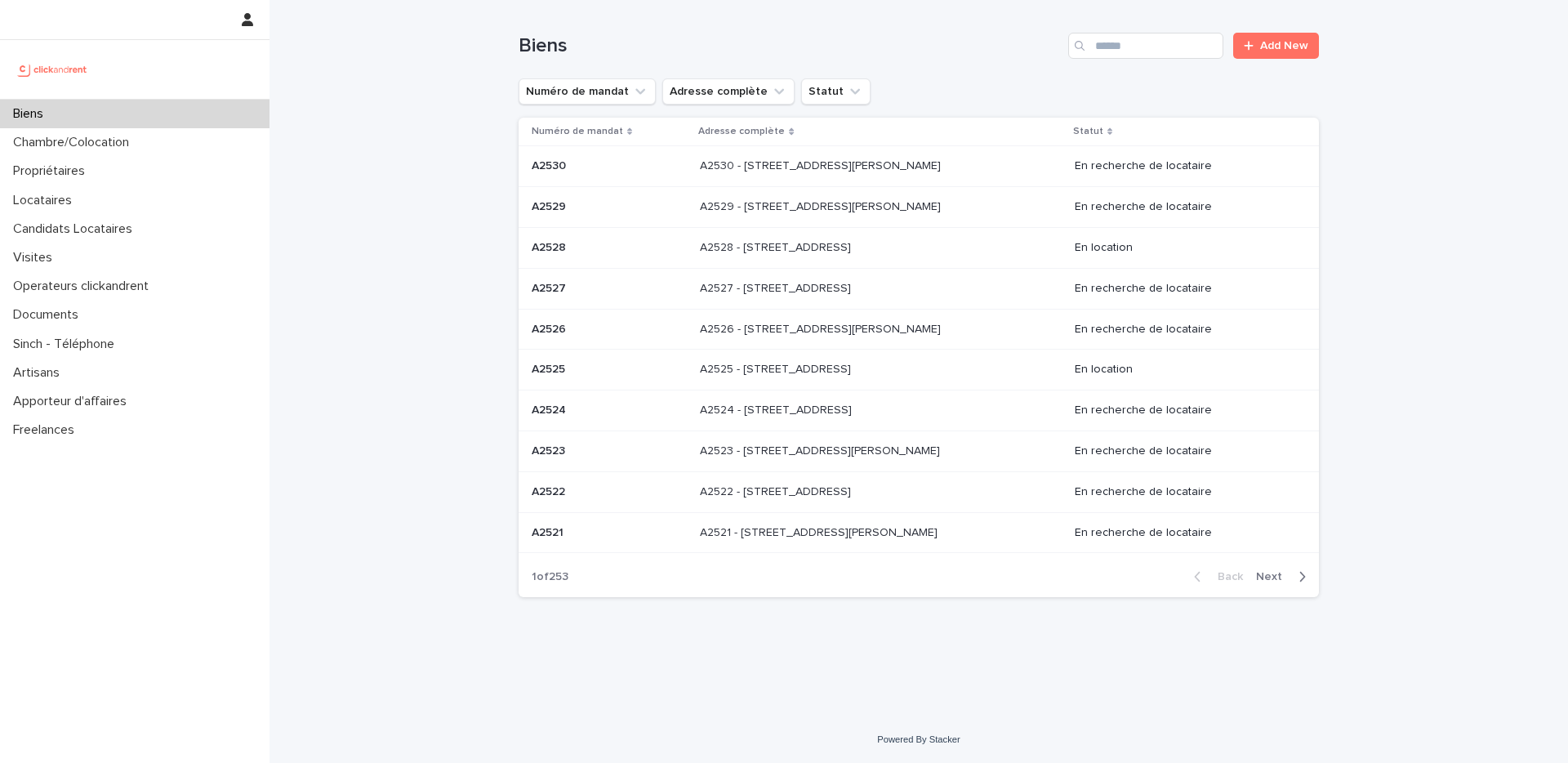
click at [1155, 30] on div "Biens Add New" at bounding box center [918, 39] width 800 height 79
click at [1150, 40] on input "Search" at bounding box center [1145, 45] width 155 height 27
paste input "*****"
type input "*****"
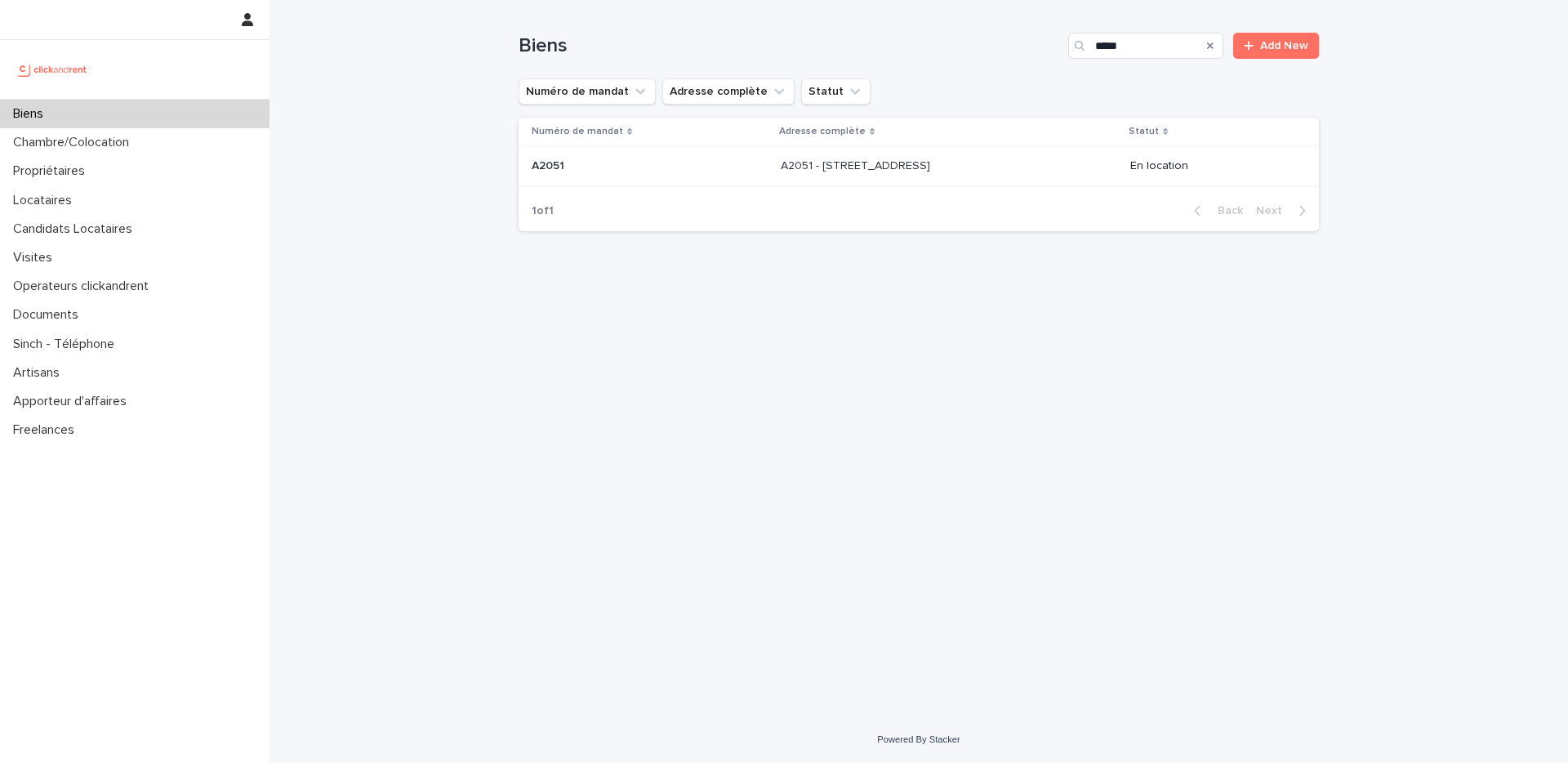
click at [987, 177] on div "A2051 - [STREET_ADDRESS] - [STREET_ADDRESS]" at bounding box center [948, 165] width 336 height 27
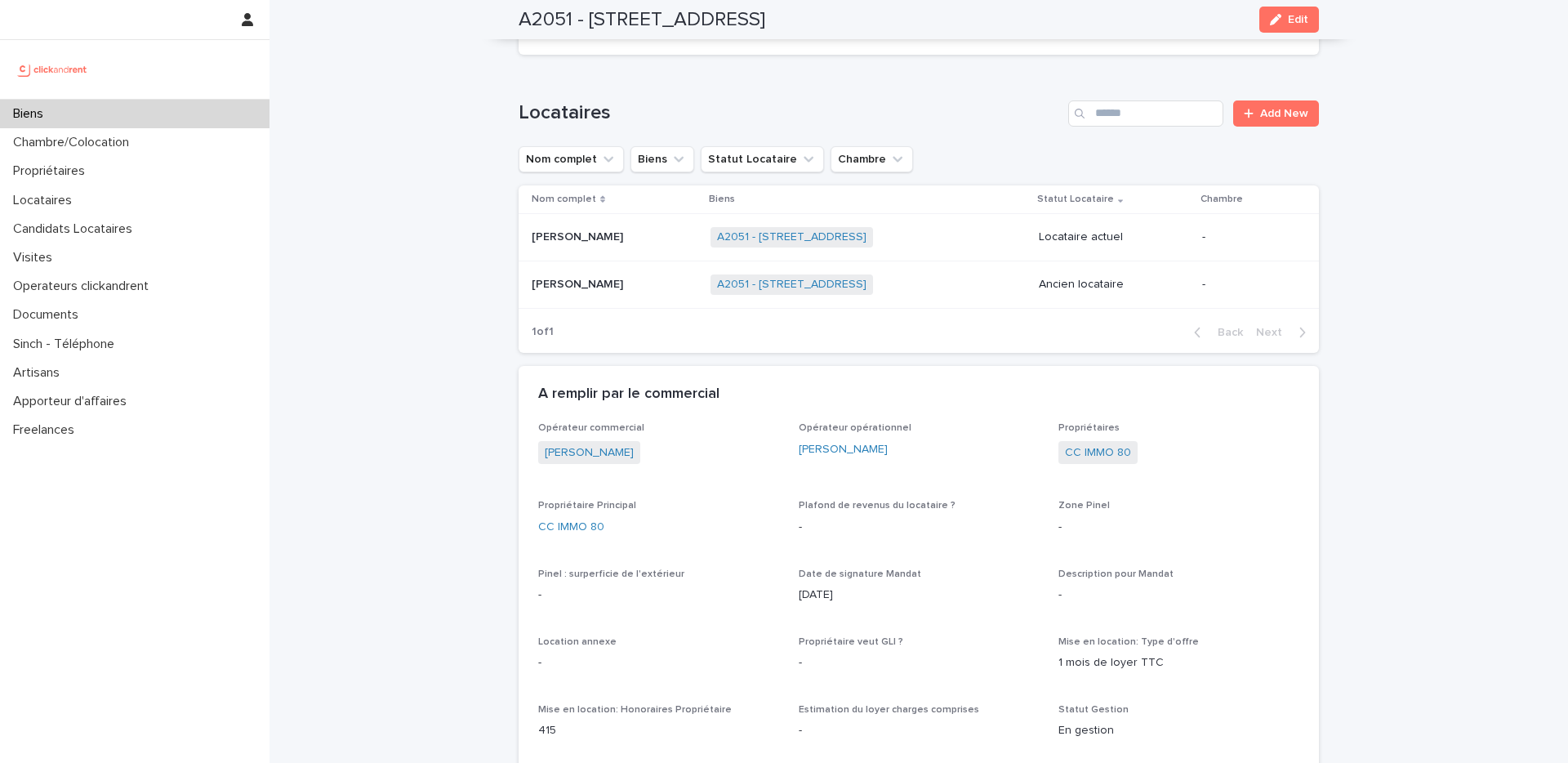
scroll to position [628, 0]
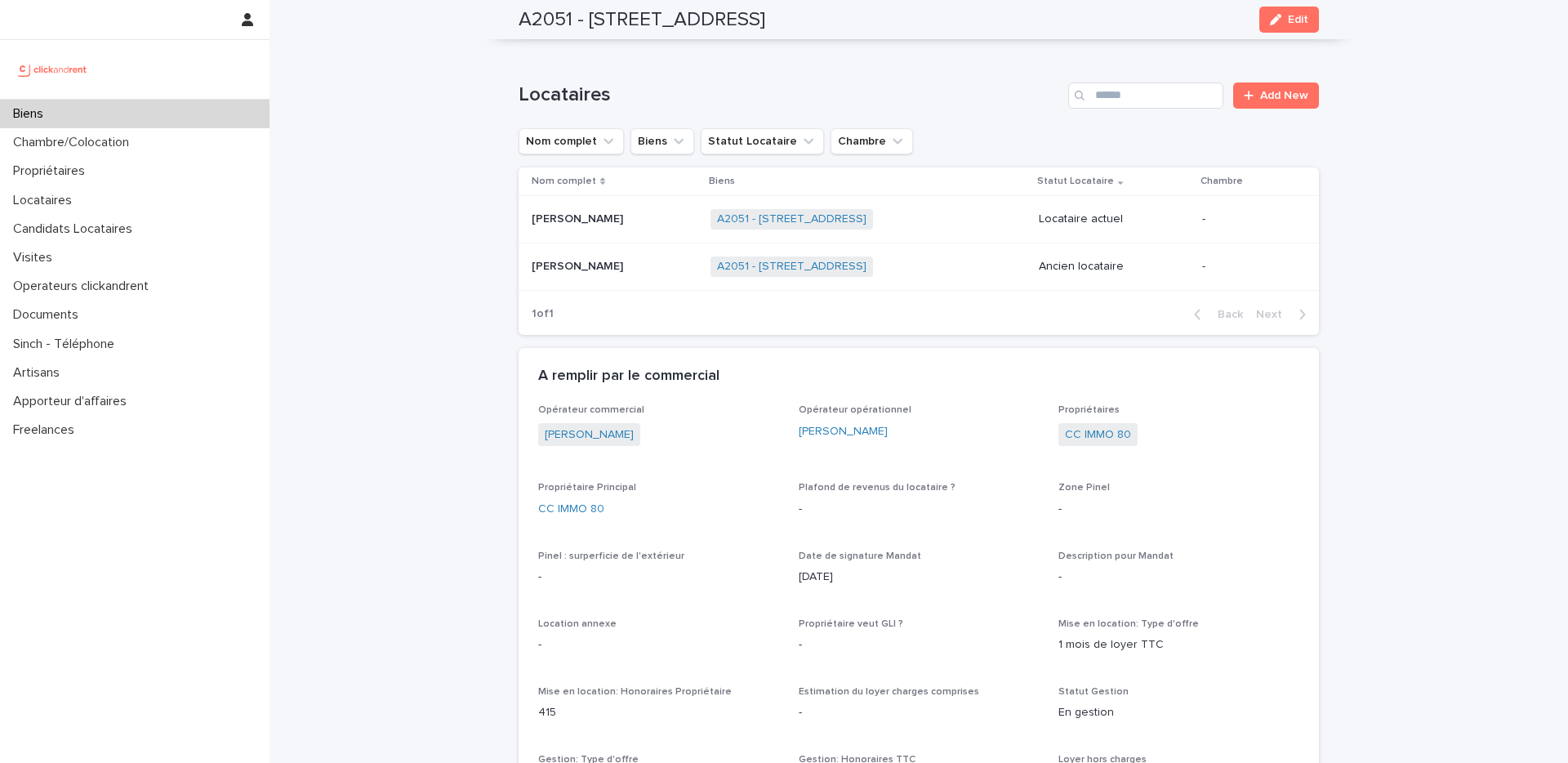
click at [651, 222] on p at bounding box center [615, 219] width 166 height 14
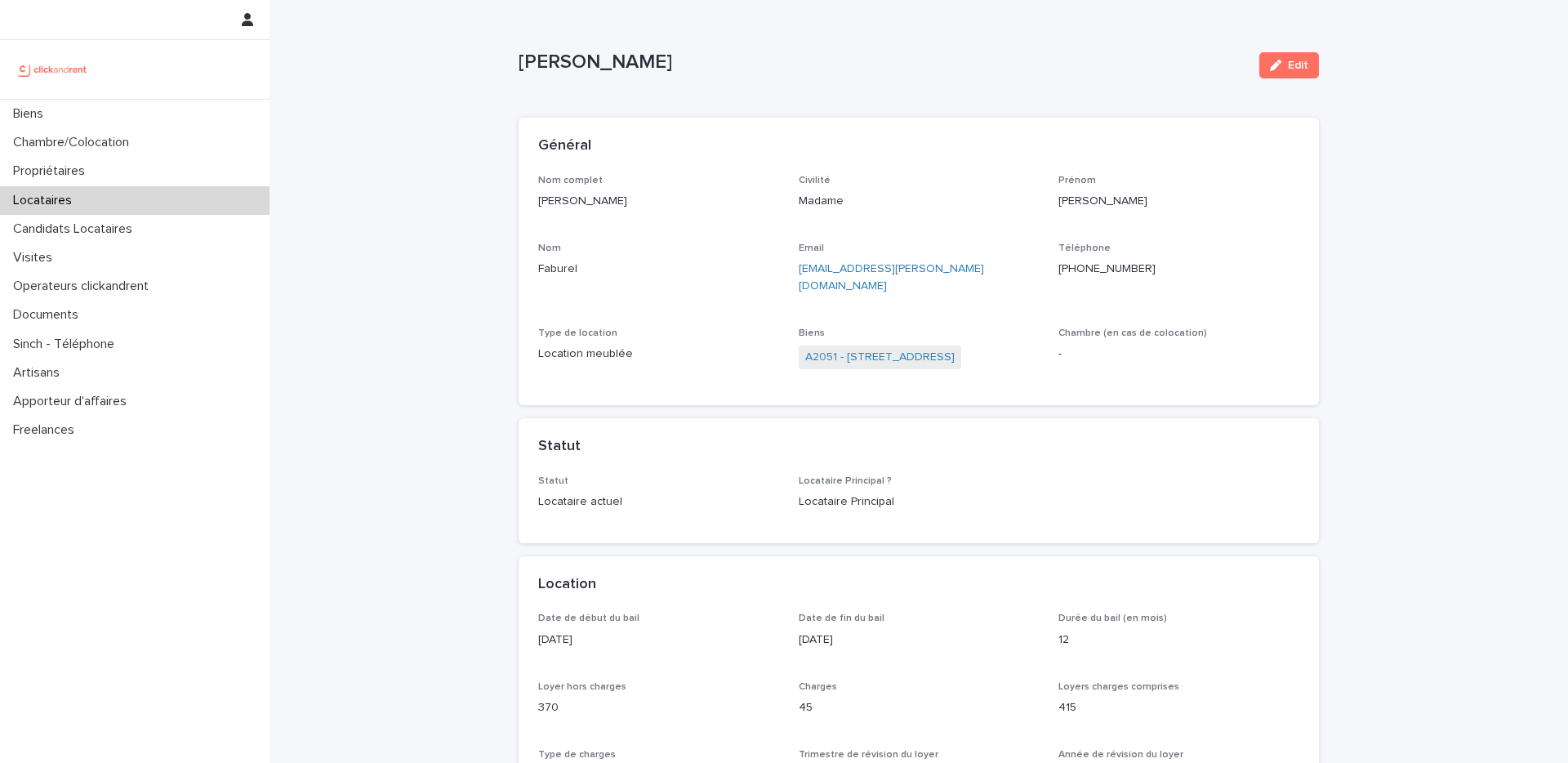
click at [945, 269] on p "faburel.pauline@icloud.com" at bounding box center [919, 277] width 241 height 34
drag, startPoint x: 636, startPoint y: 205, endPoint x: 509, endPoint y: 199, distance: 127.1
copy p "[PERSON_NAME]"
drag, startPoint x: 957, startPoint y: 277, endPoint x: 796, endPoint y: 265, distance: 161.4
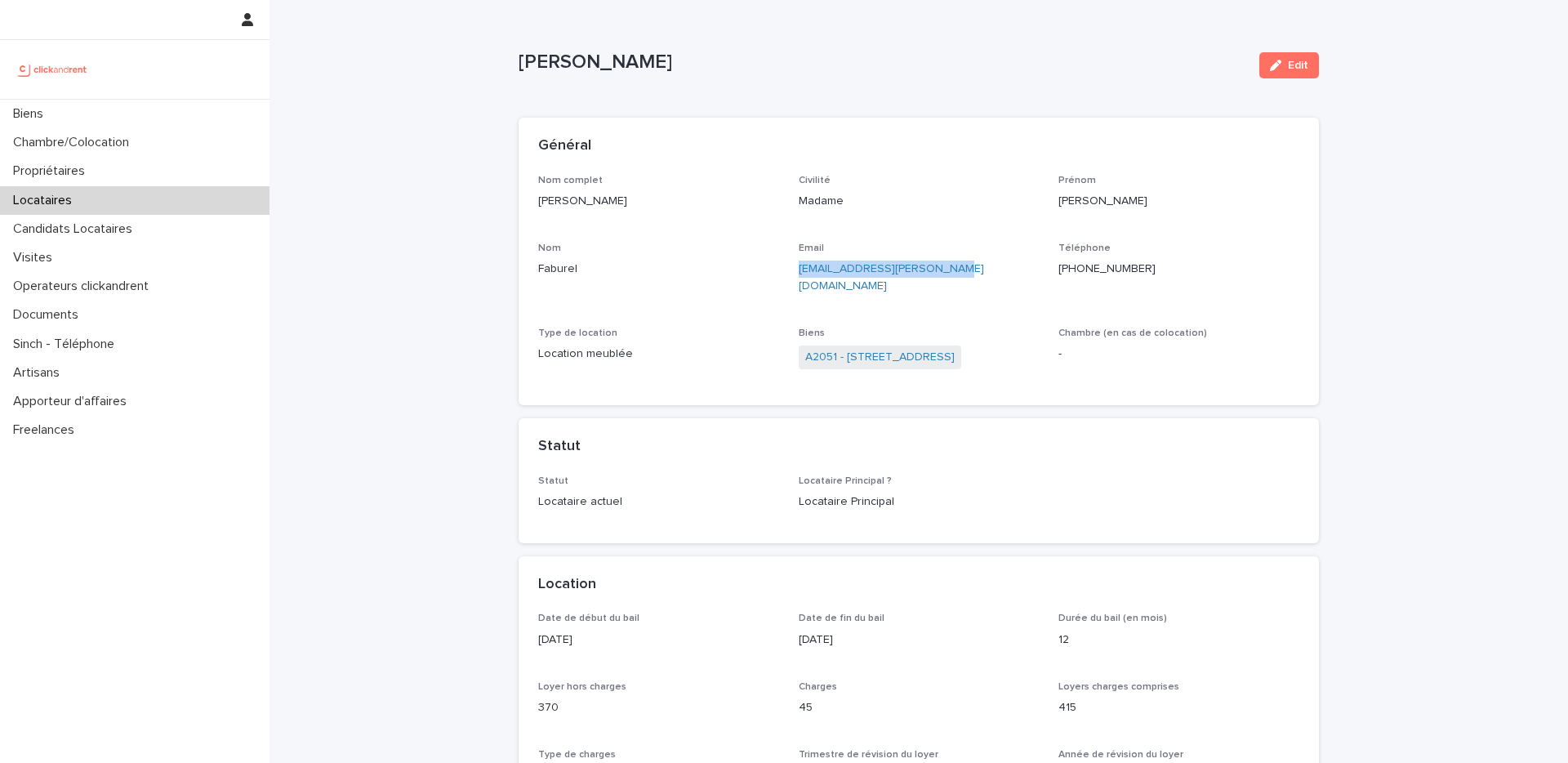
click at [796, 265] on div "Nom complet Pauline Faburel Civilité Madame Prénom Pauline Nom Faburel Email fa…" at bounding box center [918, 280] width 761 height 211
copy link "faburel.pauline@icloud.com"
click at [1106, 274] on p "+33767390014" at bounding box center [1179, 269] width 241 height 17
copy p "33767390014"
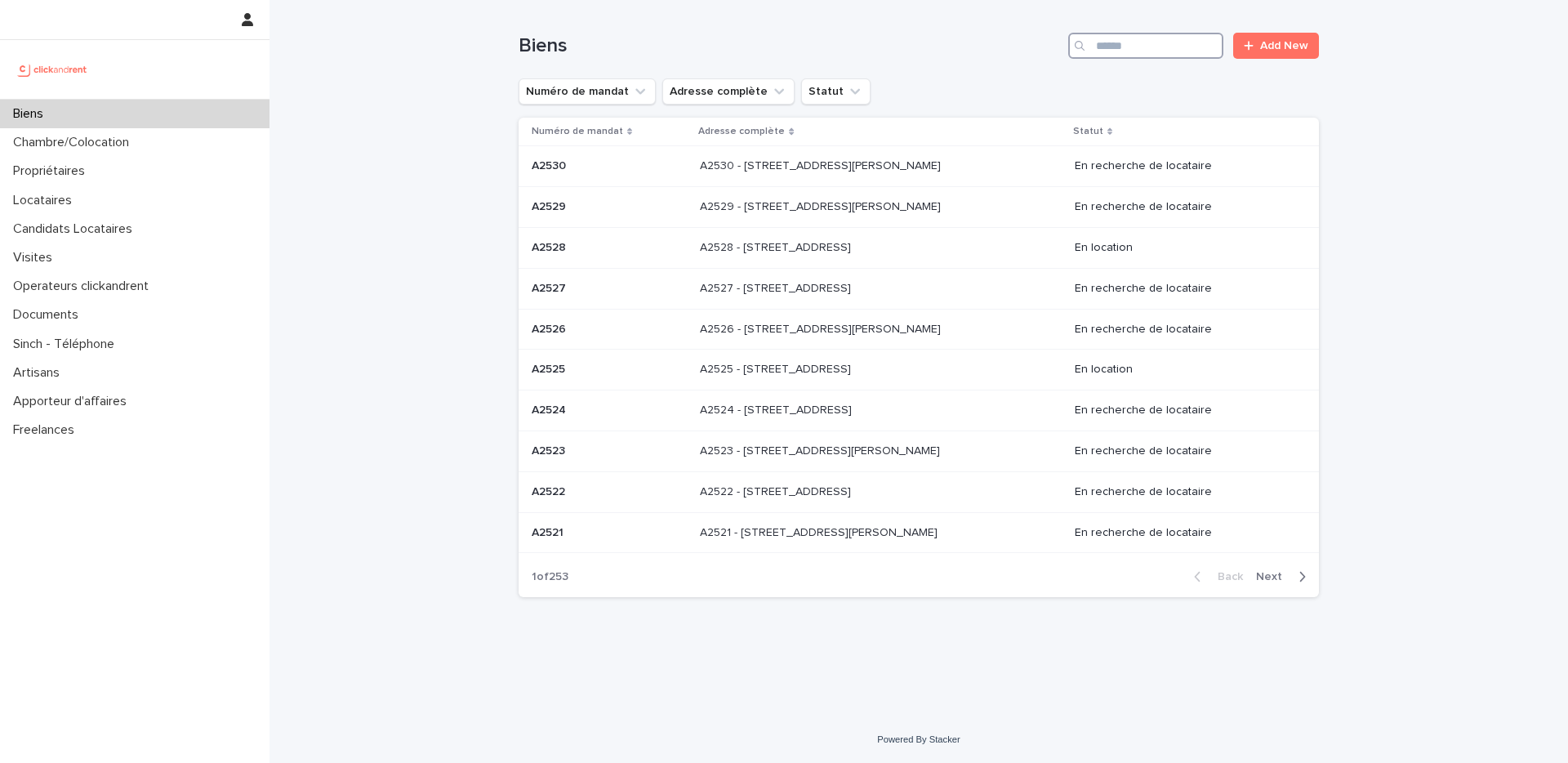
click at [1145, 45] on input "Search" at bounding box center [1145, 45] width 155 height 27
paste input "*****"
type input "*****"
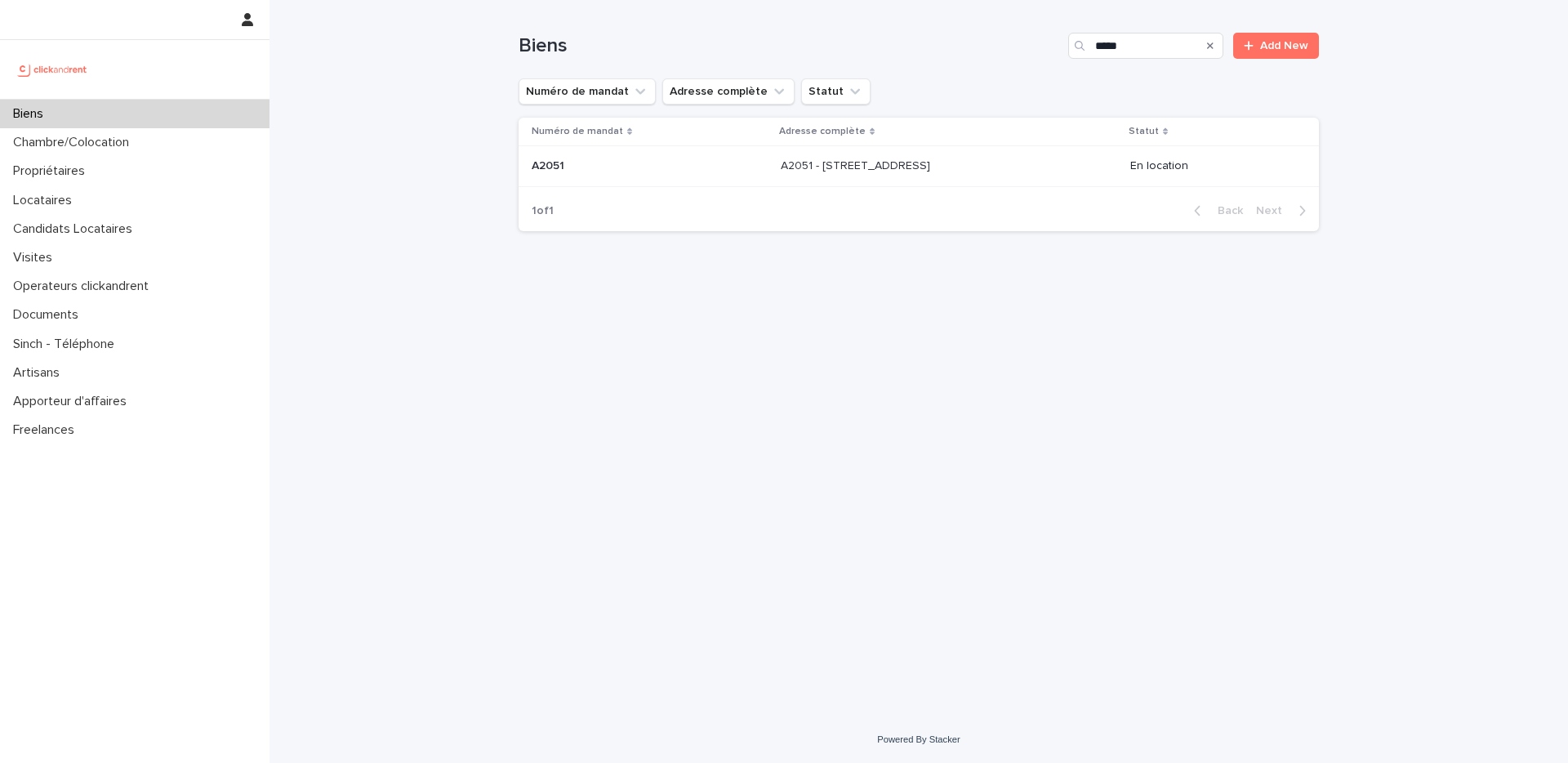
click at [1029, 177] on div "A2051 - [STREET_ADDRESS] - [STREET_ADDRESS]" at bounding box center [948, 165] width 336 height 27
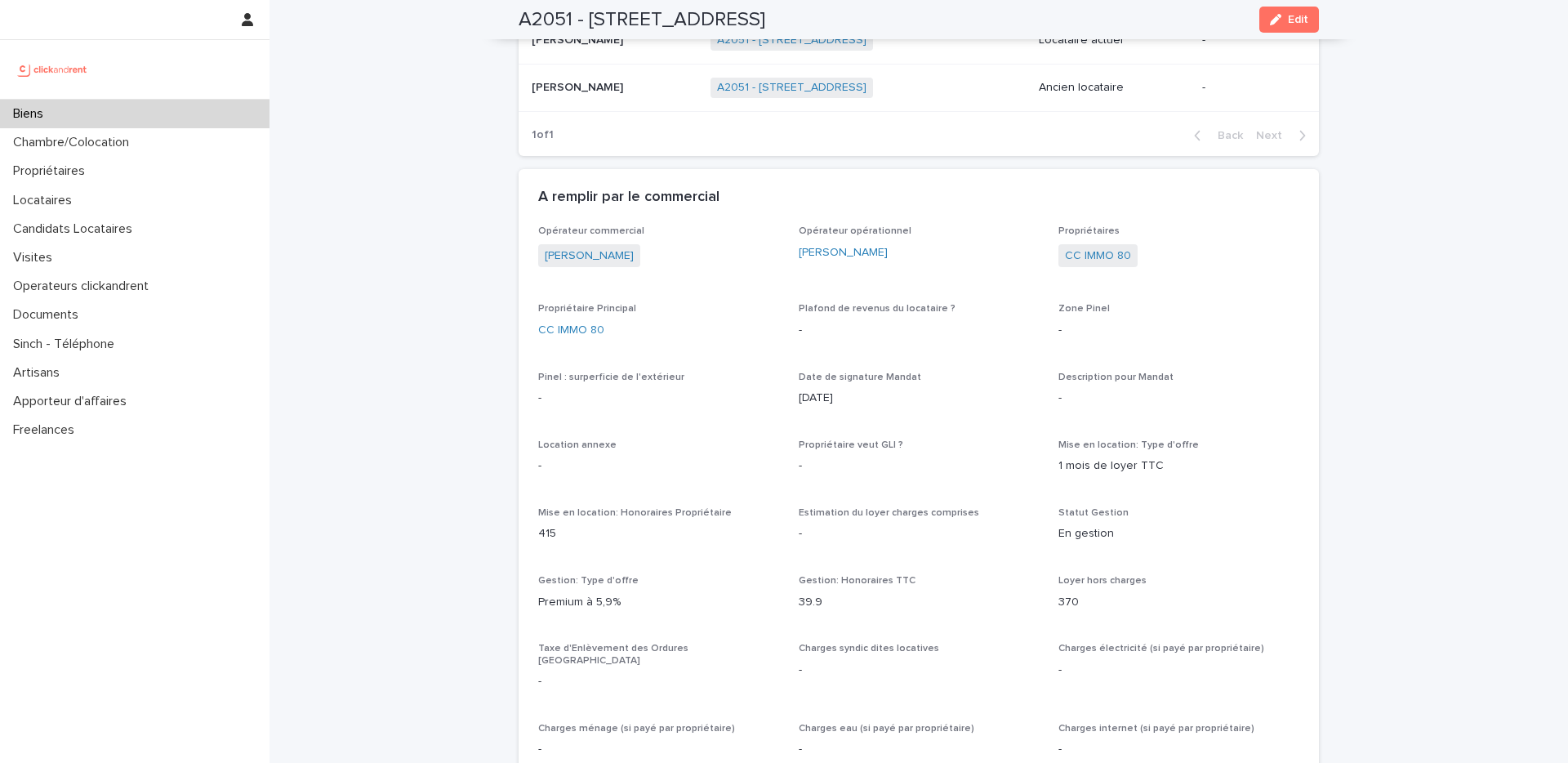
scroll to position [798, 0]
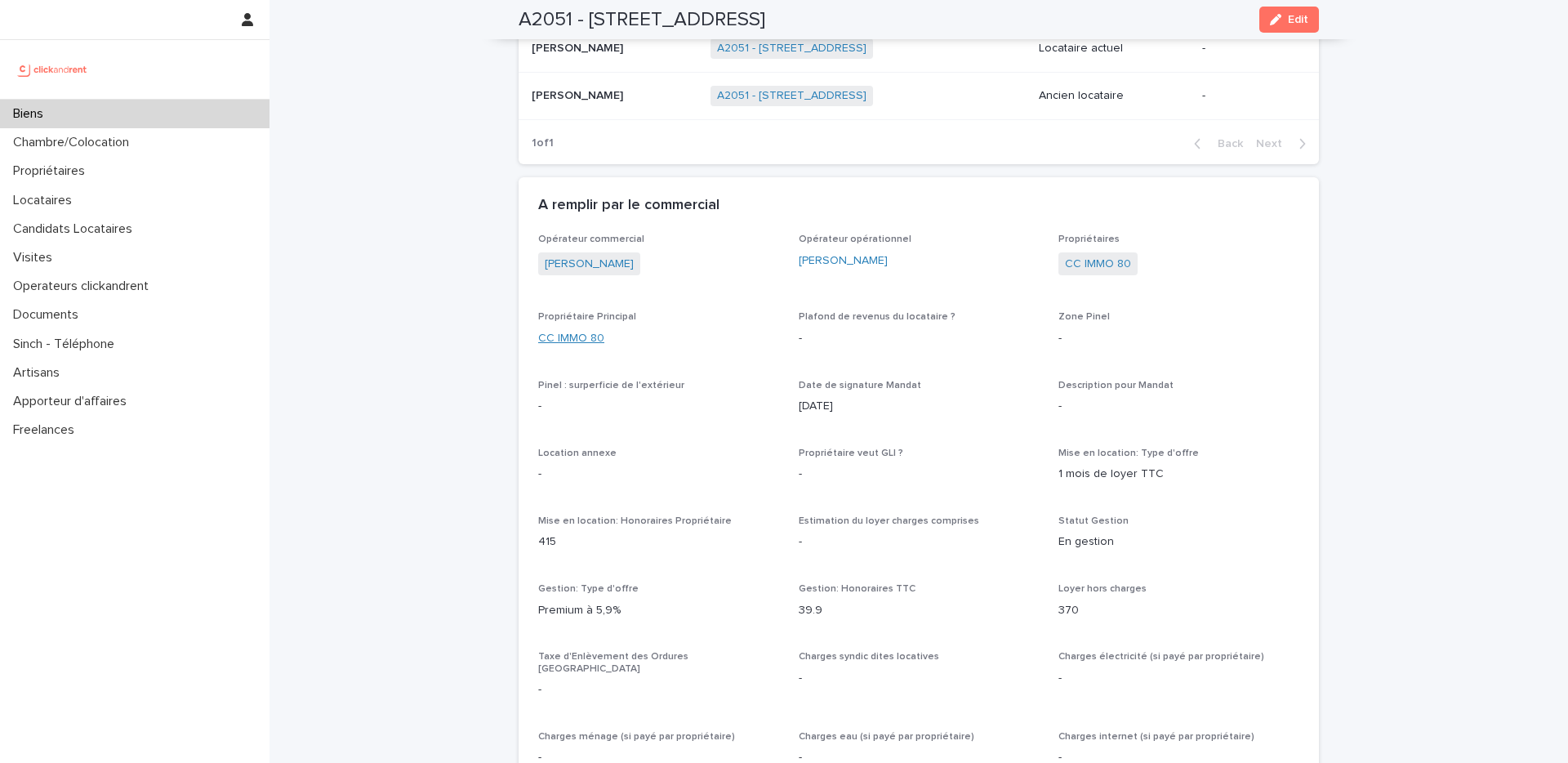
click at [587, 338] on link "CC IMMO 80" at bounding box center [571, 339] width 66 height 17
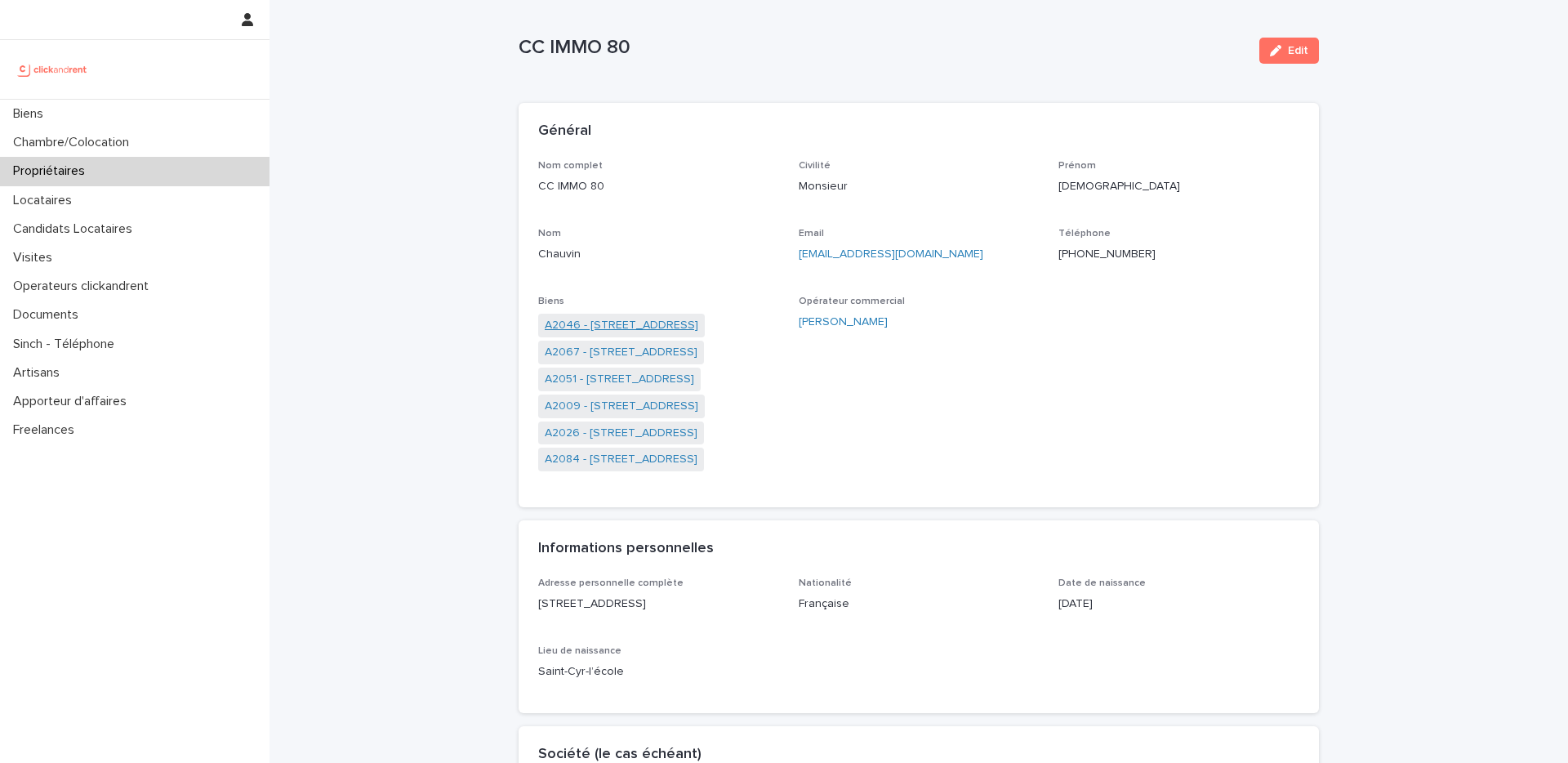
scroll to position [18, 0]
drag, startPoint x: 606, startPoint y: 179, endPoint x: 524, endPoint y: 188, distance: 82.5
click at [524, 188] on div "Nom complet CC IMMO 80 Civilité Monsieur Prénom Christian Nom Chauvin Email [EM…" at bounding box center [918, 331] width 800 height 349
copy p "CC IMMO 80"
drag, startPoint x: 538, startPoint y: 599, endPoint x: 602, endPoint y: 617, distance: 66.5
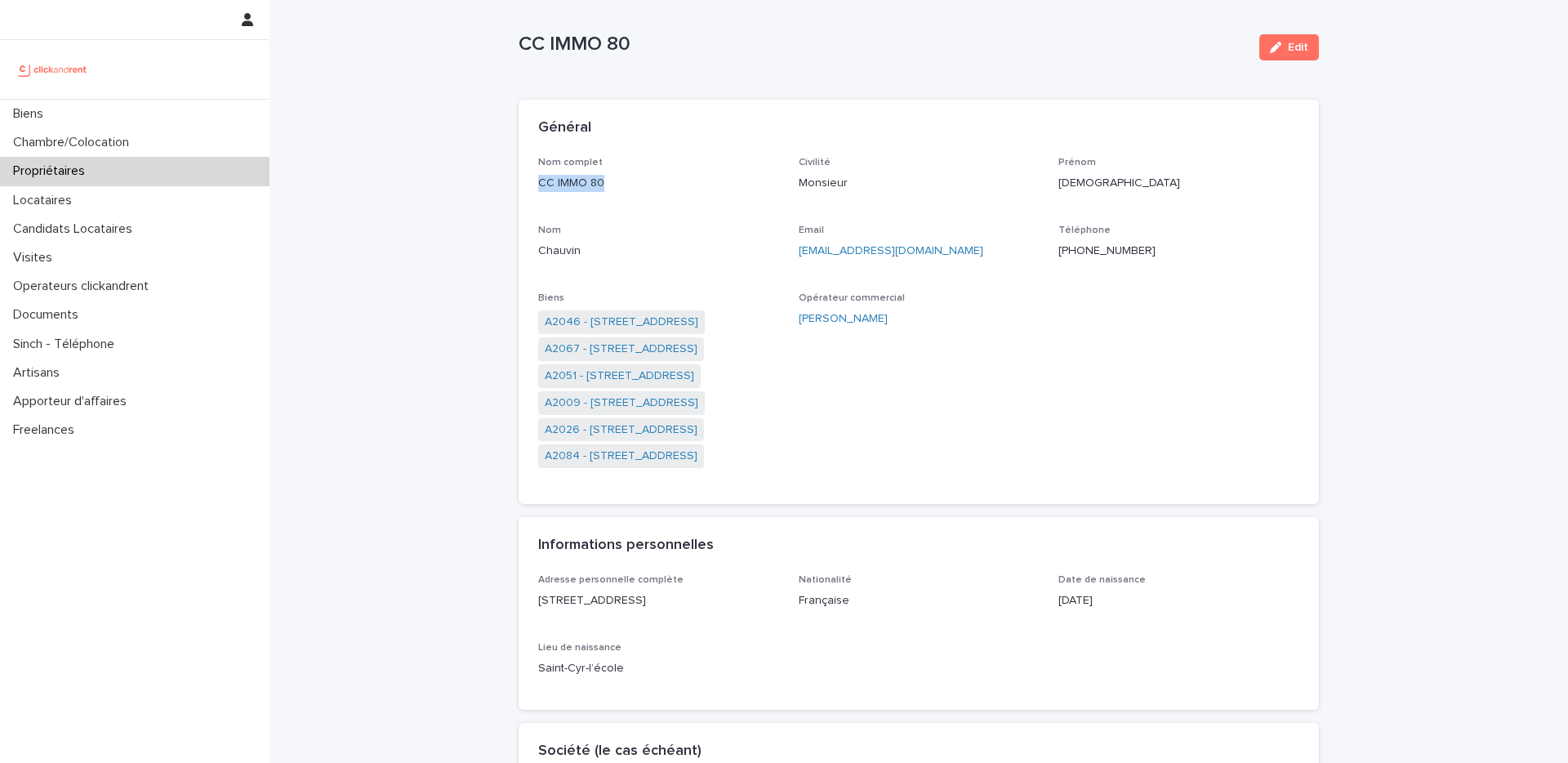
click at [602, 610] on p "[STREET_ADDRESS]" at bounding box center [659, 601] width 241 height 17
copy p "[STREET_ADDRESS]"
click at [162, 122] on div "Biens" at bounding box center [134, 113] width 270 height 28
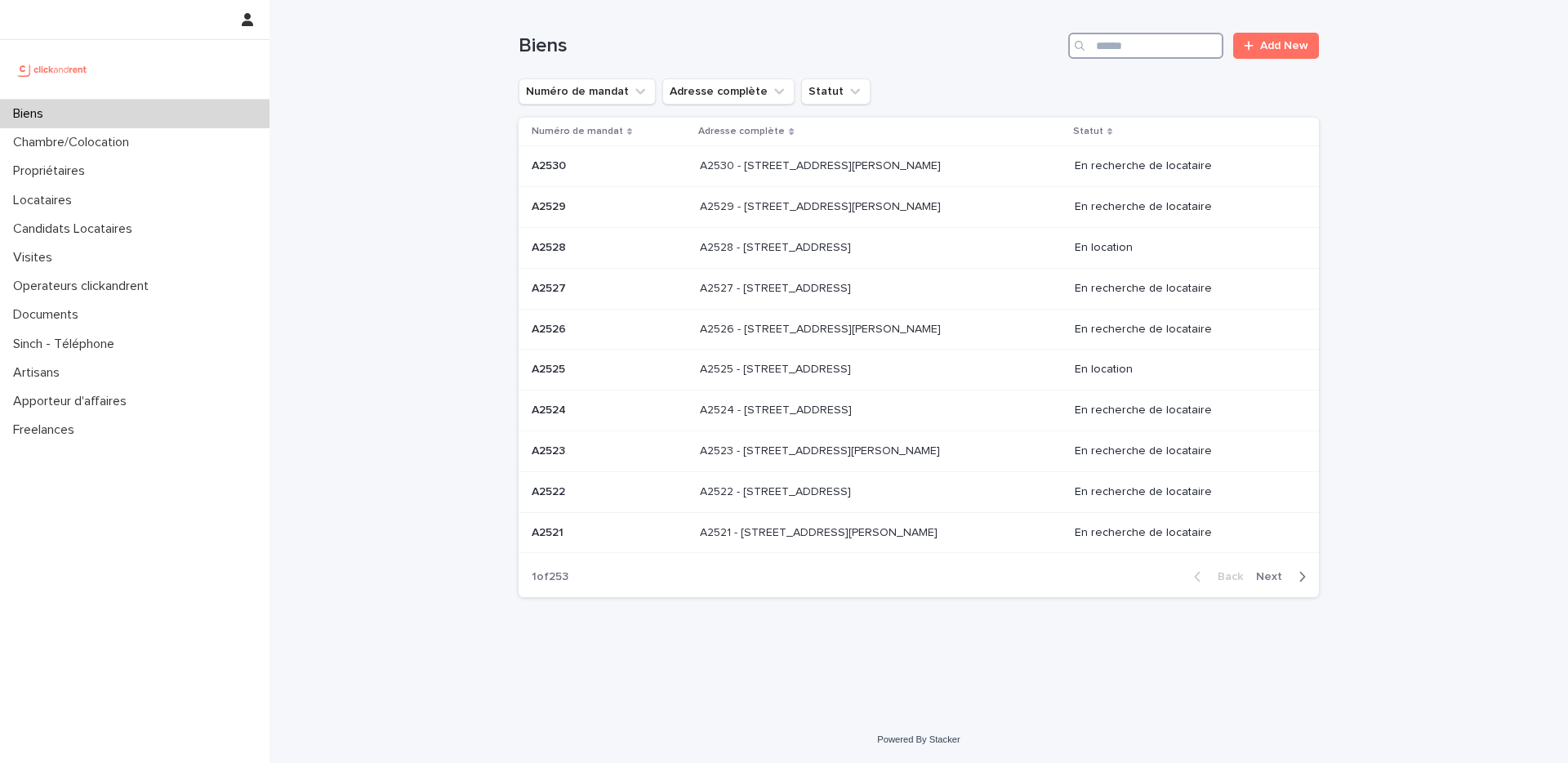
click at [1118, 40] on input "Search" at bounding box center [1145, 45] width 155 height 27
paste input "**********"
type input "**********"
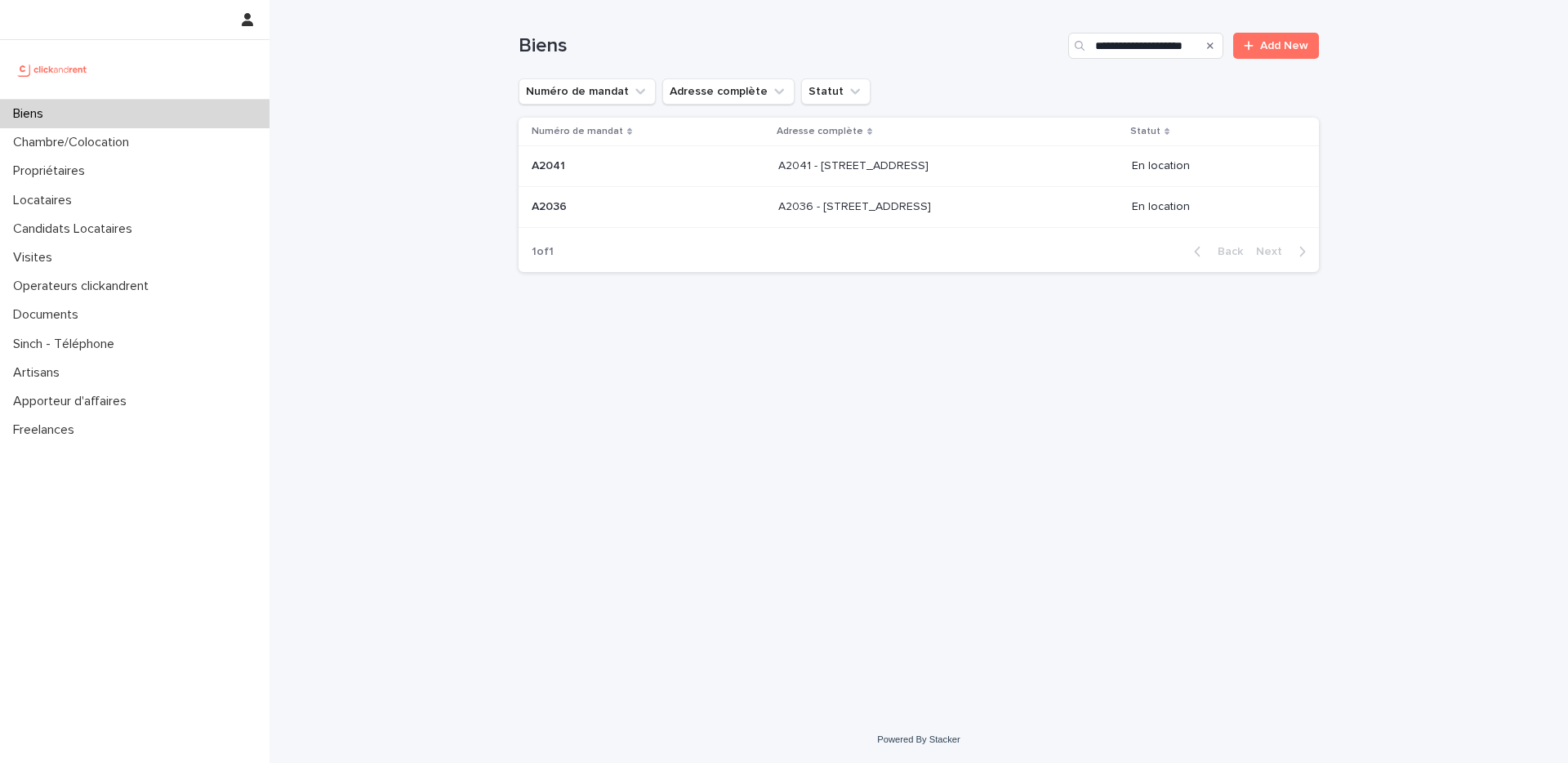
click at [1065, 203] on div "A2036 - [STREET_ADDRESS] - [STREET_ADDRESS]" at bounding box center [948, 206] width 341 height 27
click at [778, 172] on p "A2041 - [STREET_ADDRESS]" at bounding box center [854, 164] width 153 height 17
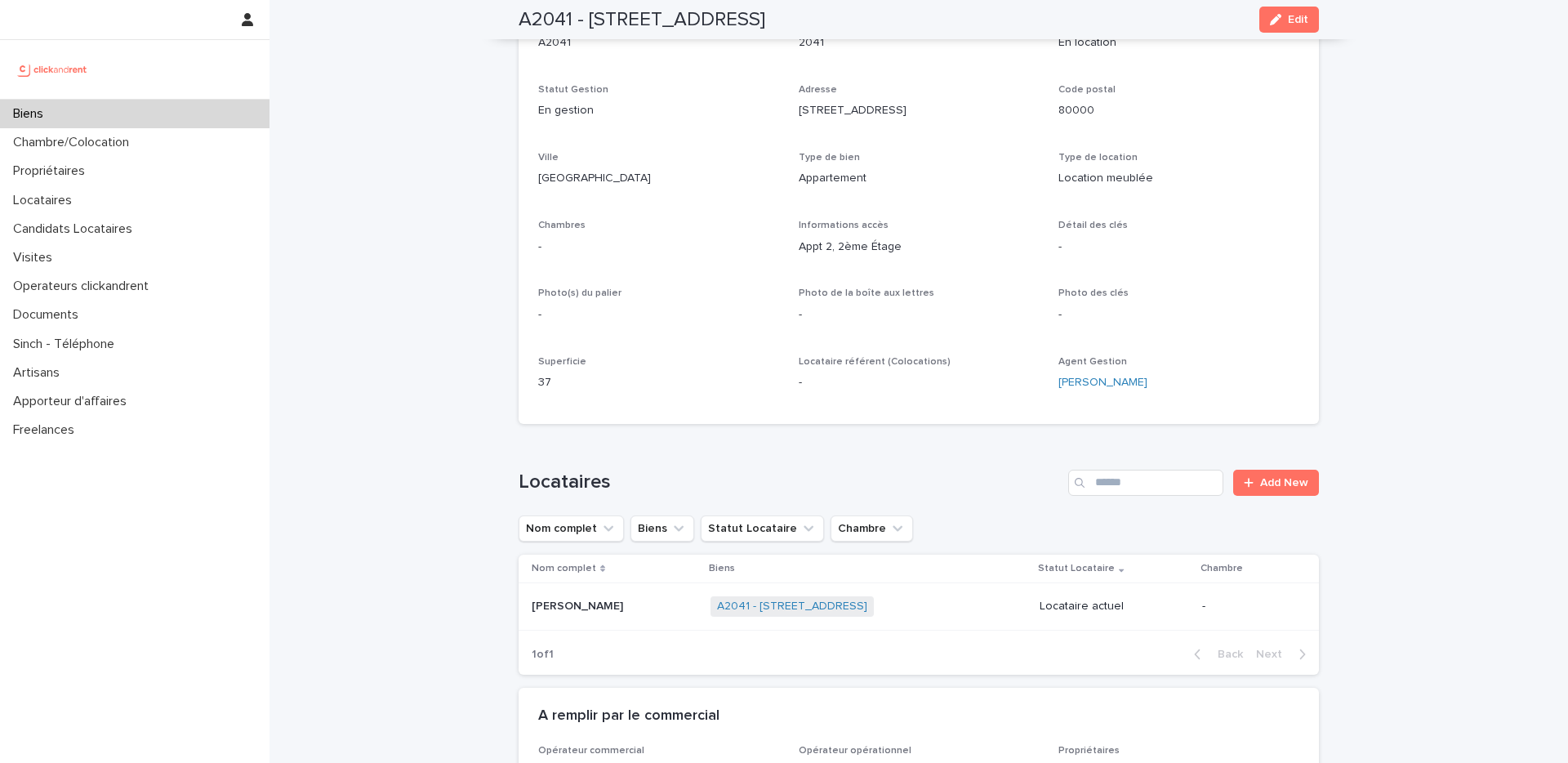
scroll to position [160, 0]
click at [629, 607] on p at bounding box center [615, 605] width 166 height 14
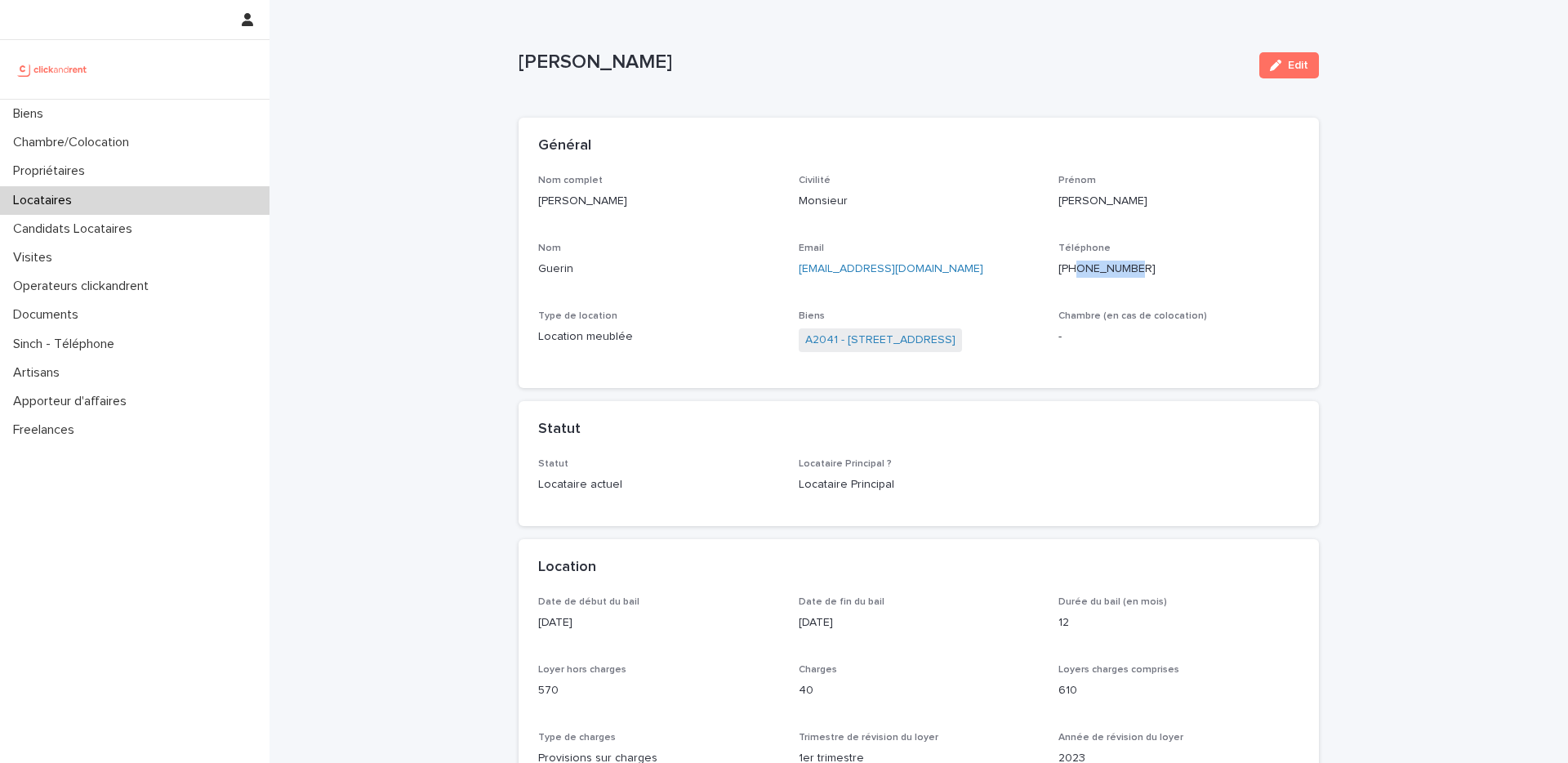
drag, startPoint x: 1134, startPoint y: 268, endPoint x: 1078, endPoint y: 269, distance: 56.0
click at [1078, 269] on p "[PHONE_NUMBER]" at bounding box center [1179, 269] width 241 height 17
click at [882, 342] on link "A2041 - [STREET_ADDRESS]" at bounding box center [881, 340] width 151 height 17
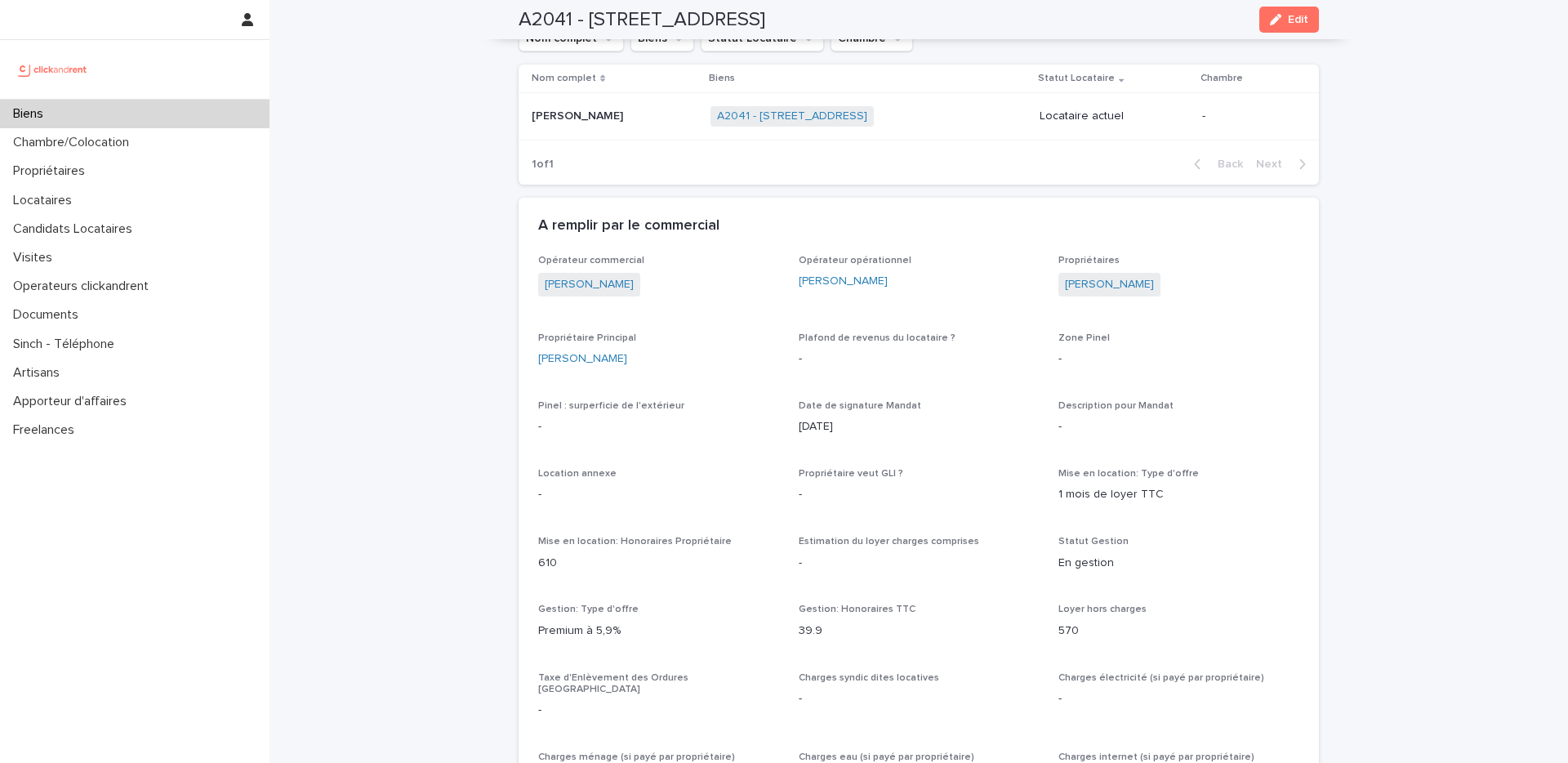
scroll to position [619, 0]
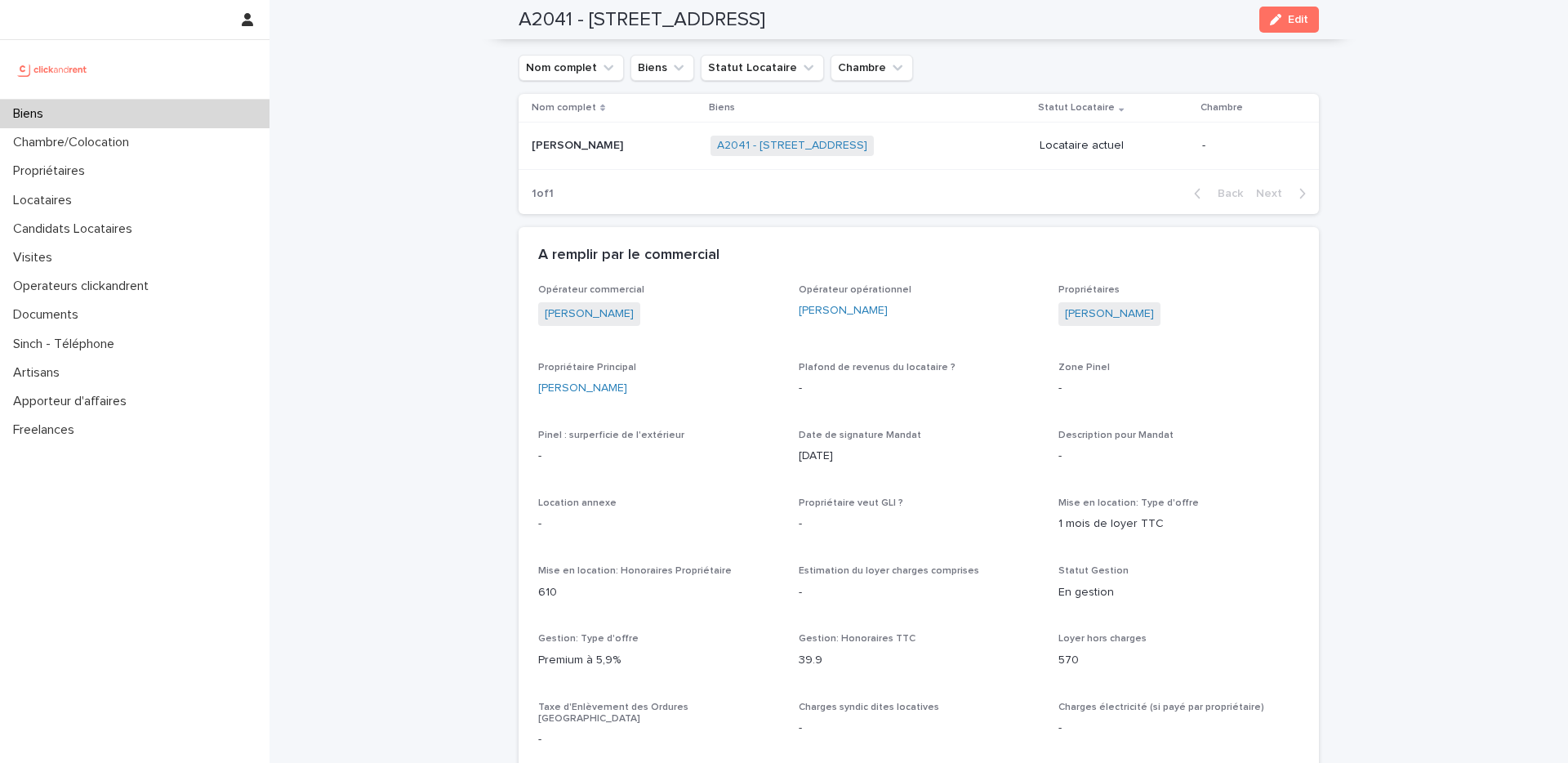
click at [604, 166] on td "[PERSON_NAME] [PERSON_NAME]" at bounding box center [611, 146] width 186 height 47
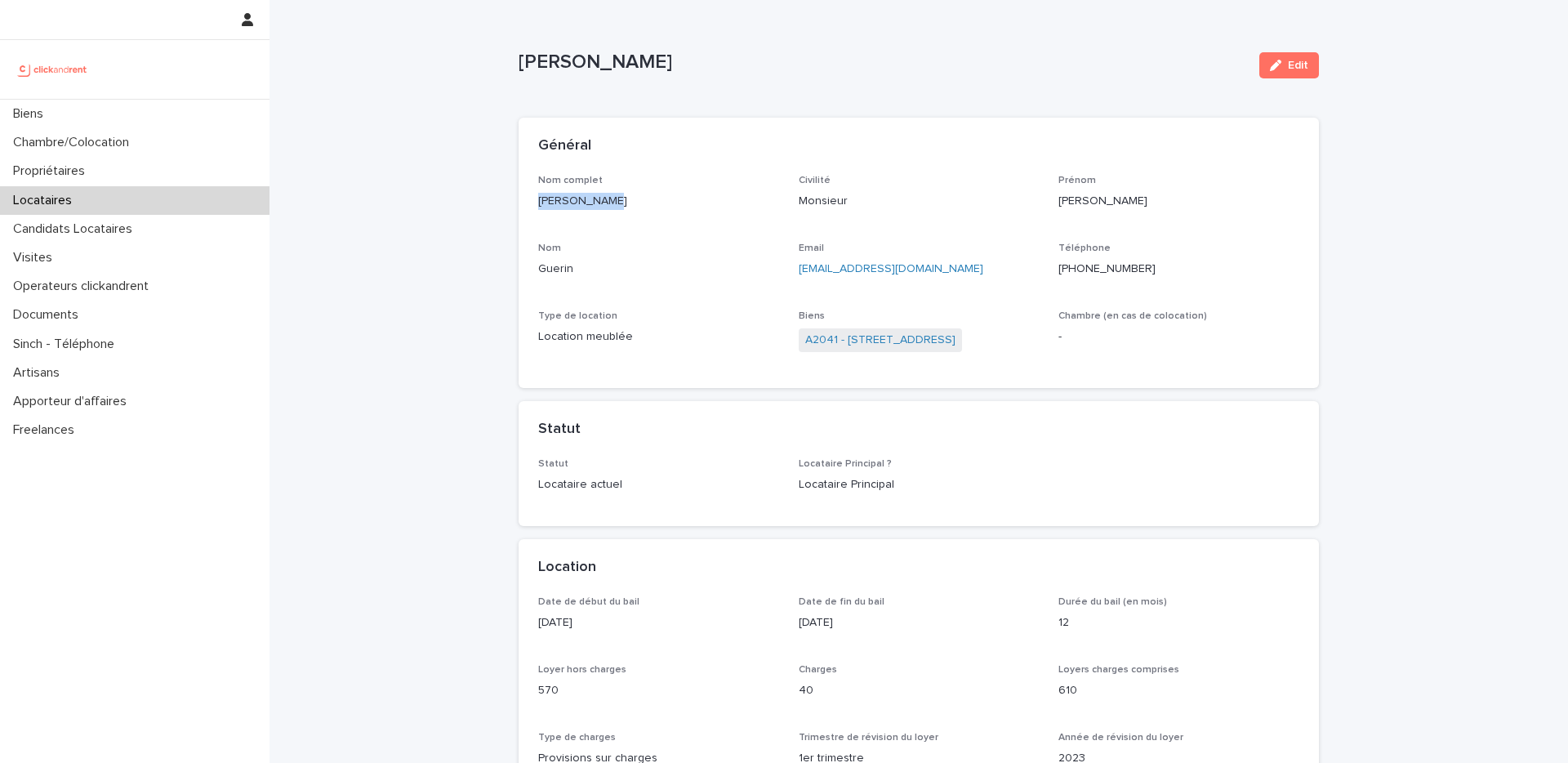
drag, startPoint x: 611, startPoint y: 207, endPoint x: 507, endPoint y: 198, distance: 104.4
copy p "[PERSON_NAME]"
click at [1115, 264] on p "[PHONE_NUMBER]" at bounding box center [1179, 269] width 241 height 17
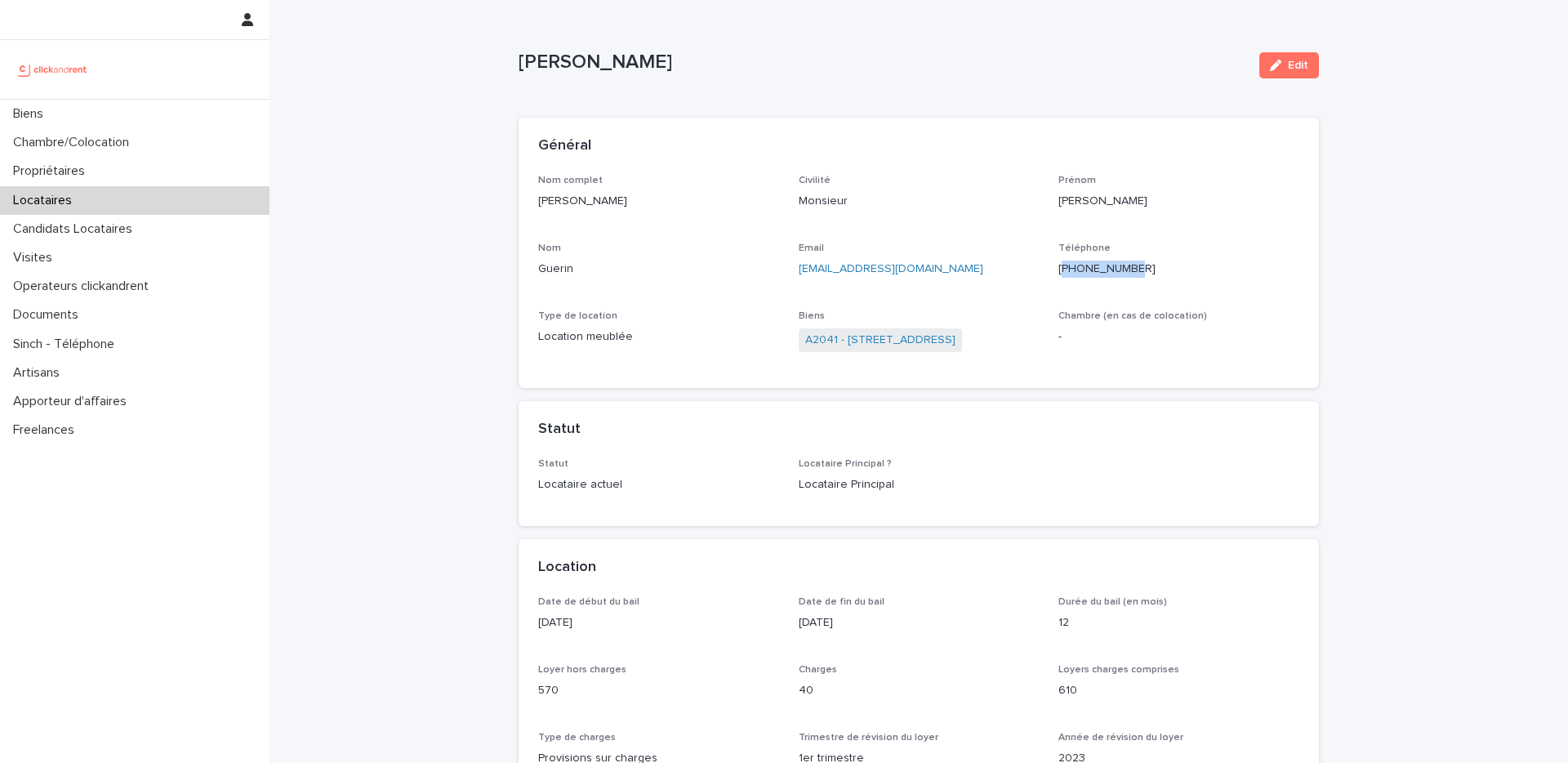
copy p "33766312459"
